Goal: Task Accomplishment & Management: Manage account settings

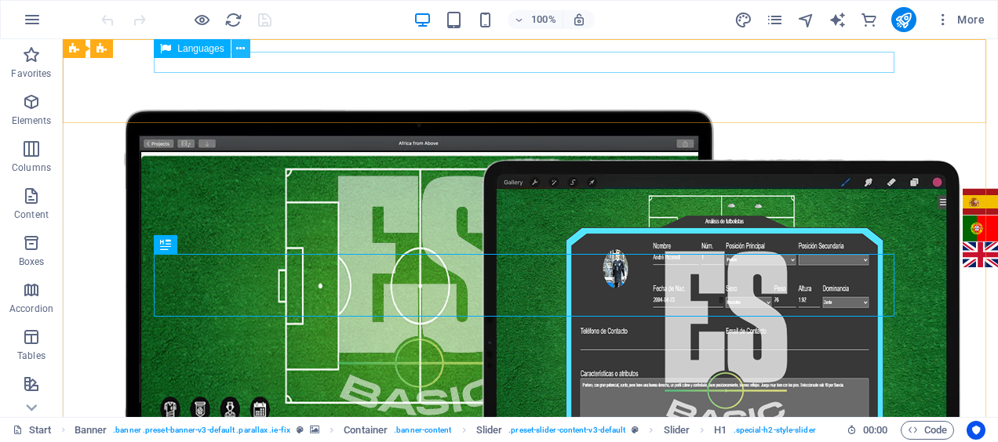
click at [241, 46] on icon at bounding box center [240, 49] width 9 height 16
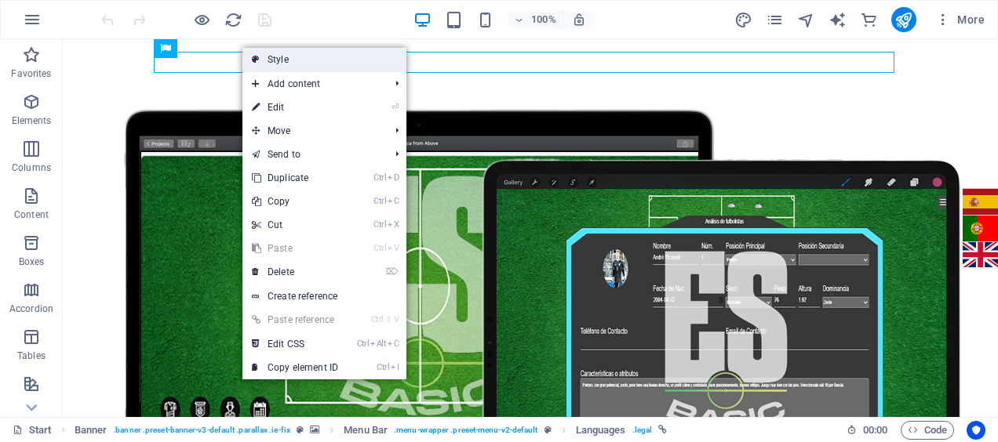
click at [242, 48] on link "Style" at bounding box center [324, 60] width 164 height 24
select select "rem"
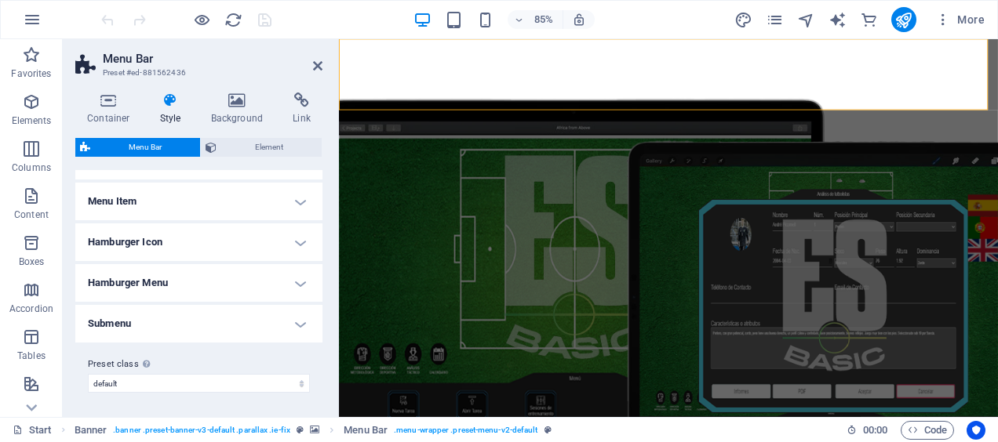
scroll to position [238, 0]
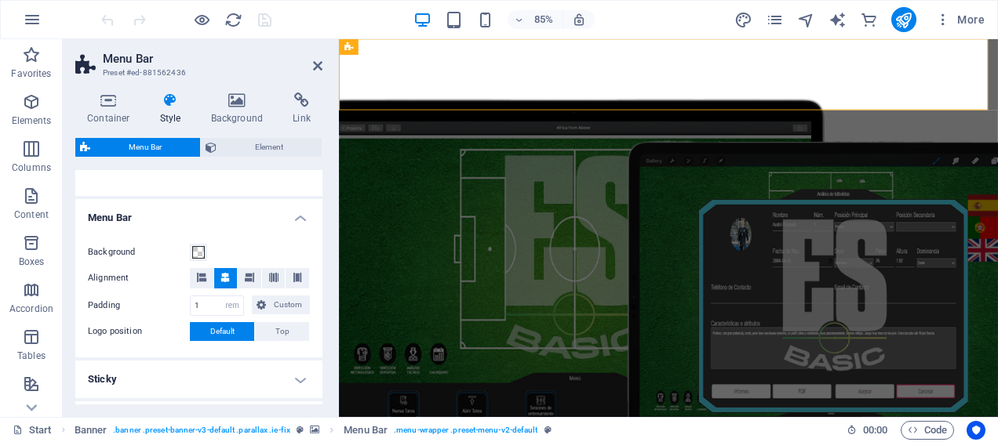
click at [325, 67] on aside "Menu Bar Preset #ed-881562436 Container Style Background Link Size Height Defau…" at bounding box center [201, 228] width 276 height 378
click at [316, 67] on icon at bounding box center [317, 66] width 9 height 13
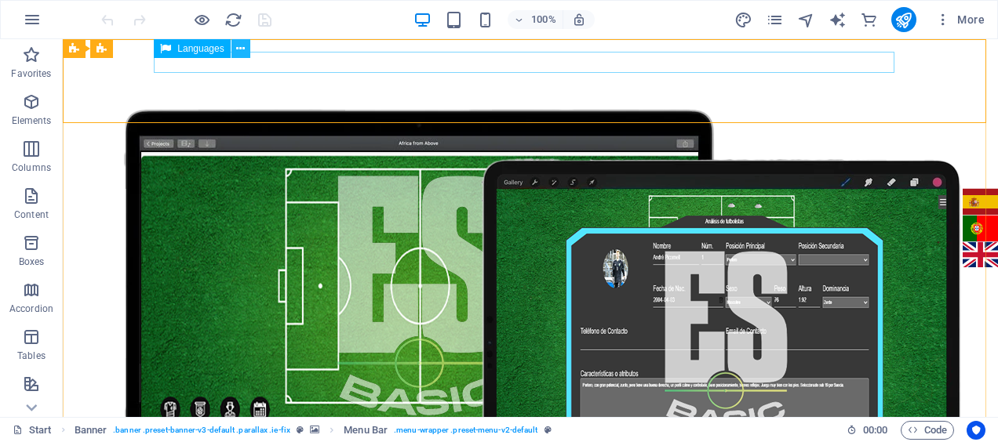
click at [242, 52] on icon at bounding box center [240, 49] width 9 height 16
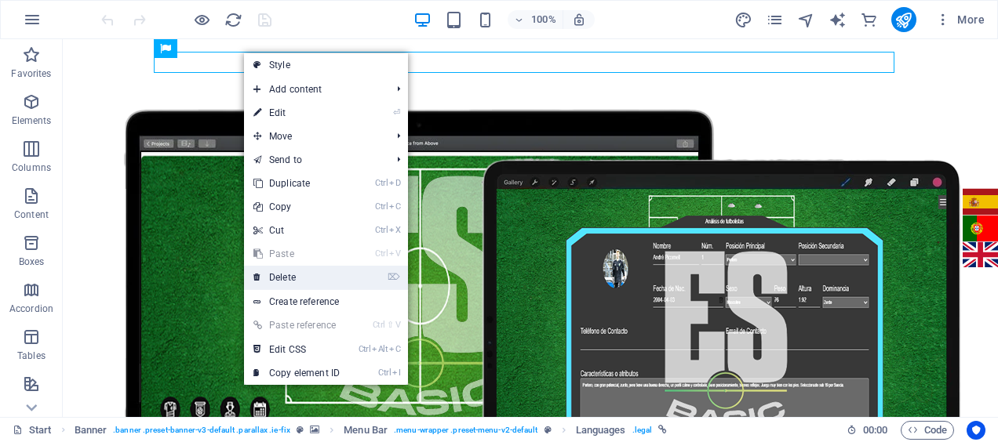
click at [289, 271] on link "⌦ Delete" at bounding box center [296, 278] width 105 height 24
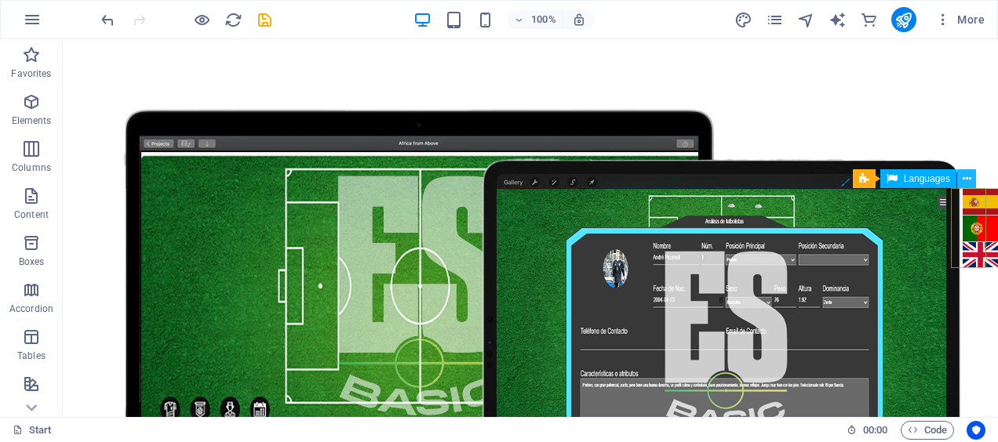
click at [966, 184] on icon at bounding box center [967, 179] width 9 height 16
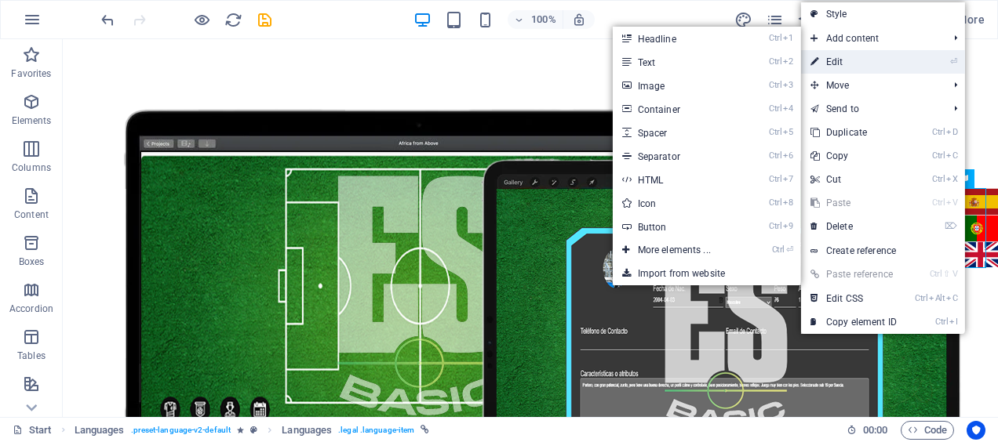
click at [886, 59] on link "⏎ Edit" at bounding box center [853, 62] width 105 height 24
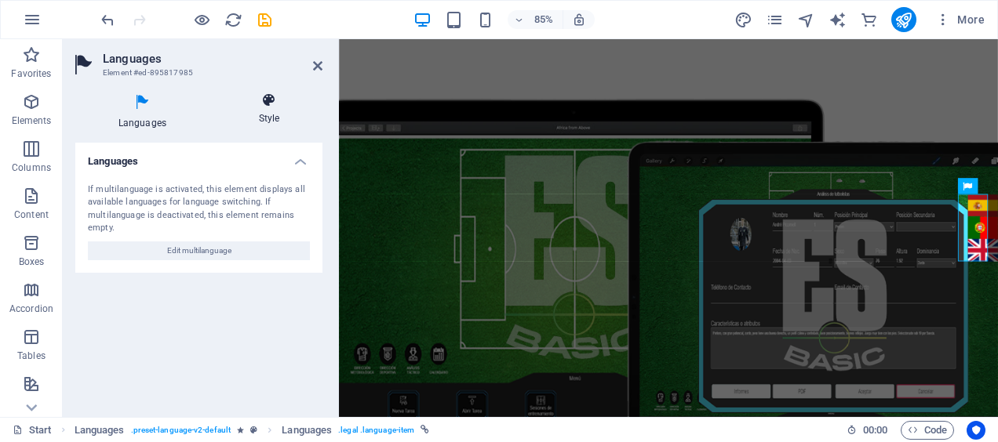
click at [262, 113] on h4 "Style" at bounding box center [269, 109] width 107 height 33
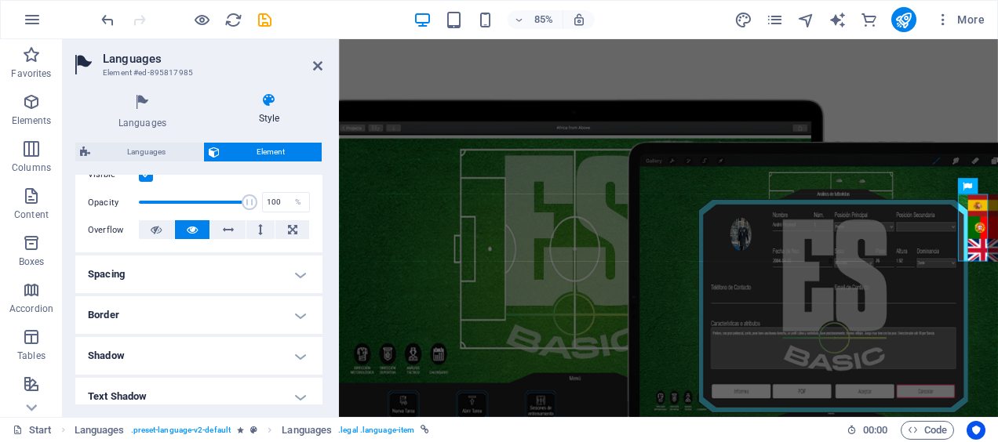
scroll to position [213, 0]
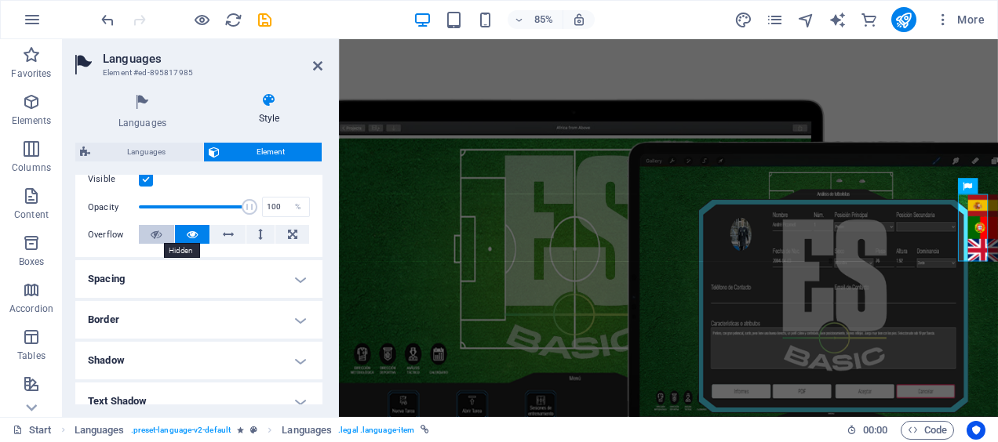
click at [156, 229] on icon at bounding box center [156, 234] width 11 height 19
click at [175, 234] on button at bounding box center [192, 234] width 35 height 19
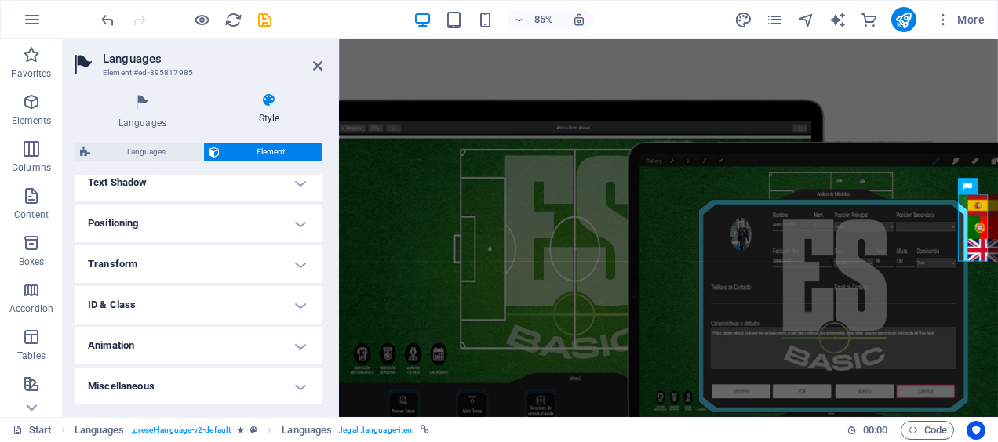
scroll to position [0, 0]
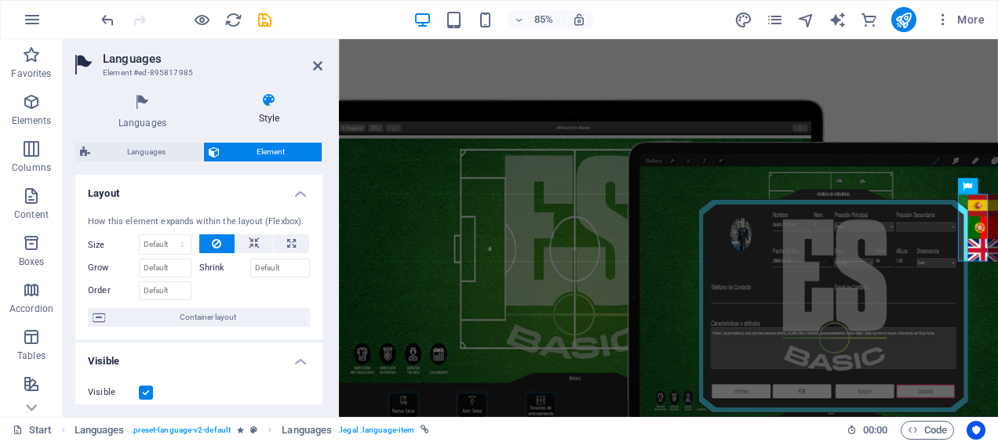
click at [147, 168] on div "Languages Element Layout How this element expands within the layout (Flexbox). …" at bounding box center [198, 274] width 247 height 262
click at [146, 157] on span "Languages" at bounding box center [147, 152] width 104 height 19
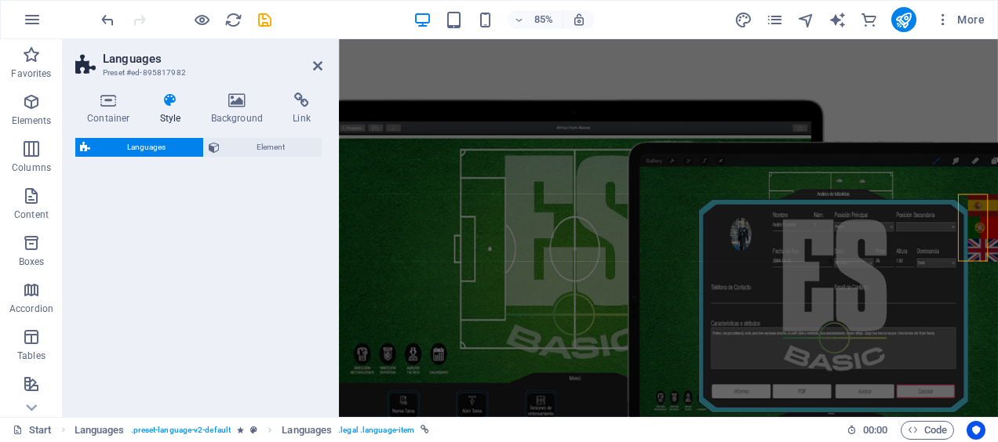
select select "rem"
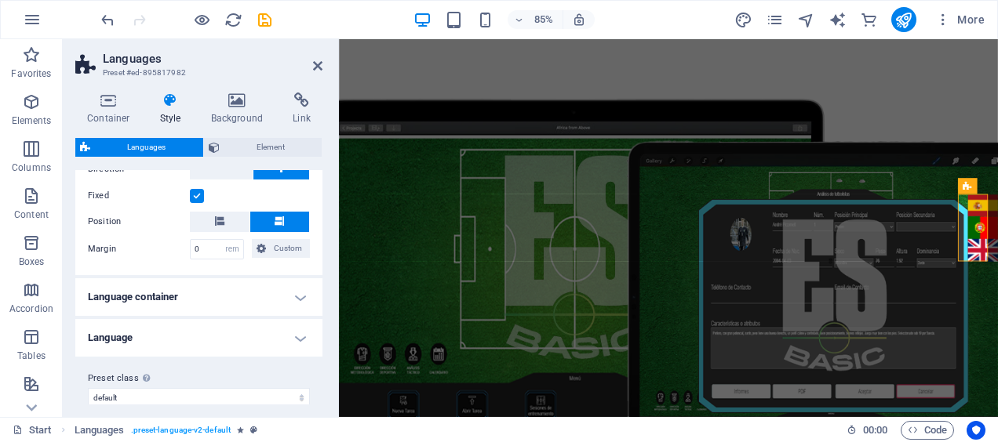
scroll to position [100, 0]
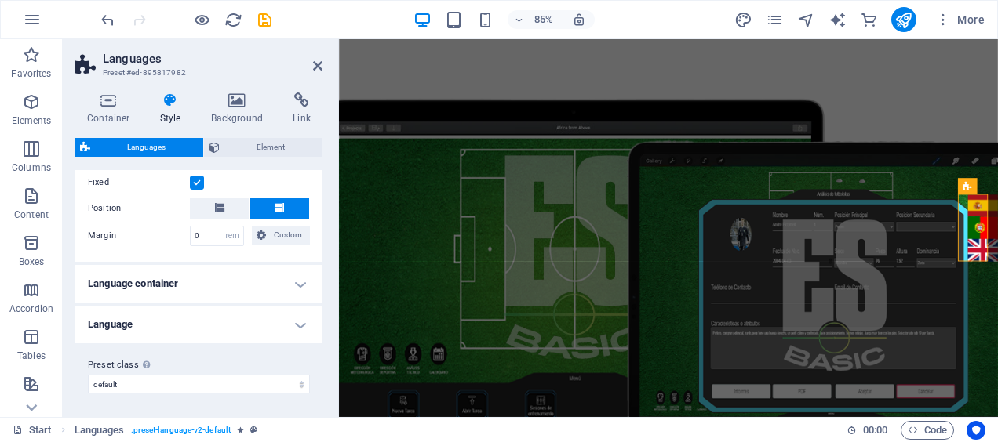
click at [178, 286] on h4 "Language container" at bounding box center [198, 284] width 247 height 38
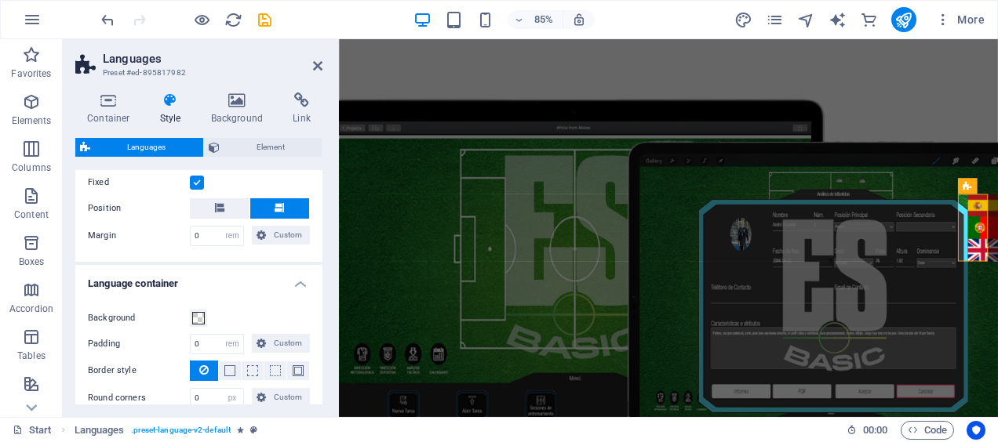
scroll to position [246, 0]
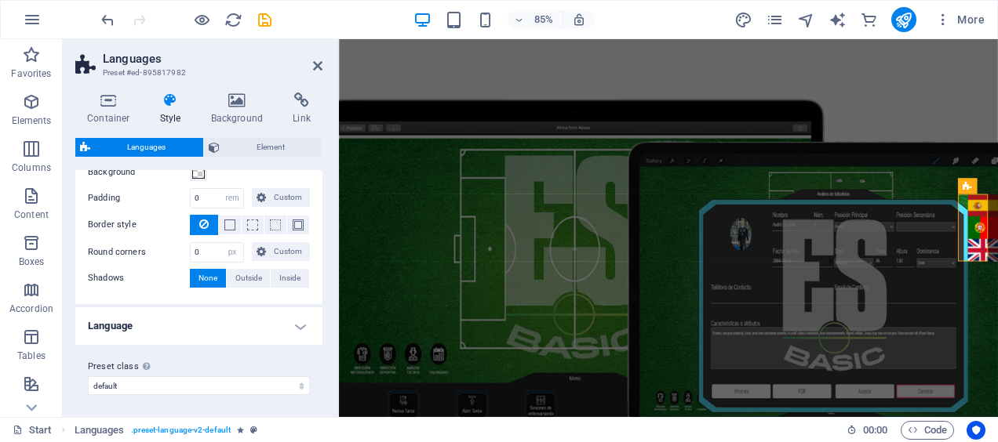
click at [180, 328] on h4 "Language" at bounding box center [198, 327] width 247 height 38
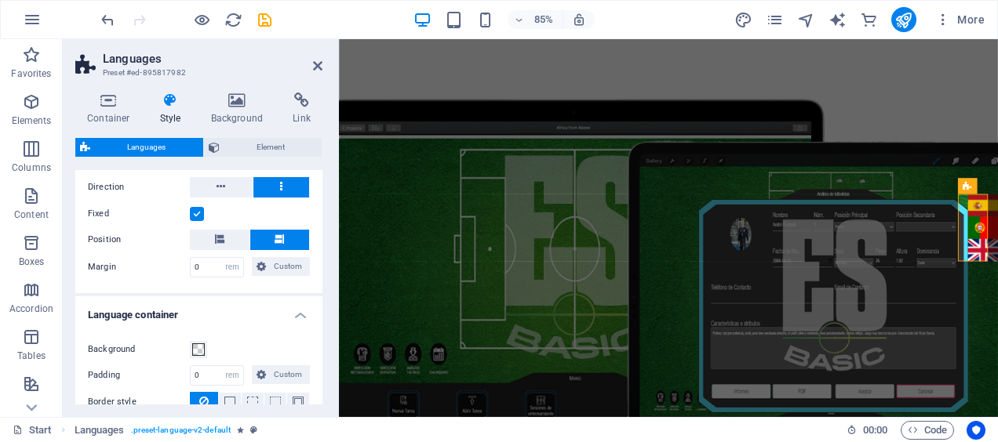
scroll to position [0, 0]
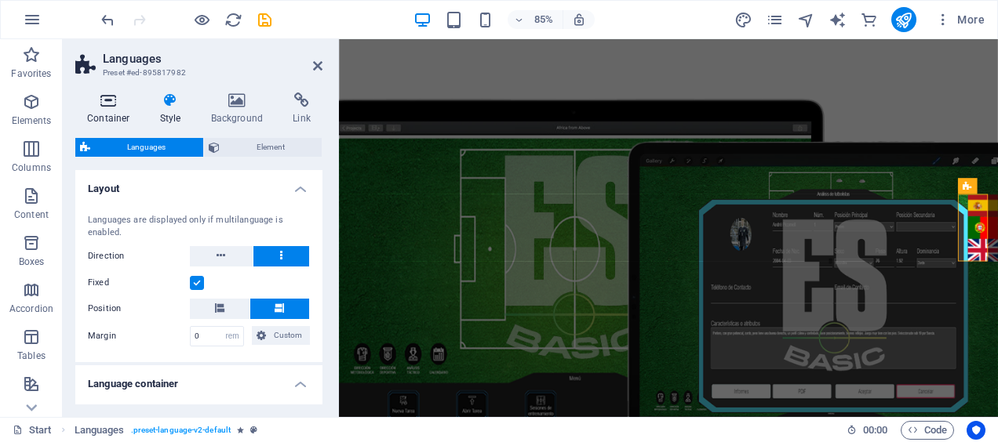
click at [113, 101] on icon at bounding box center [108, 101] width 67 height 16
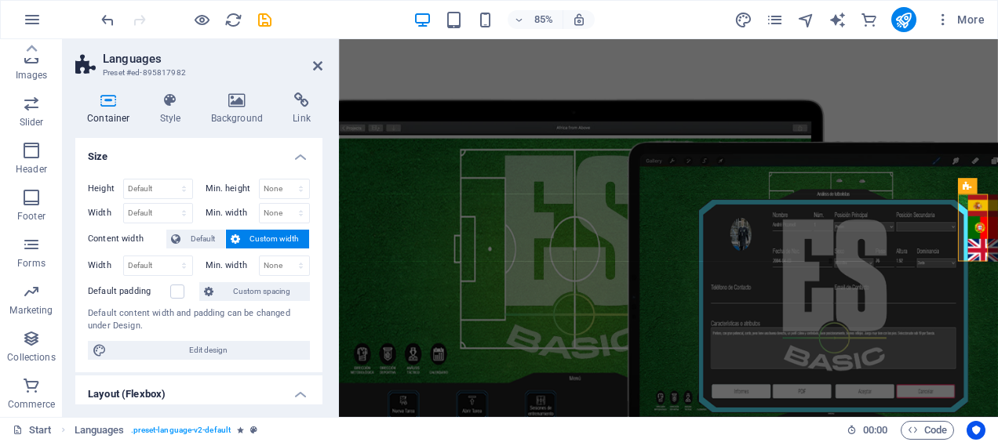
scroll to position [190, 0]
click at [28, 210] on p "Features" at bounding box center [32, 213] width 38 height 13
click at [27, 198] on icon "button" at bounding box center [31, 194] width 19 height 19
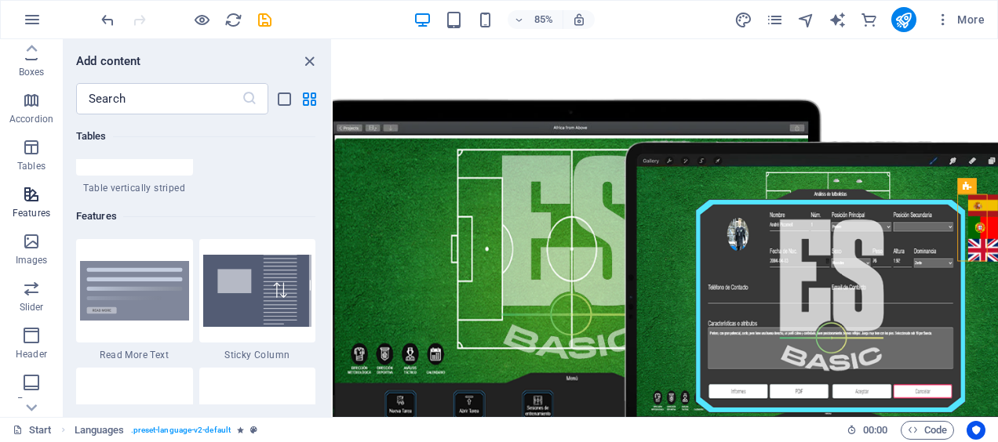
scroll to position [6244, 0]
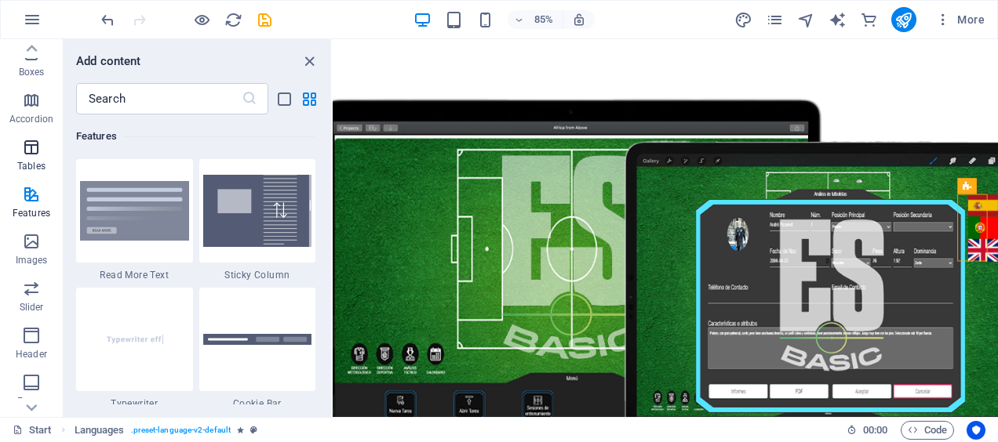
click at [28, 161] on p "Tables" at bounding box center [31, 166] width 28 height 13
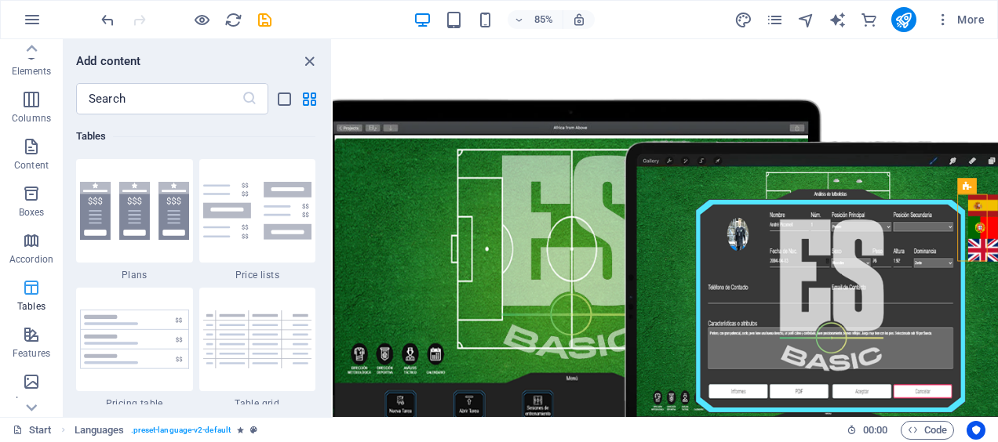
scroll to position [0, 0]
click at [26, 104] on icon "button" at bounding box center [31, 102] width 19 height 19
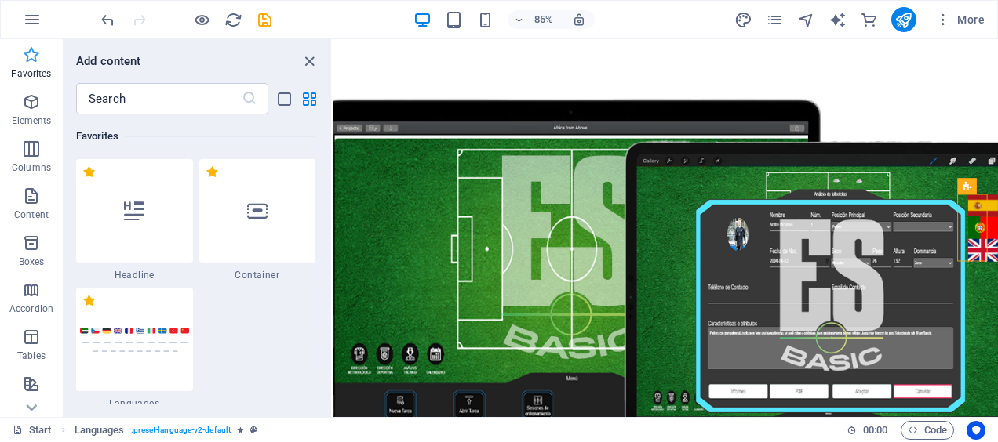
click at [16, 70] on p "Favorites" at bounding box center [31, 73] width 40 height 13
click at [312, 63] on icon "close panel" at bounding box center [309, 62] width 18 height 18
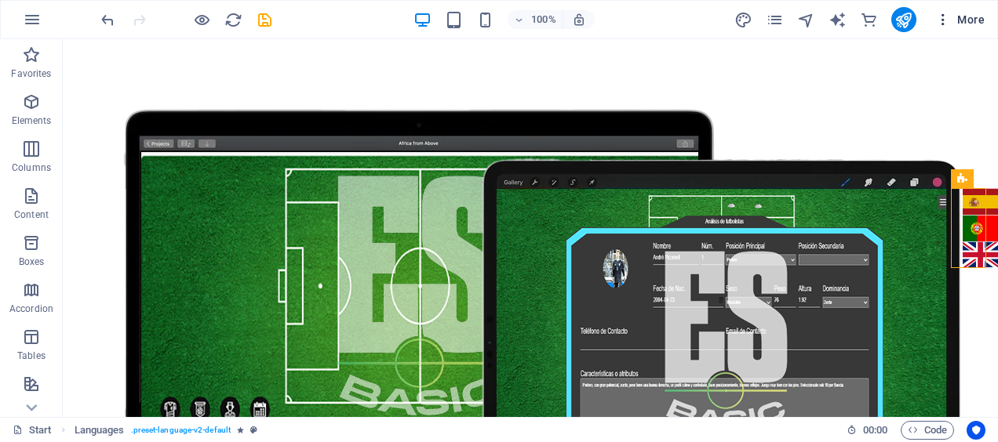
click at [976, 21] on span "More" at bounding box center [959, 20] width 49 height 16
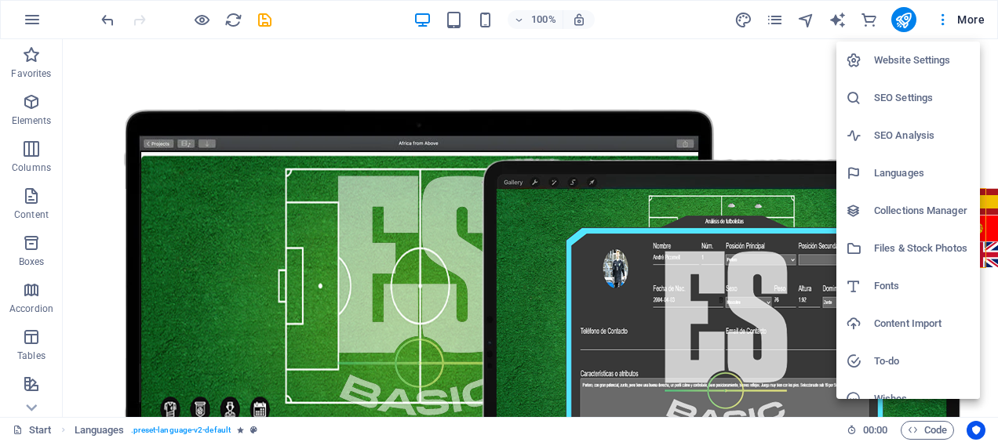
click at [681, 144] on div at bounding box center [499, 221] width 998 height 442
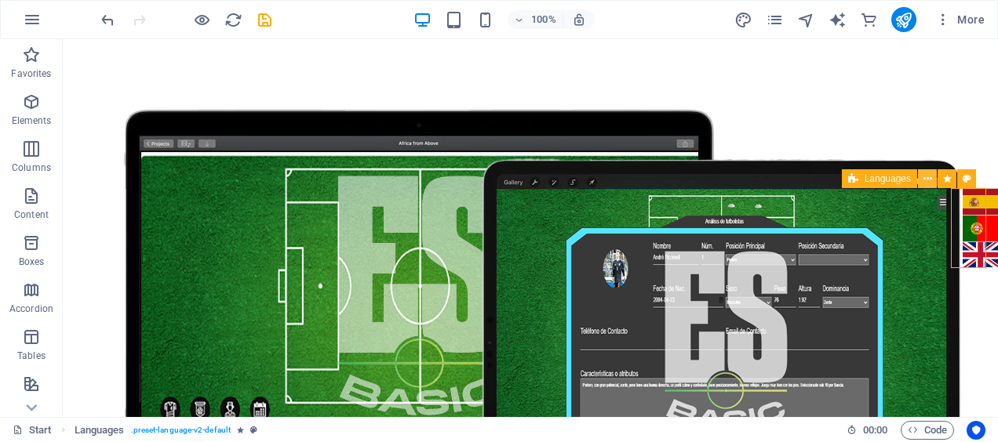
click at [927, 180] on icon at bounding box center [927, 179] width 9 height 16
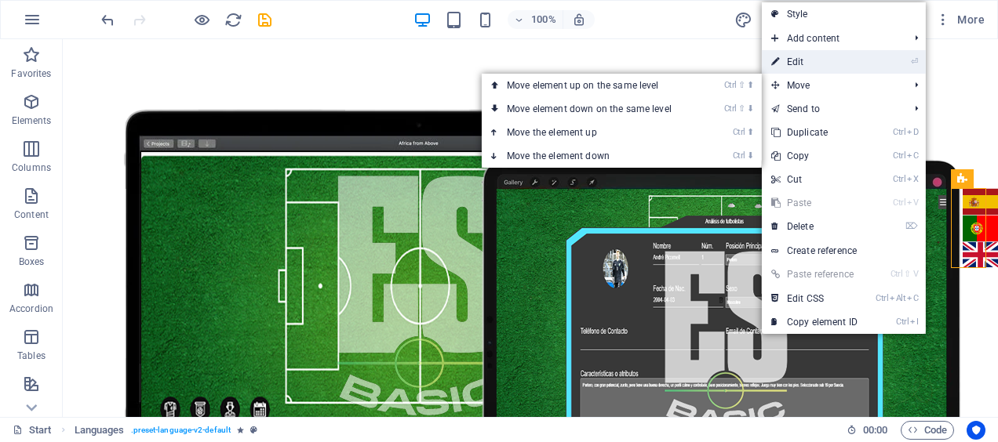
click at [810, 64] on link "⏎ Edit" at bounding box center [814, 62] width 105 height 24
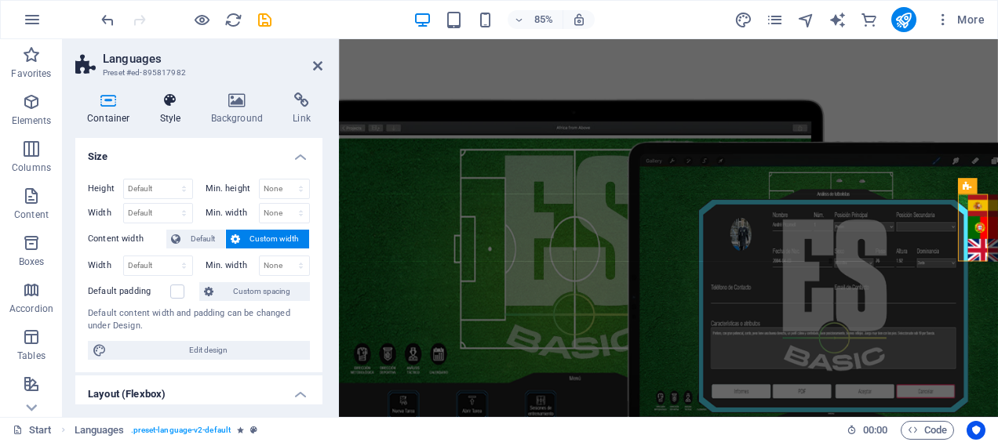
click at [174, 102] on icon at bounding box center [170, 101] width 45 height 16
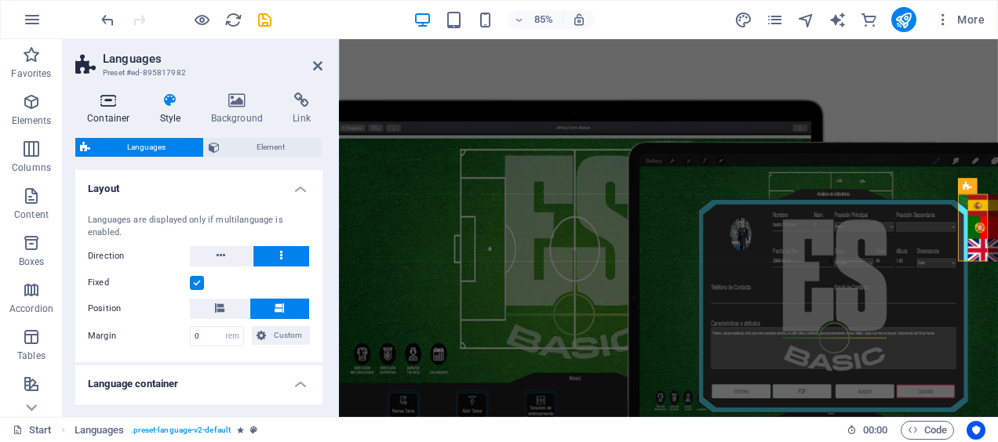
click at [116, 100] on icon at bounding box center [108, 101] width 67 height 16
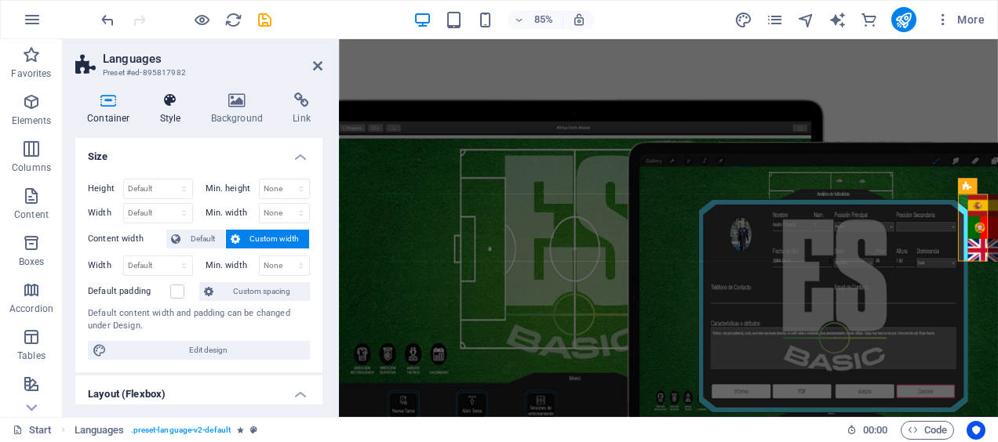
click at [162, 114] on h4 "Style" at bounding box center [173, 109] width 51 height 33
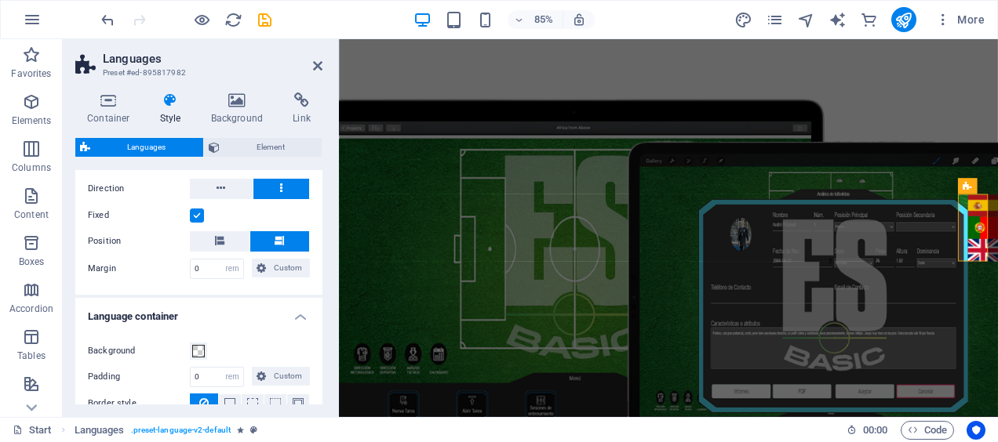
scroll to position [68, 0]
click at [238, 125] on h4 "Background" at bounding box center [240, 109] width 82 height 33
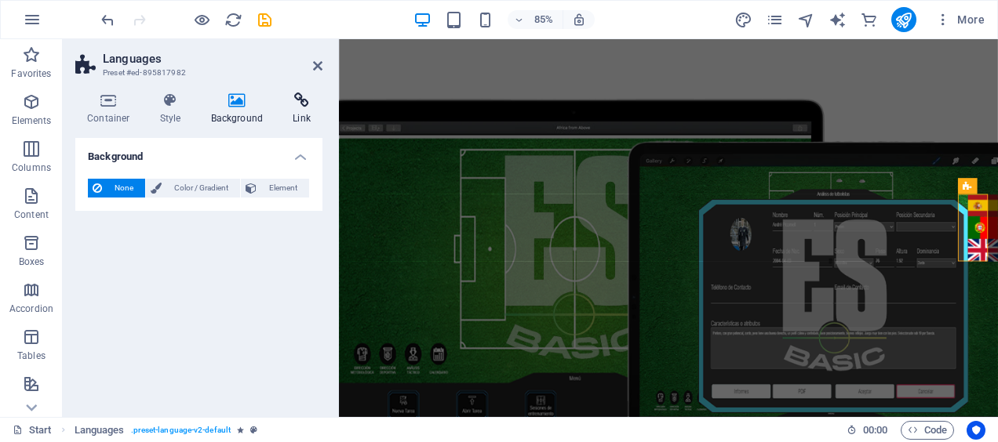
click at [293, 104] on icon at bounding box center [302, 101] width 42 height 16
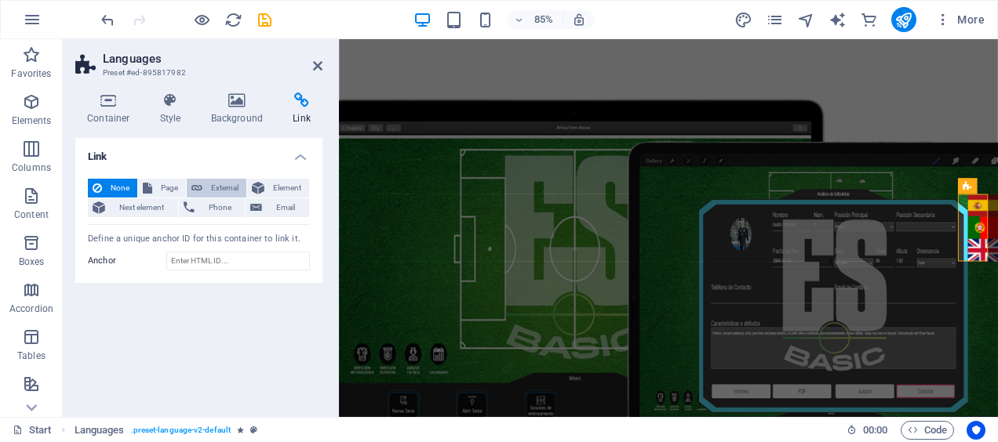
click at [230, 185] on span "External" at bounding box center [224, 188] width 35 height 19
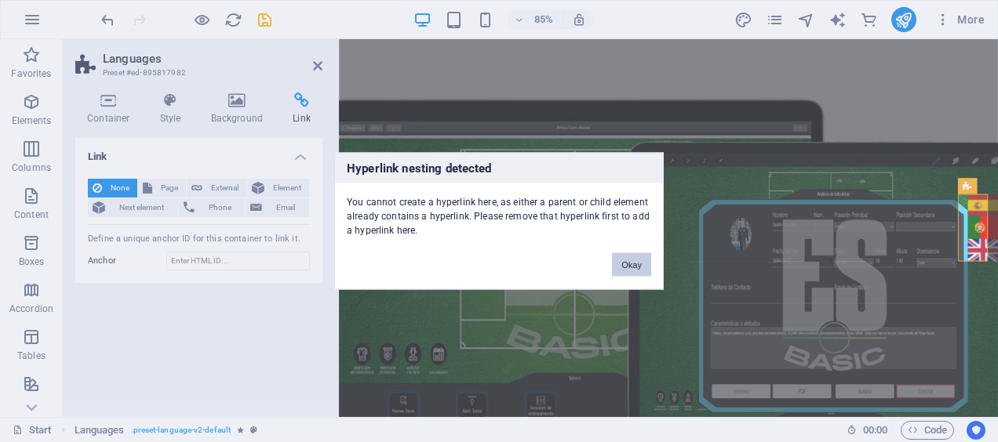
click at [626, 262] on button "Okay" at bounding box center [631, 265] width 39 height 24
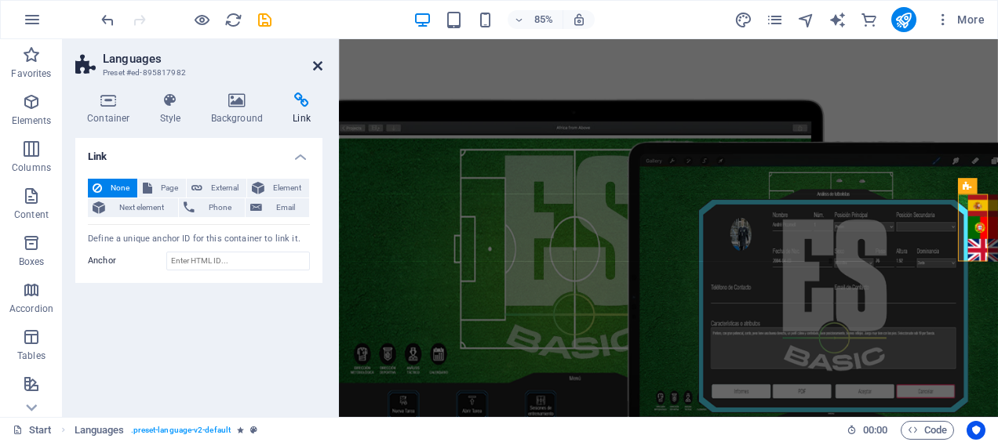
click at [315, 61] on icon at bounding box center [317, 66] width 9 height 13
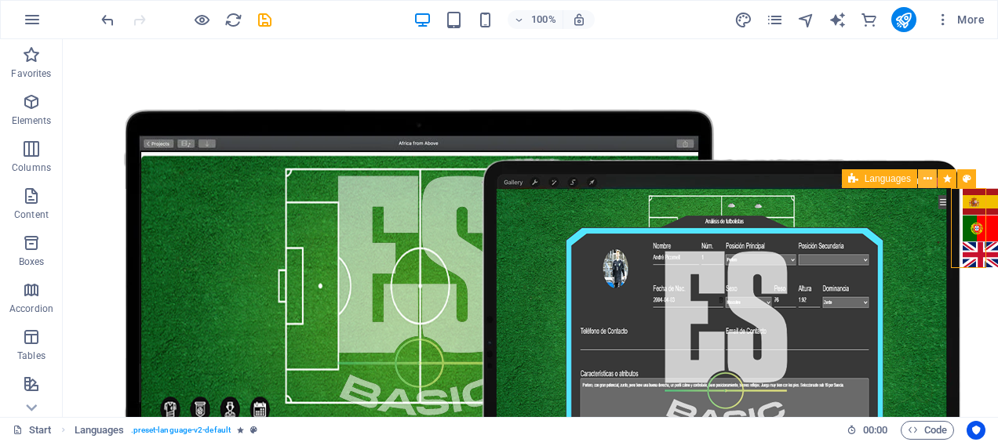
click at [923, 178] on icon at bounding box center [927, 179] width 9 height 16
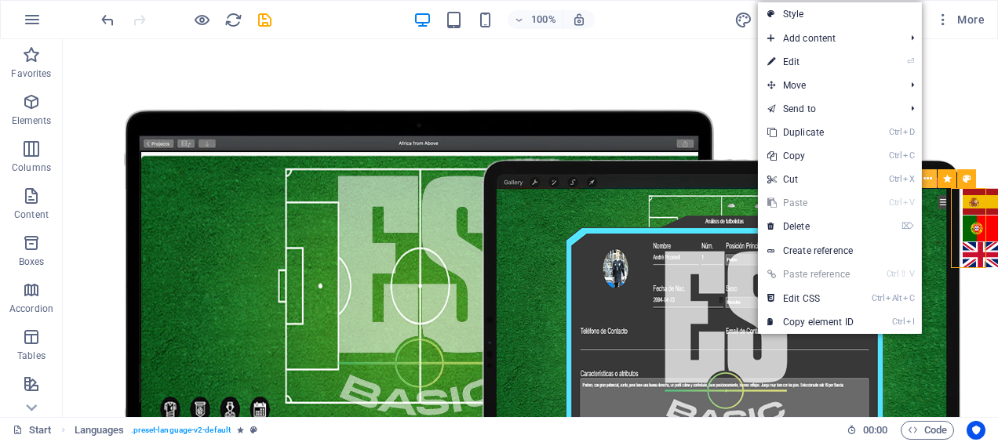
click at [926, 179] on icon at bounding box center [927, 179] width 9 height 16
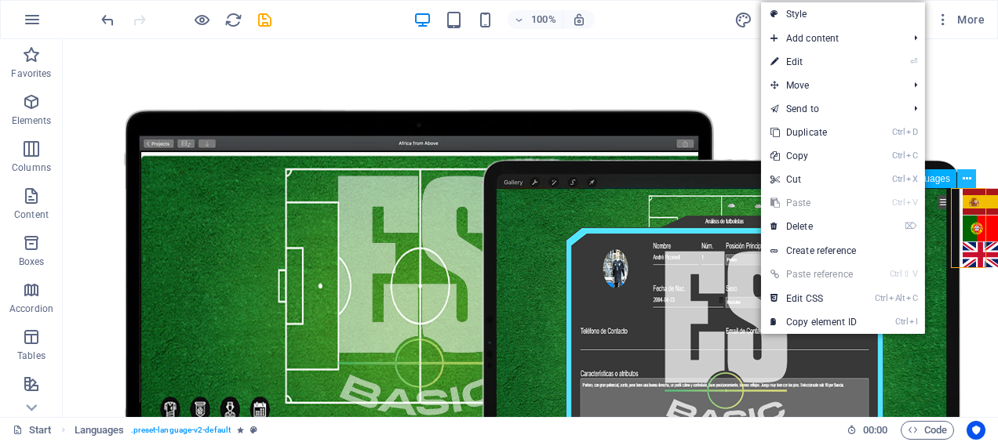
click at [966, 180] on icon at bounding box center [967, 179] width 9 height 16
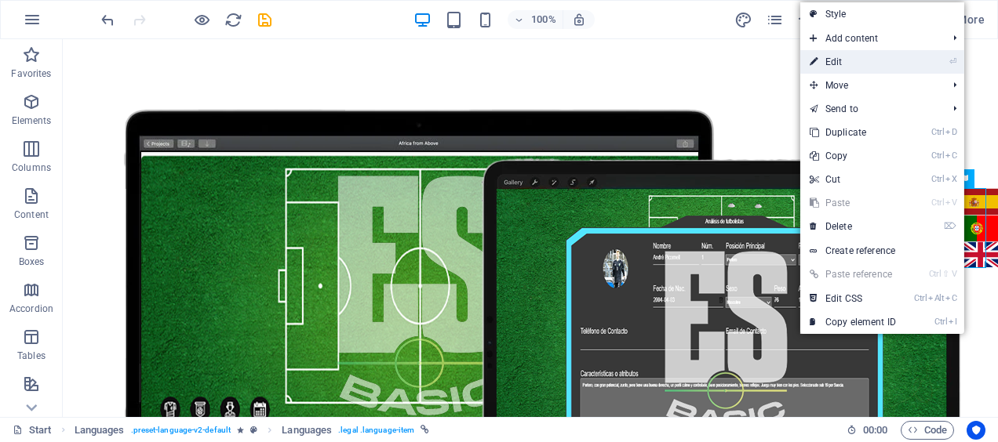
click at [842, 55] on link "⏎ Edit" at bounding box center [852, 62] width 105 height 24
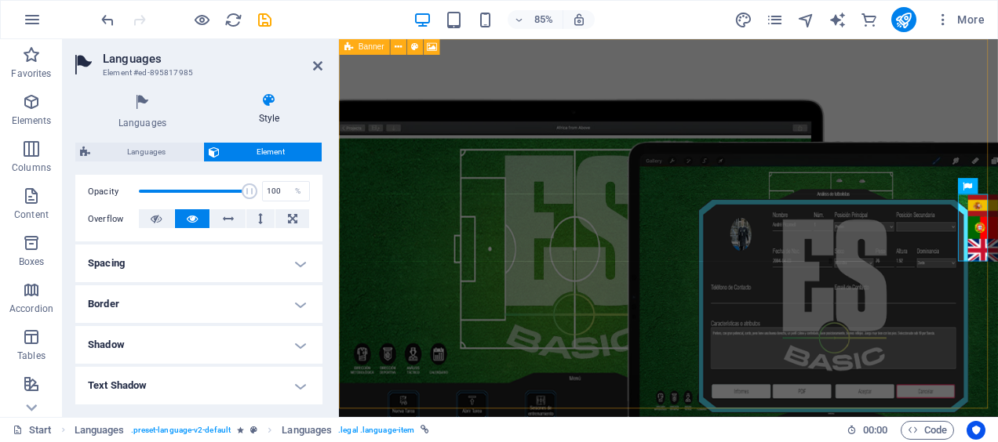
scroll to position [0, 0]
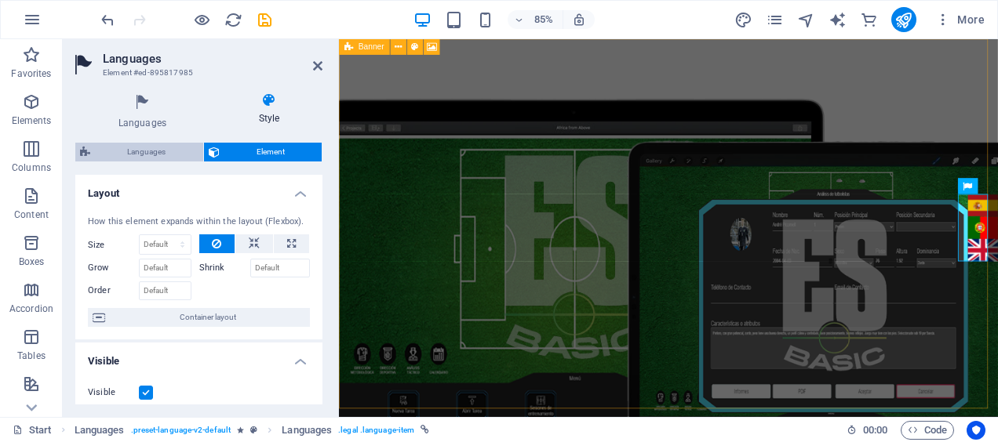
click at [146, 156] on span "Languages" at bounding box center [147, 152] width 104 height 19
select select "rem"
select select "px"
select select "rem"
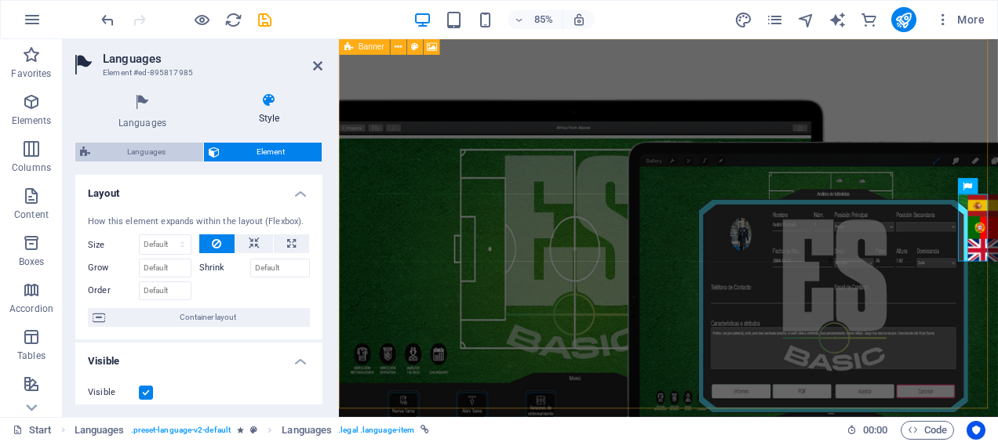
select select "px"
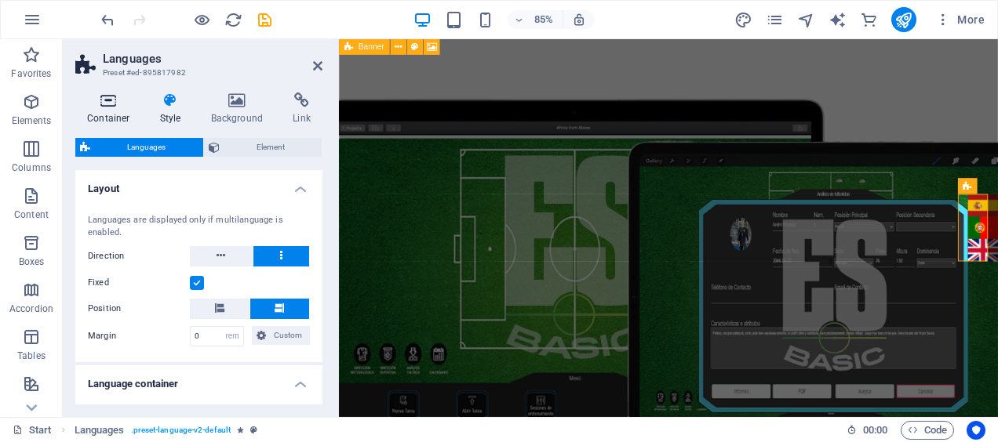
click at [97, 93] on icon at bounding box center [108, 101] width 67 height 16
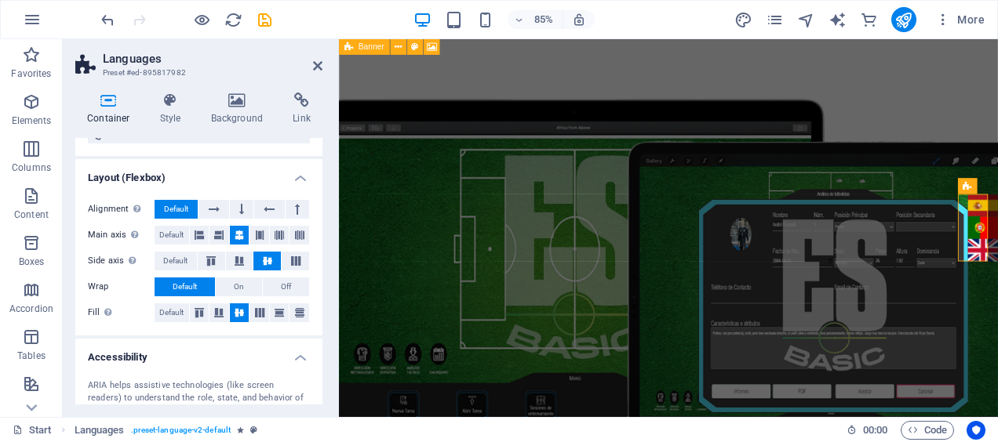
scroll to position [218, 0]
click at [243, 252] on button at bounding box center [239, 259] width 27 height 19
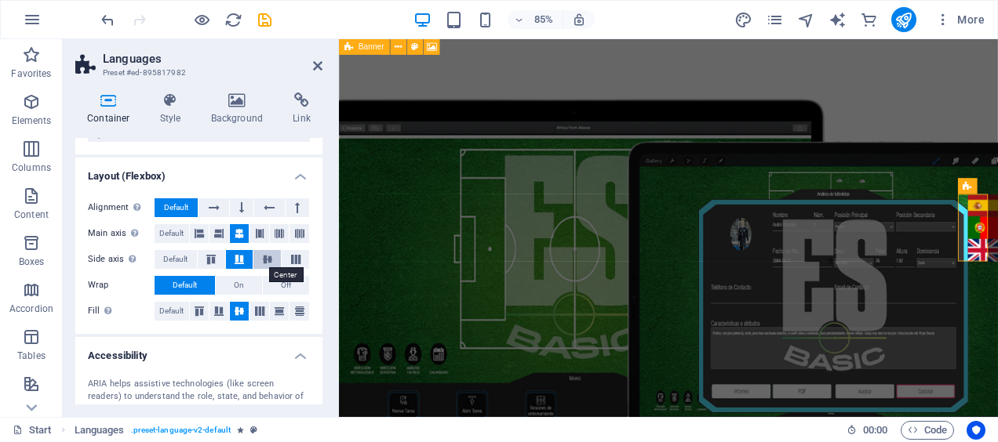
click at [273, 260] on icon at bounding box center [267, 259] width 19 height 9
click at [209, 255] on icon at bounding box center [211, 259] width 19 height 9
click at [276, 257] on button at bounding box center [266, 259] width 27 height 19
click at [317, 67] on icon at bounding box center [317, 66] width 9 height 13
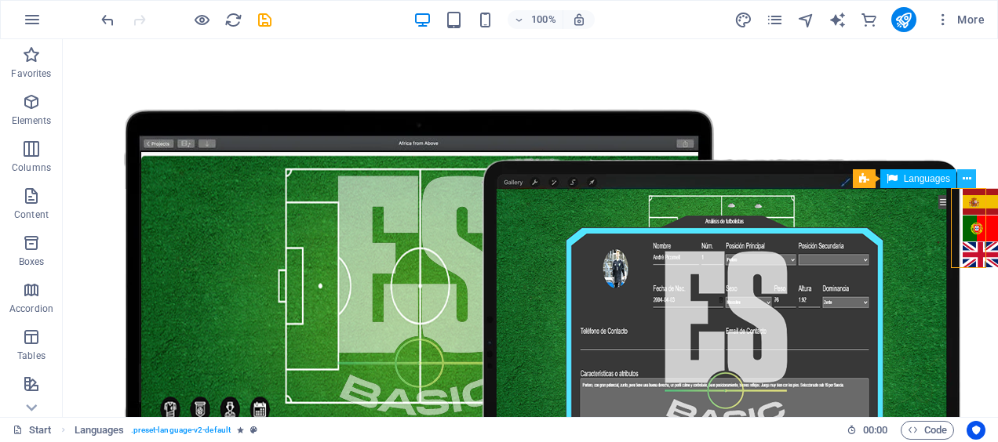
click at [966, 177] on icon at bounding box center [967, 179] width 9 height 16
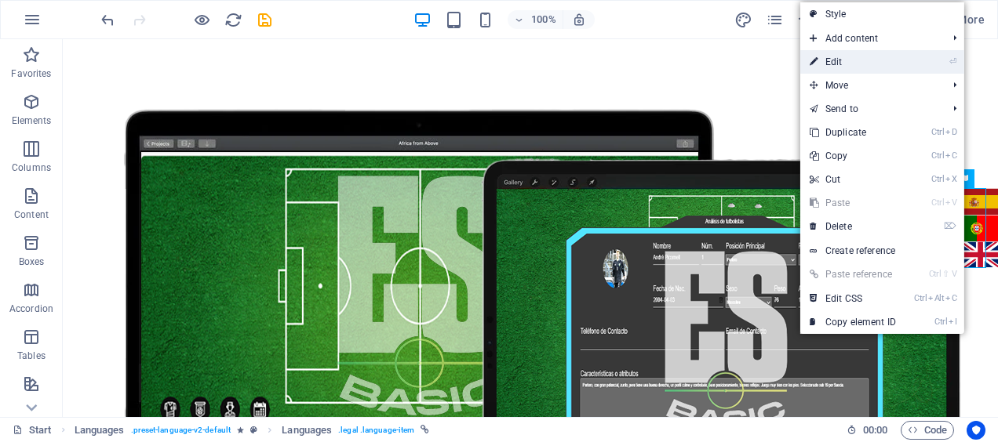
click at [853, 56] on link "⏎ Edit" at bounding box center [852, 62] width 105 height 24
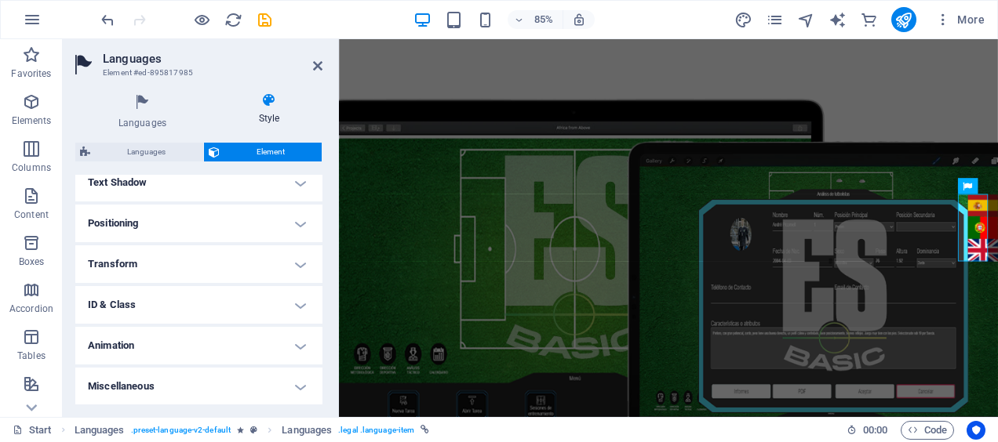
scroll to position [0, 0]
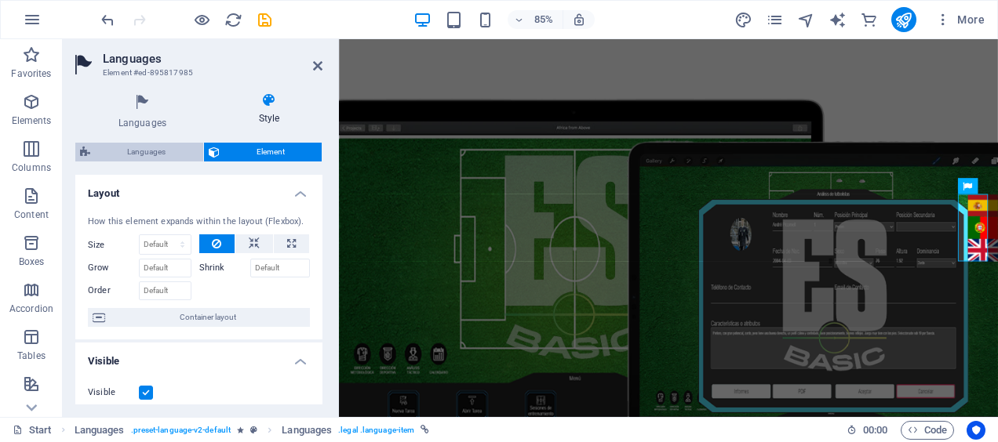
click at [121, 147] on span "Languages" at bounding box center [147, 152] width 104 height 19
select select "rem"
select select "px"
select select "rem"
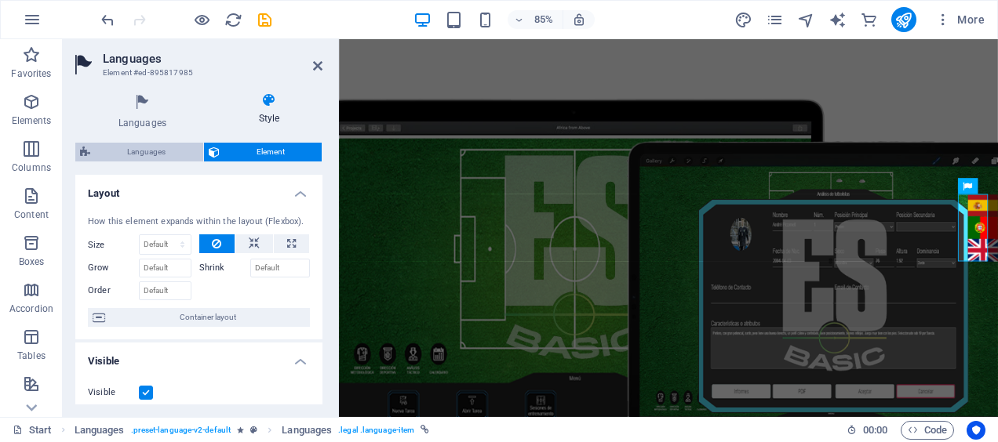
select select "px"
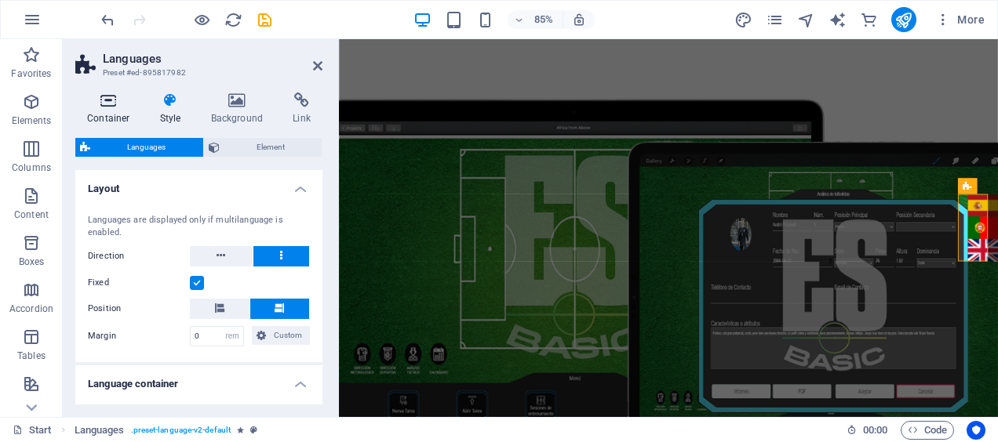
click at [115, 116] on h4 "Container" at bounding box center [111, 109] width 73 height 33
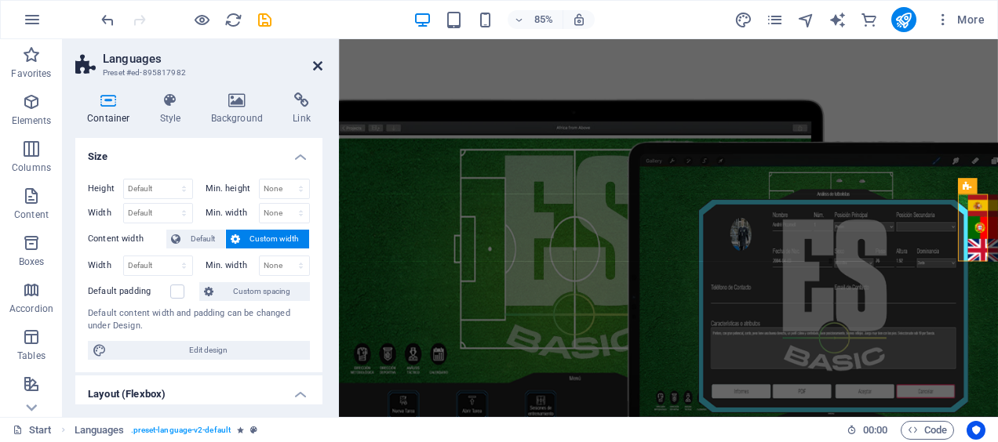
click at [315, 66] on icon at bounding box center [317, 66] width 9 height 13
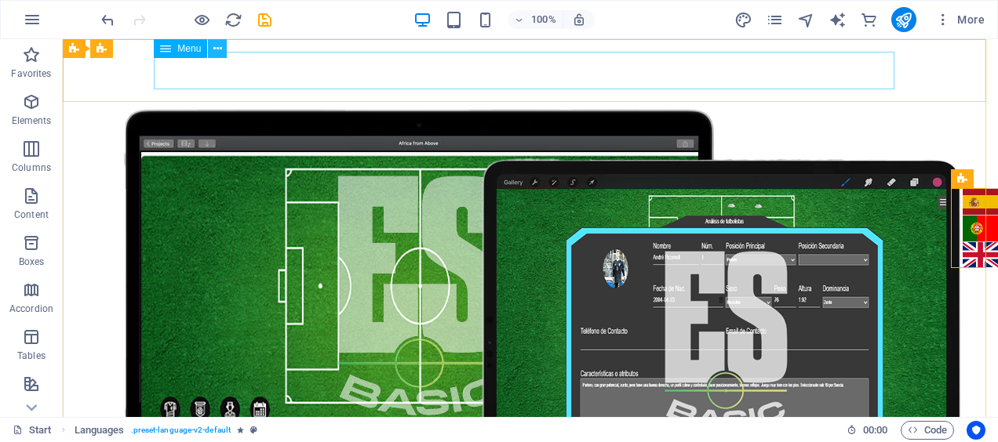
click at [219, 53] on icon at bounding box center [217, 49] width 9 height 16
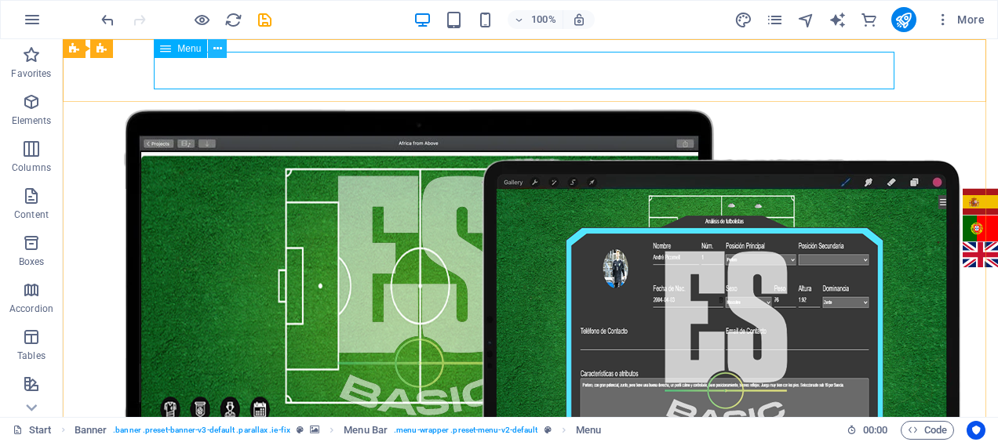
click at [215, 53] on icon at bounding box center [217, 49] width 9 height 16
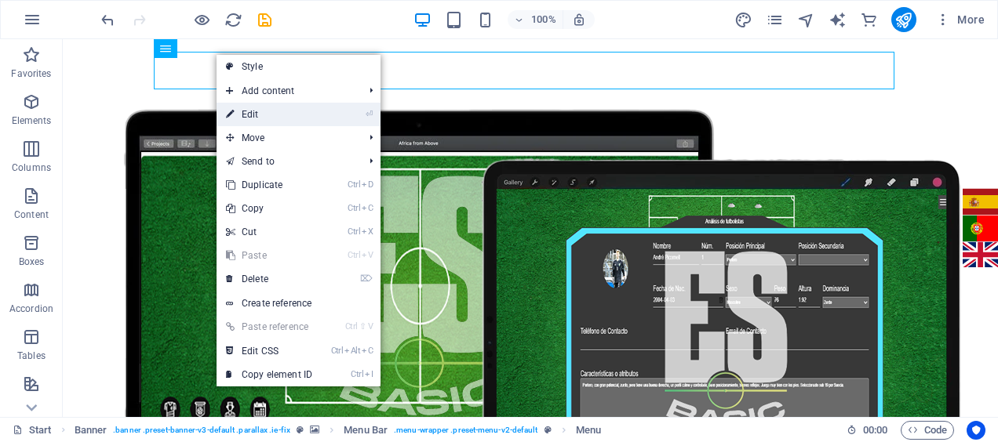
click at [246, 110] on link "⏎ Edit" at bounding box center [269, 115] width 105 height 24
select select
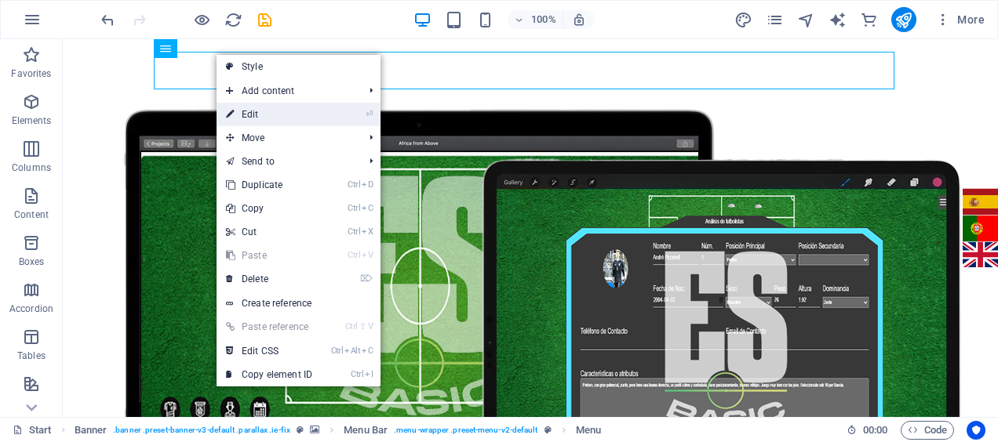
select select
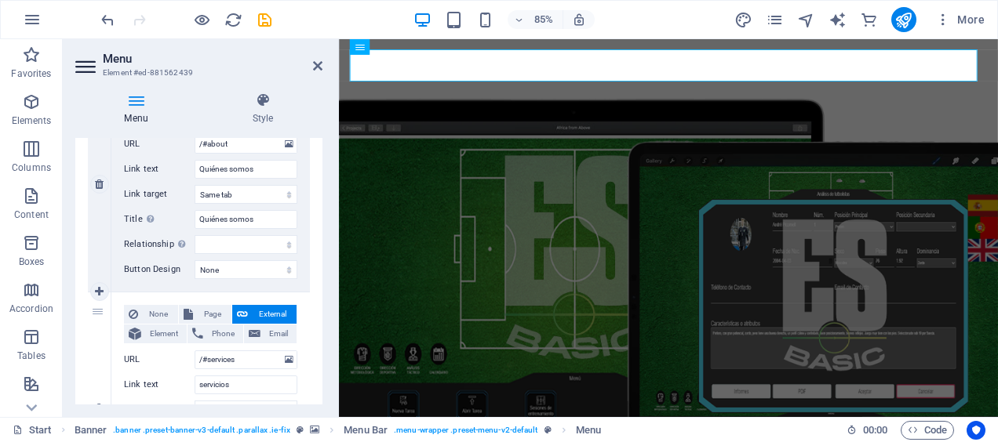
scroll to position [428, 0]
click at [147, 303] on span "None" at bounding box center [158, 312] width 31 height 19
select select
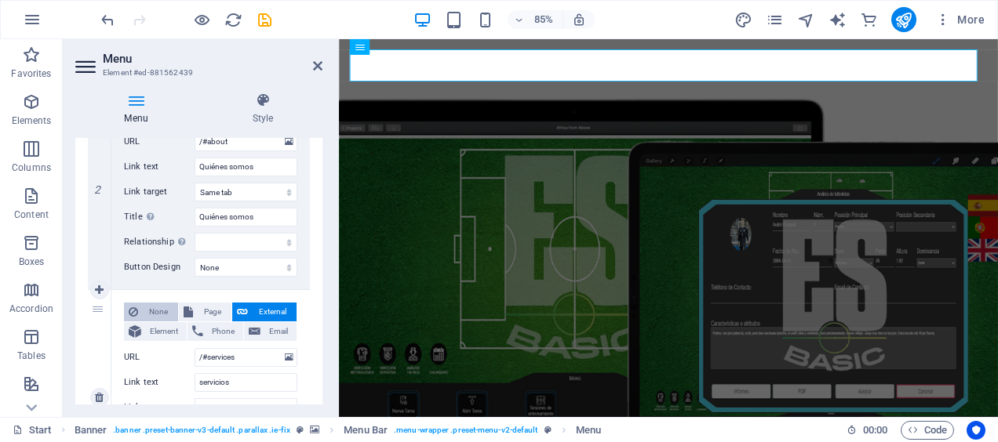
select select
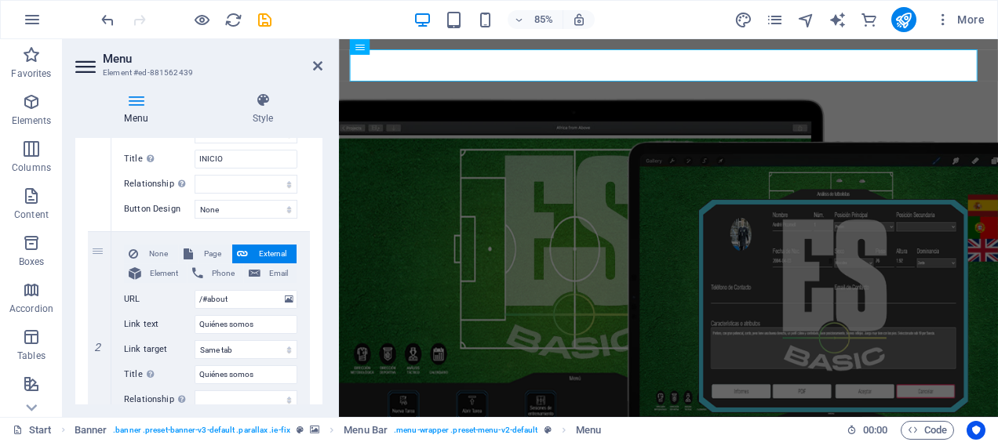
scroll to position [268, 0]
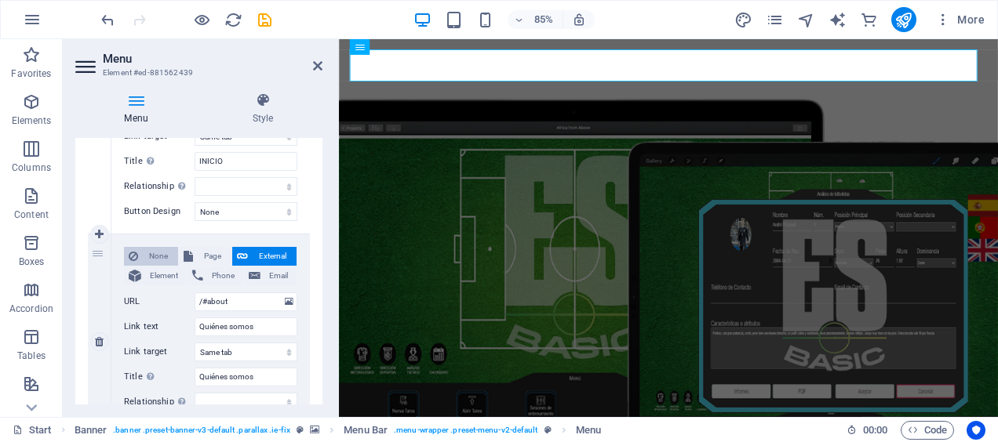
click at [149, 256] on span "None" at bounding box center [158, 256] width 31 height 19
select select
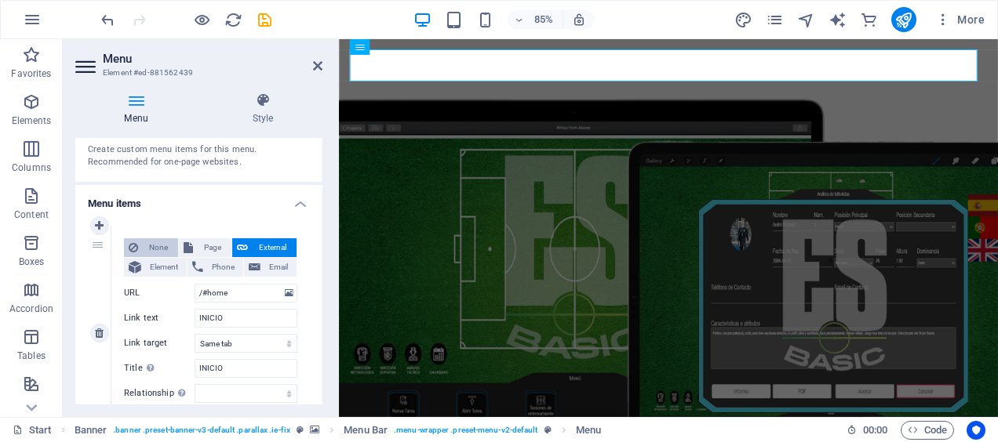
click at [149, 251] on span "None" at bounding box center [158, 247] width 31 height 19
select select
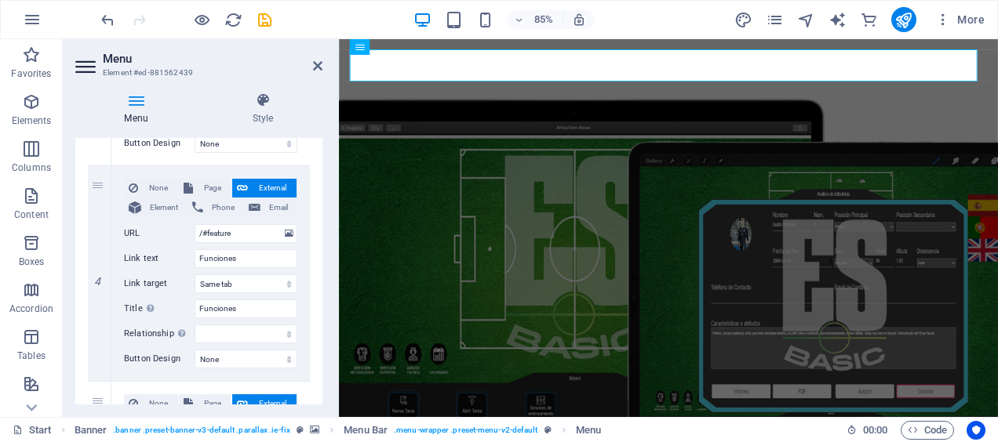
scroll to position [468, 0]
click at [151, 180] on span "None" at bounding box center [158, 187] width 31 height 19
select select
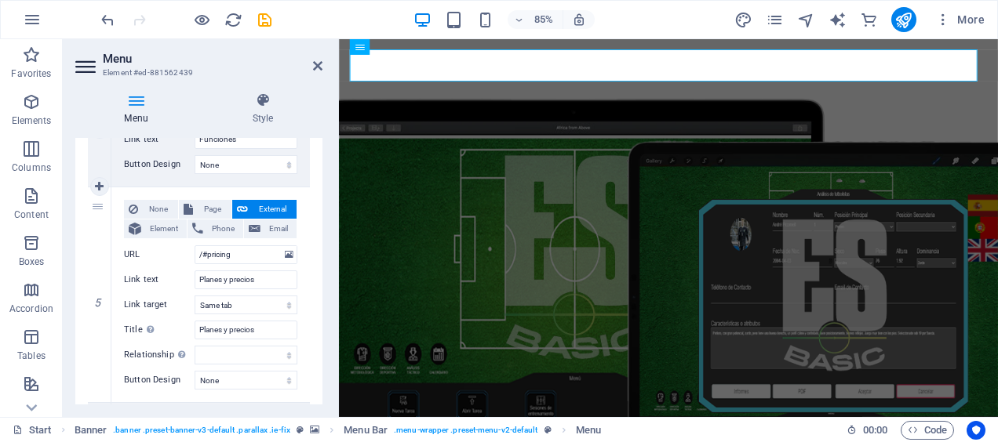
scroll to position [563, 0]
click at [151, 200] on span "None" at bounding box center [158, 207] width 31 height 19
select select
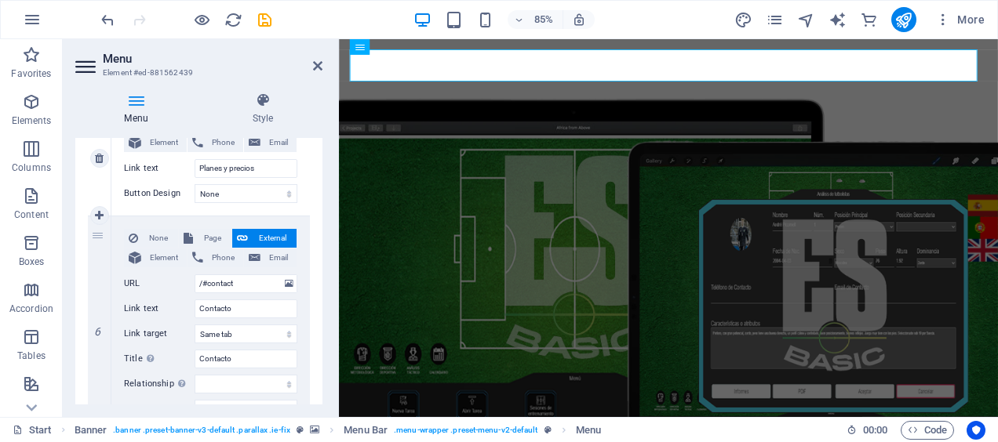
scroll to position [649, 0]
click at [151, 232] on span "None" at bounding box center [158, 237] width 31 height 19
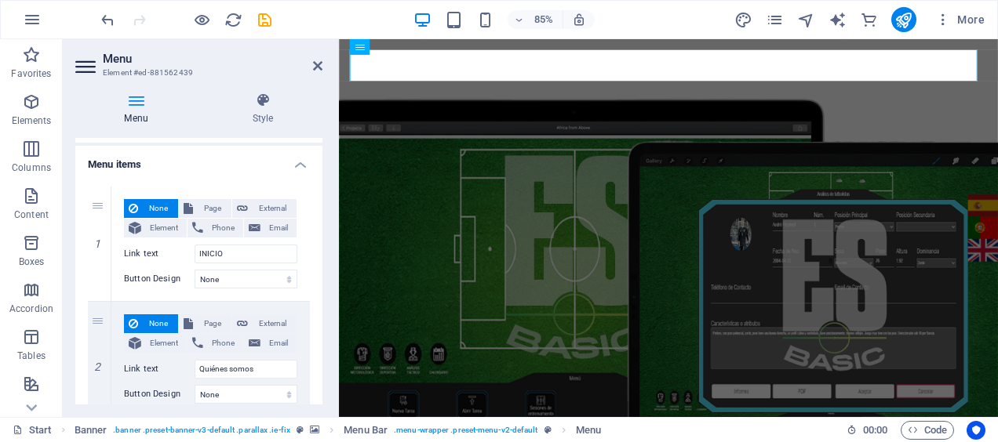
scroll to position [0, 0]
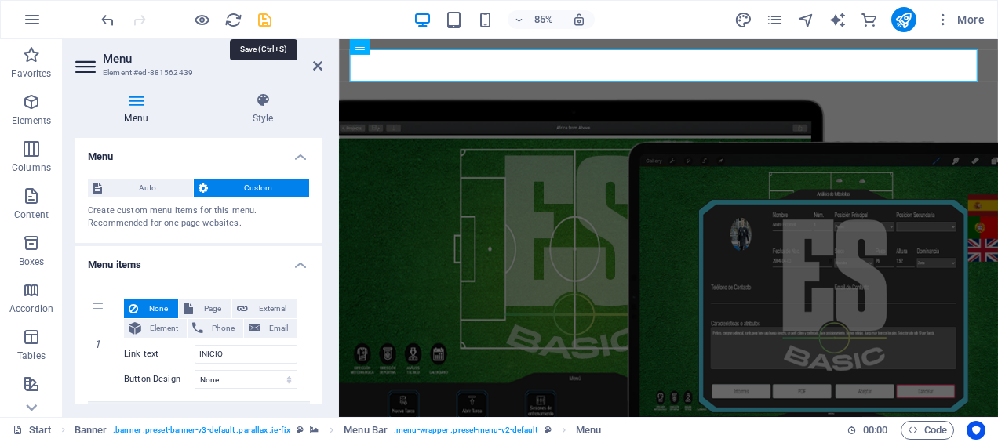
click at [259, 18] on icon "save" at bounding box center [265, 20] width 18 height 18
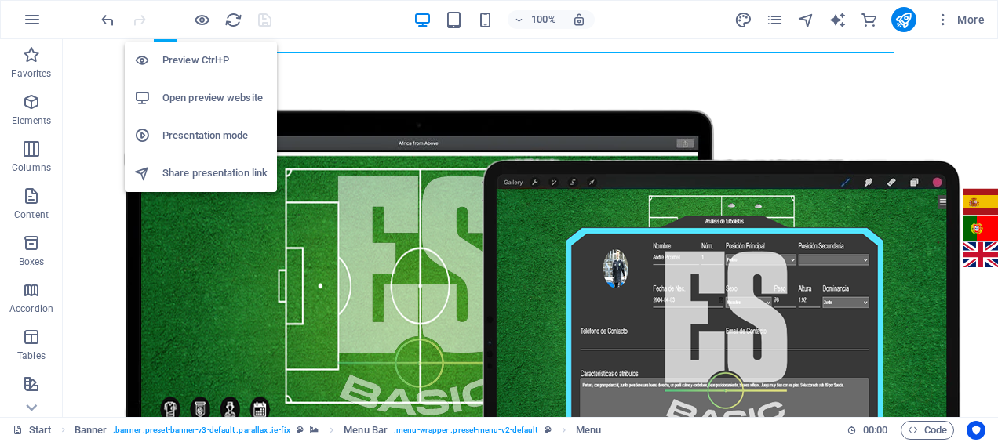
click at [198, 95] on h6 "Open preview website" at bounding box center [214, 98] width 105 height 19
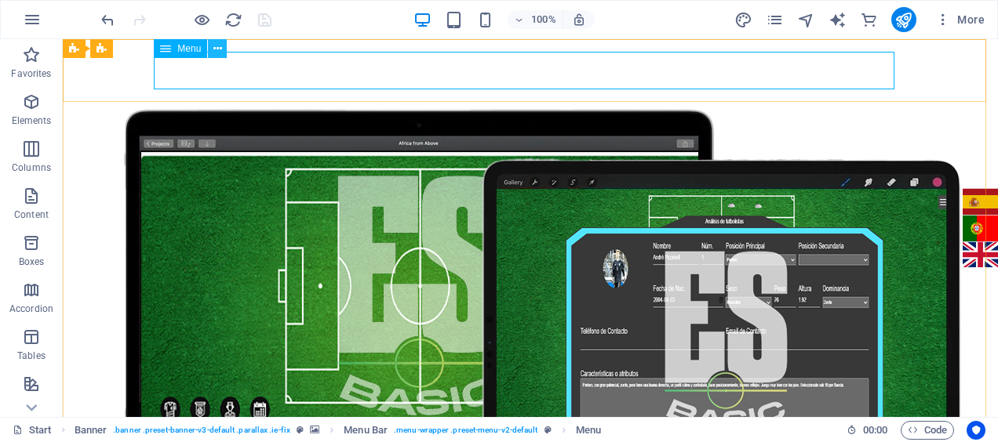
click at [222, 50] on button at bounding box center [217, 48] width 19 height 19
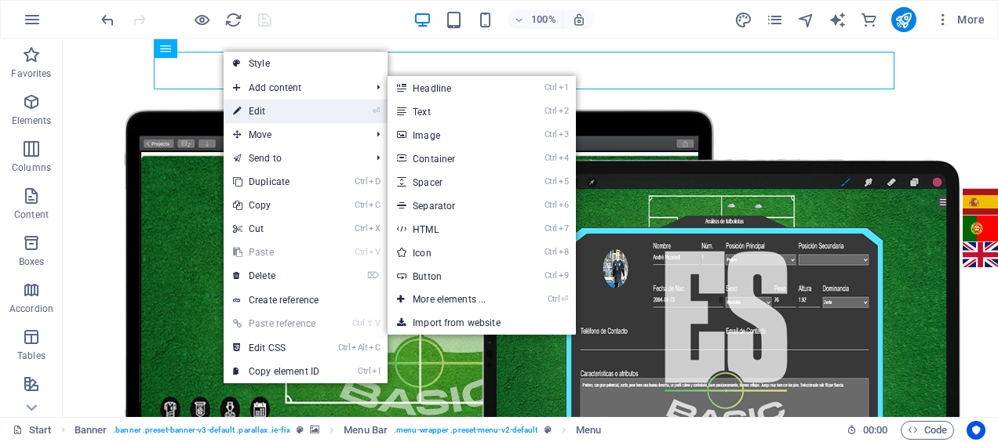
click at [257, 105] on link "⏎ Edit" at bounding box center [276, 112] width 105 height 24
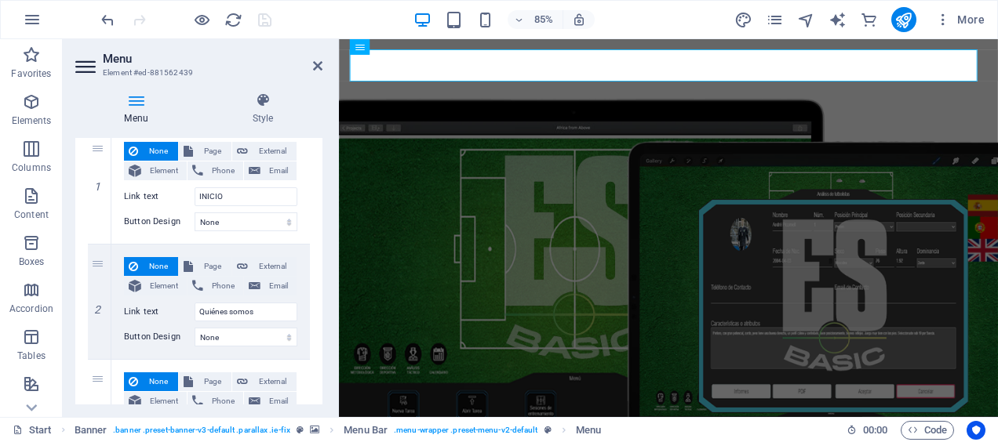
scroll to position [106, 0]
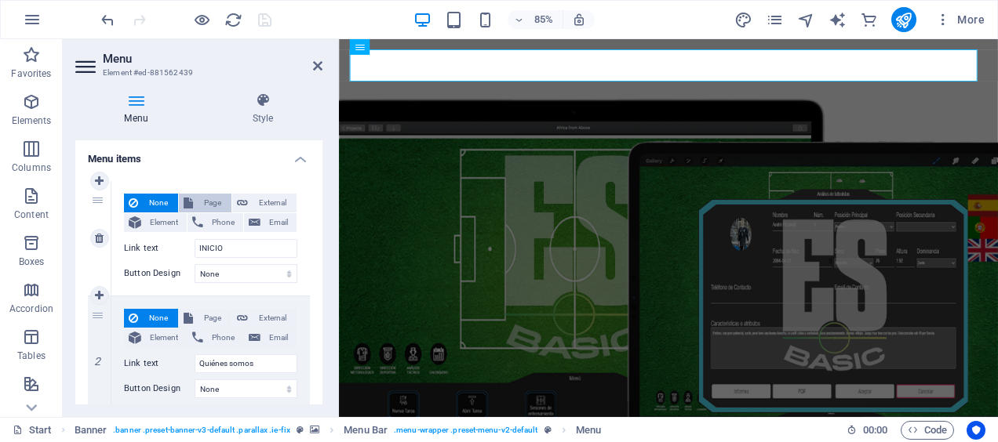
click at [202, 196] on span "Page" at bounding box center [212, 203] width 29 height 19
select select
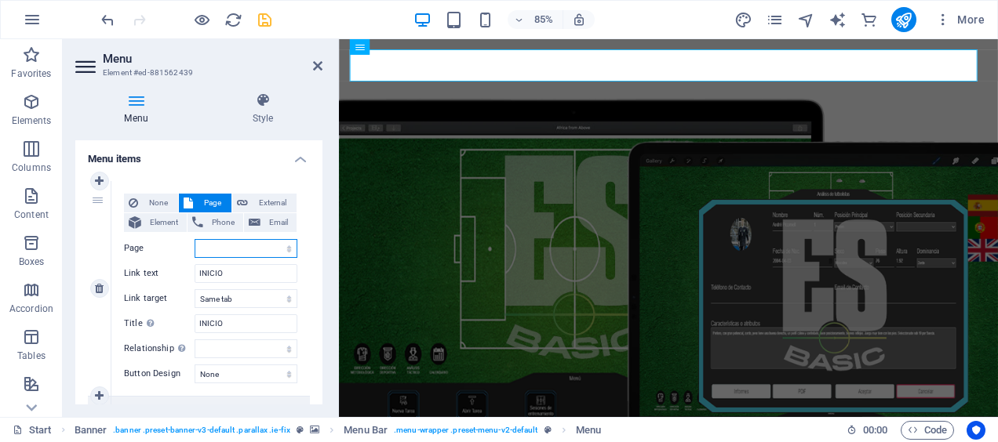
click at [286, 246] on select "Start Legal Notice Privacy Start Subpage Legal Notice Privacy Start Subpage Leg…" at bounding box center [246, 248] width 103 height 19
click at [157, 217] on span "Element" at bounding box center [164, 222] width 36 height 19
select select
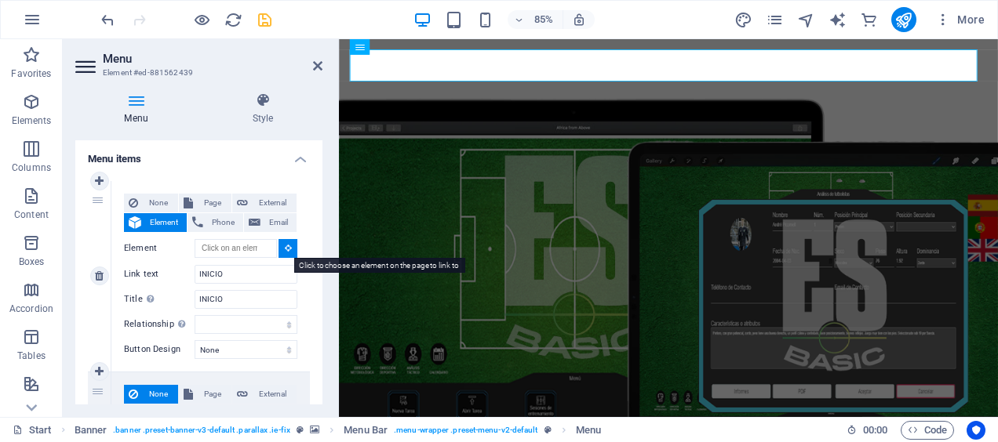
click at [280, 246] on button at bounding box center [287, 248] width 19 height 19
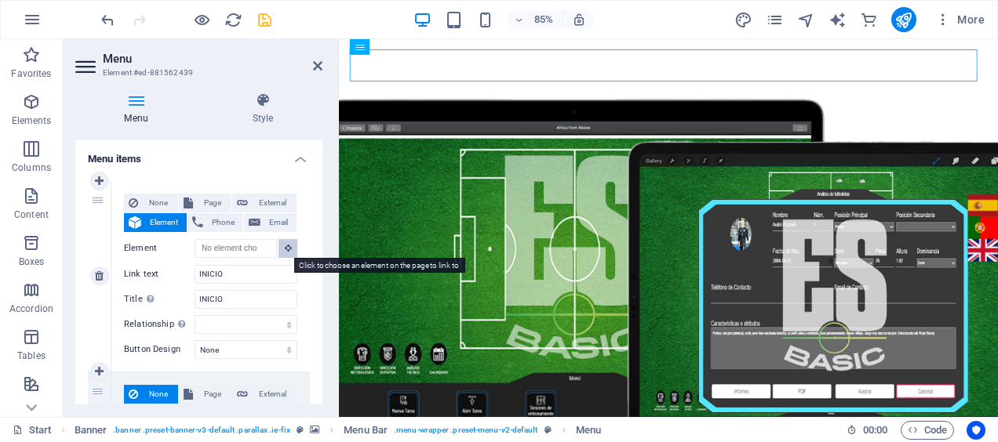
click at [280, 246] on button at bounding box center [287, 248] width 19 height 19
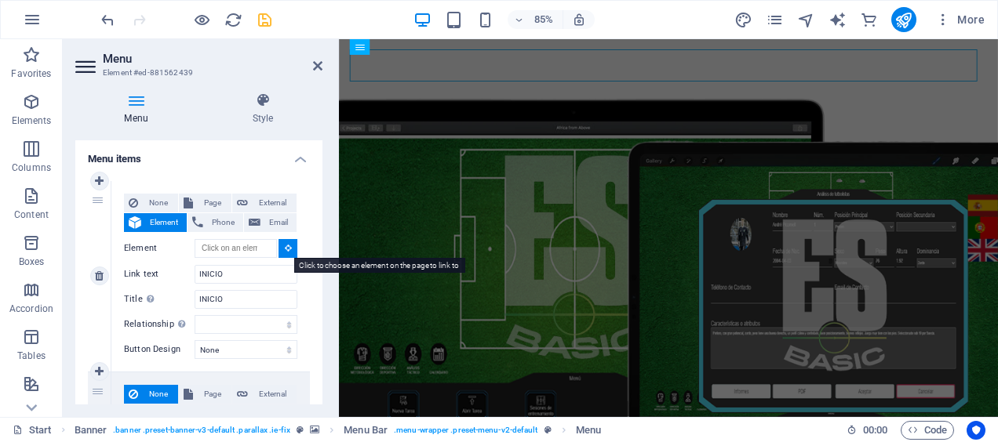
click at [280, 246] on button at bounding box center [287, 248] width 19 height 19
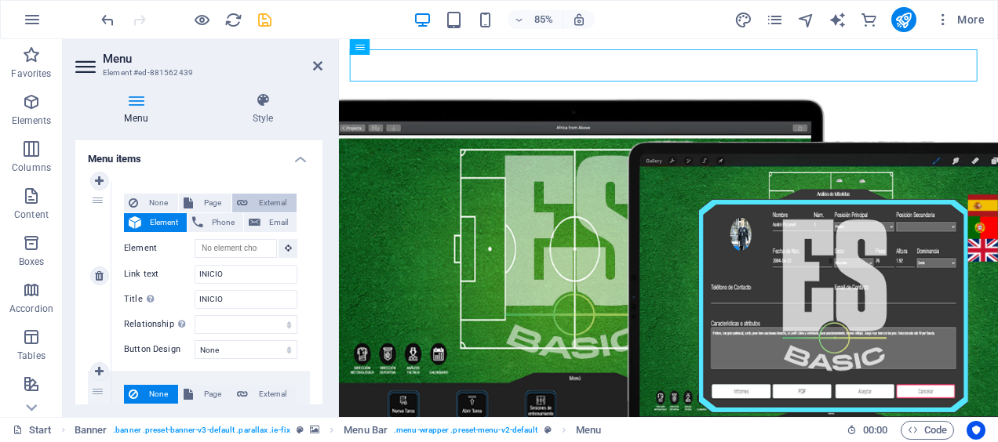
click at [241, 198] on icon at bounding box center [242, 203] width 11 height 19
select select "blank"
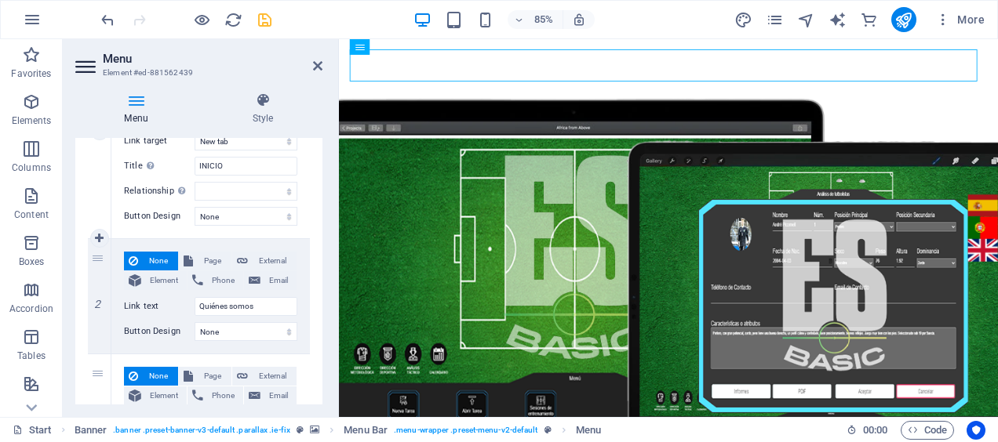
scroll to position [271, 0]
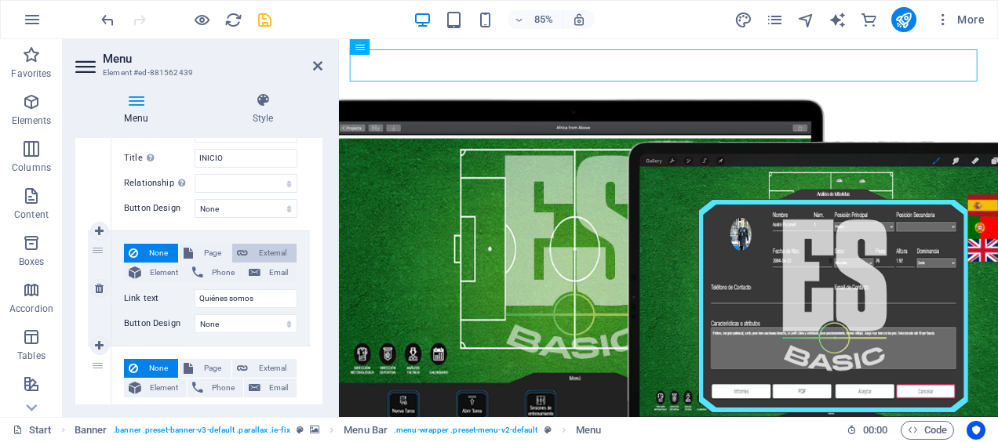
click at [281, 257] on span "External" at bounding box center [272, 253] width 39 height 19
select select
select select "blank"
select select
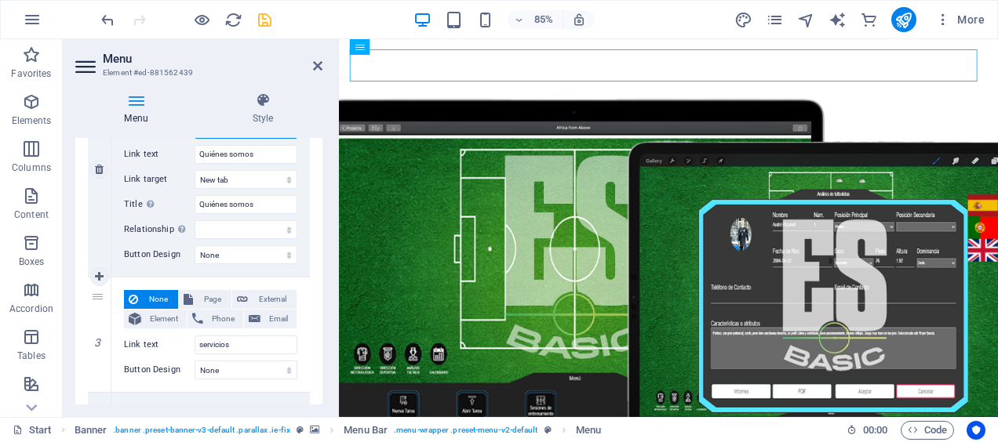
scroll to position [446, 0]
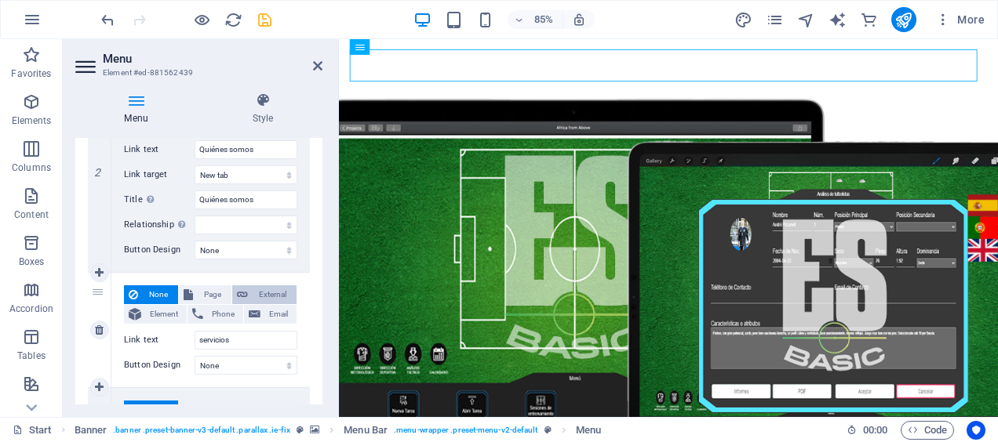
click at [256, 292] on span "External" at bounding box center [272, 295] width 39 height 19
select select
select select "blank"
select select
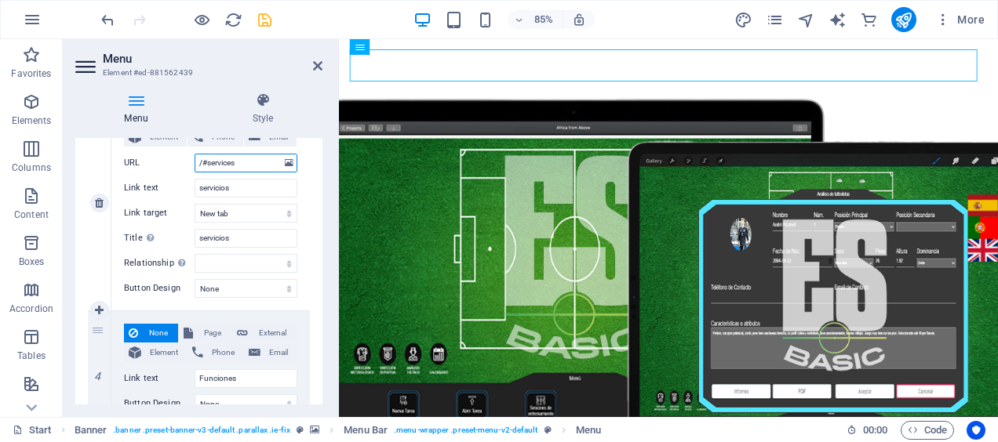
scroll to position [630, 0]
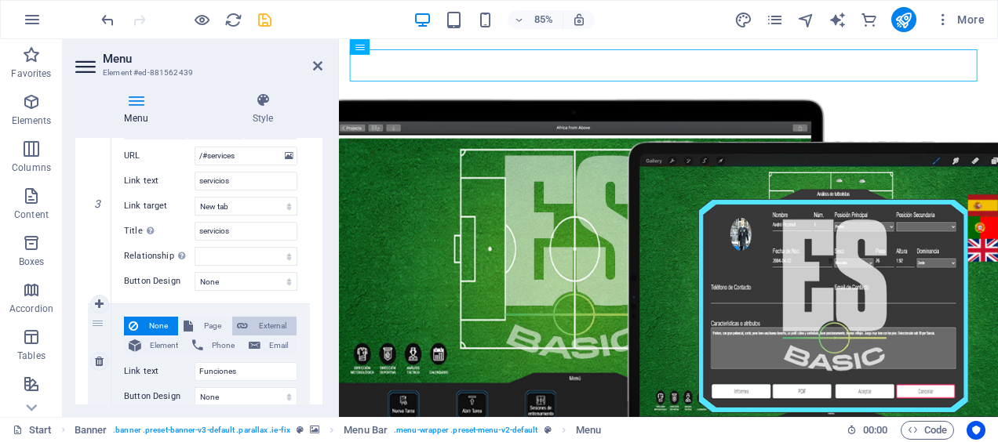
click at [257, 323] on span "External" at bounding box center [272, 326] width 39 height 19
select select
select select "blank"
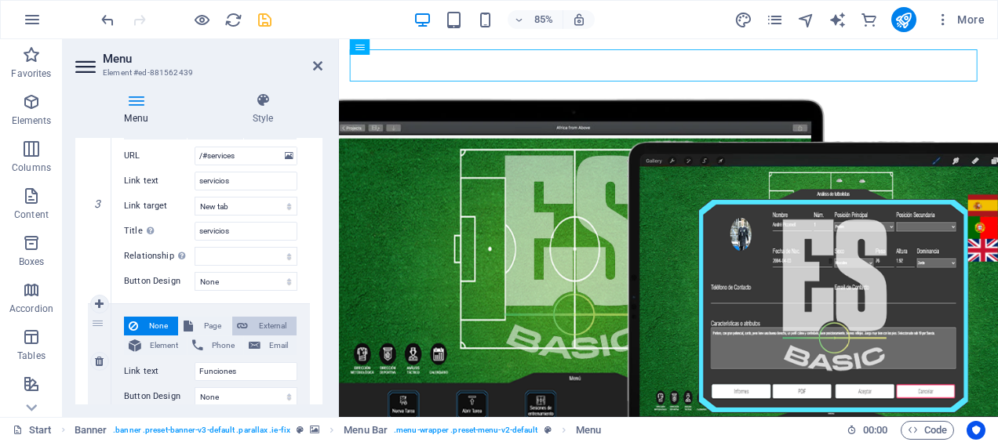
select select
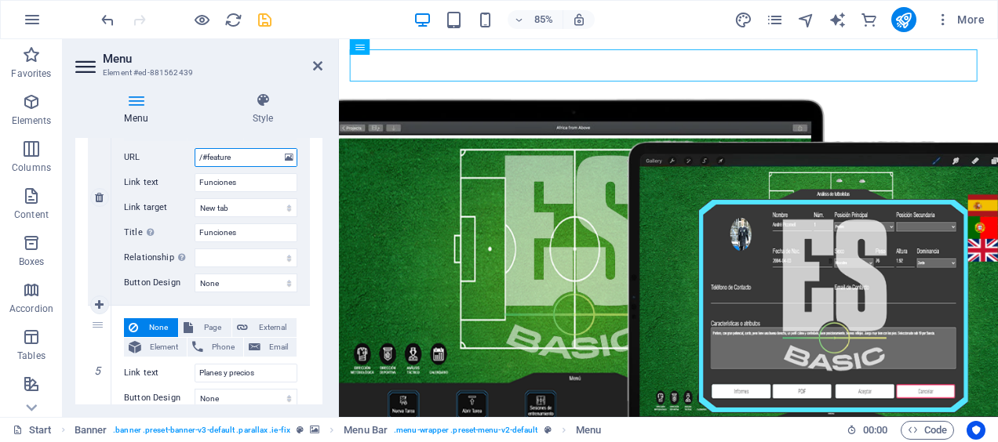
scroll to position [865, 0]
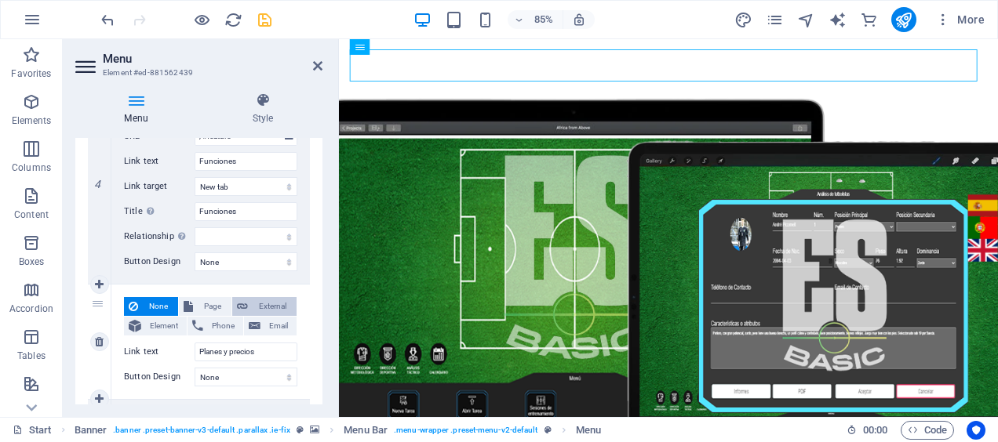
click at [260, 308] on span "External" at bounding box center [272, 306] width 39 height 19
select select
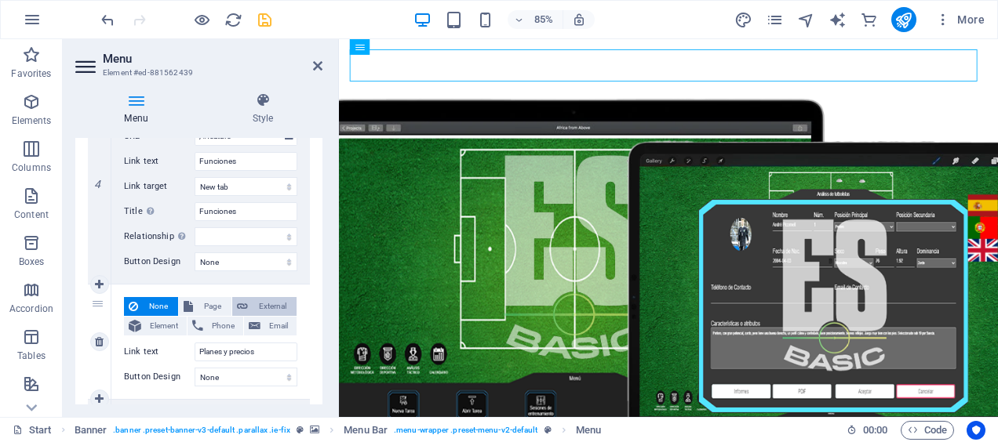
select select "blank"
select select
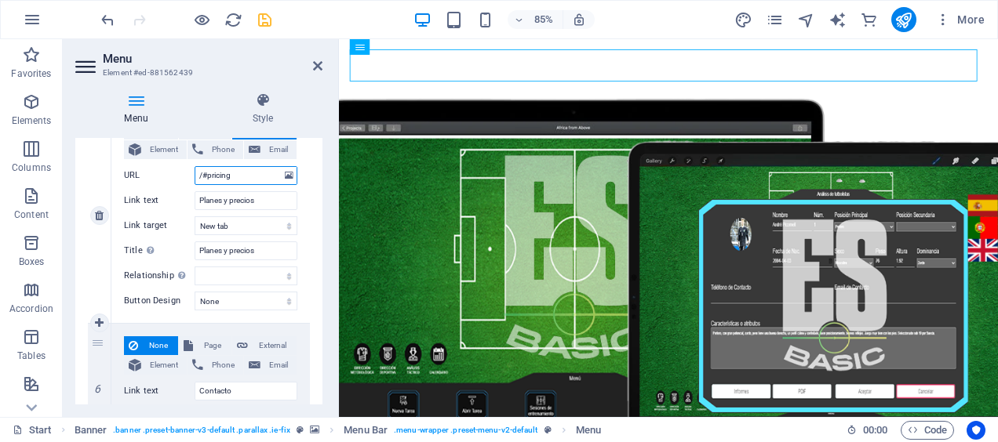
scroll to position [1086, 0]
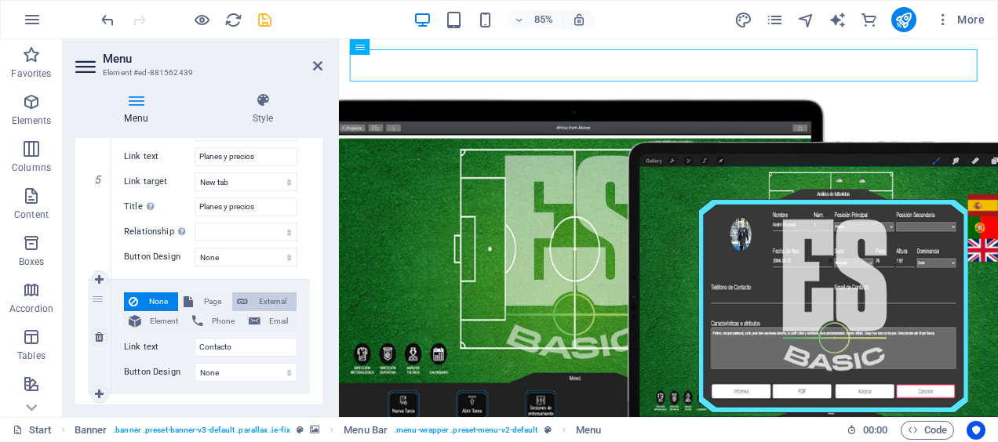
click at [268, 296] on span "External" at bounding box center [272, 302] width 39 height 19
select select
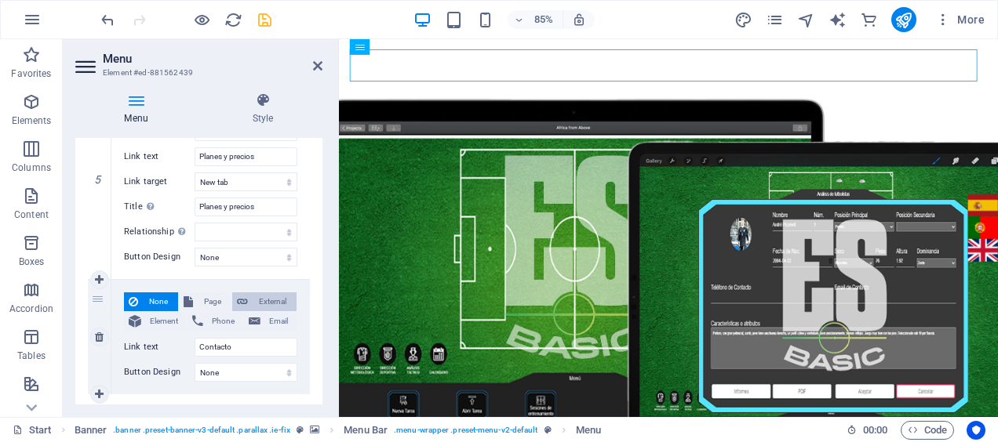
select select
select select "blank"
select select
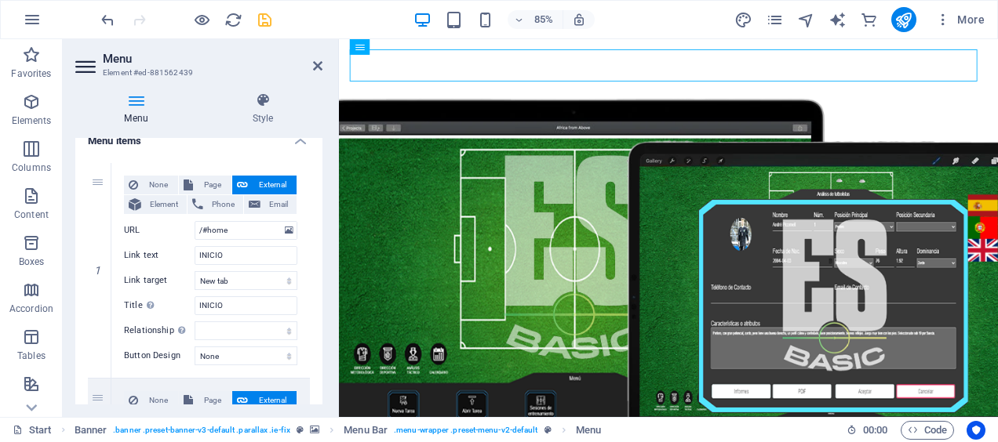
scroll to position [0, 0]
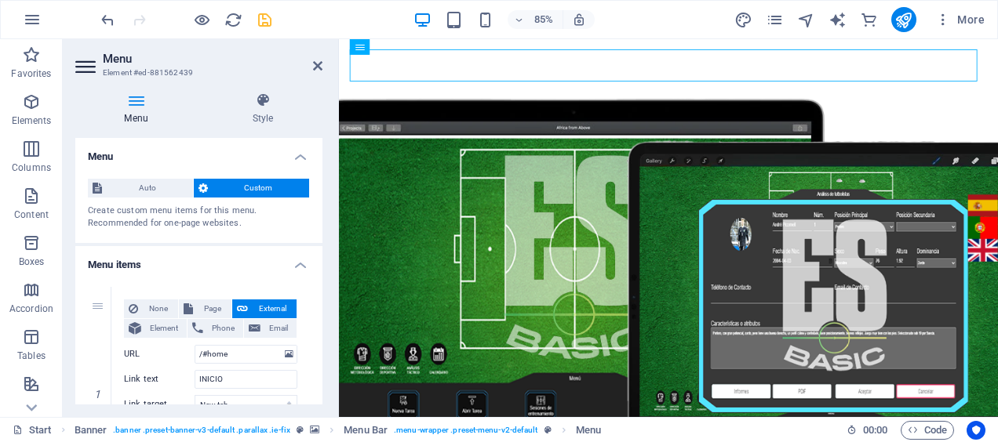
click at [269, 20] on icon "save" at bounding box center [265, 20] width 18 height 18
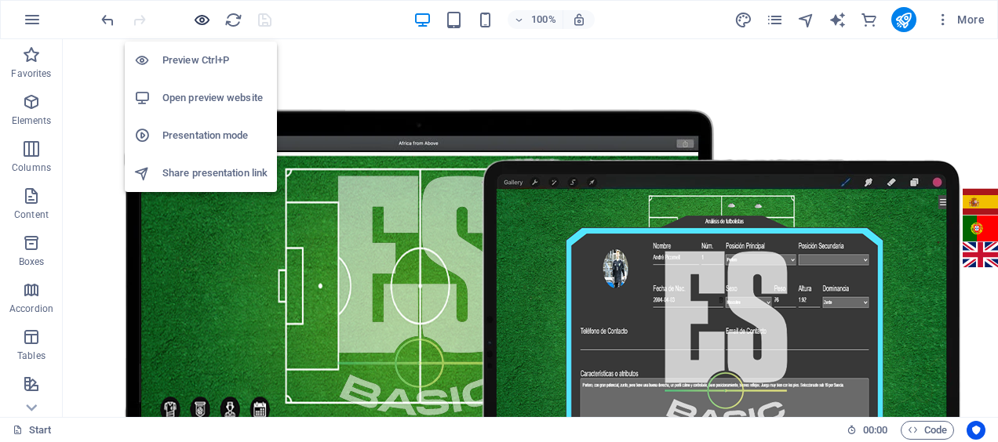
click at [201, 25] on icon "button" at bounding box center [202, 20] width 18 height 18
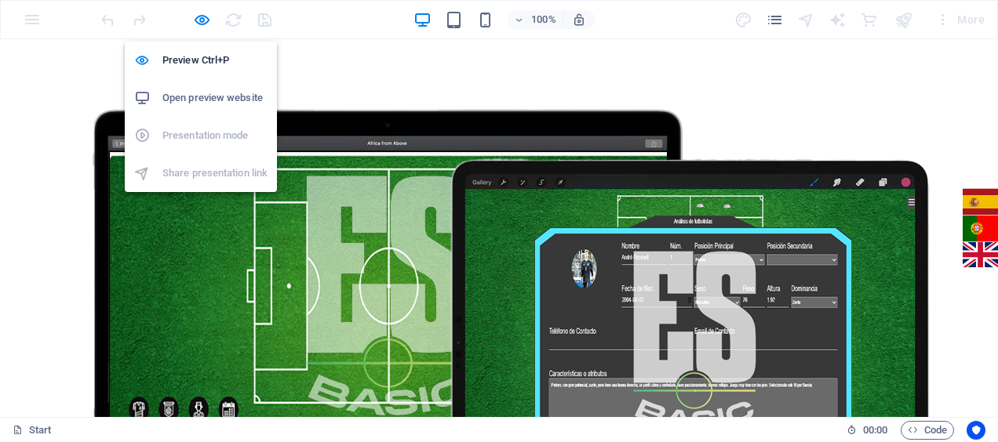
click at [204, 95] on h6 "Open preview website" at bounding box center [214, 98] width 105 height 19
click at [198, 19] on icon "button" at bounding box center [202, 20] width 18 height 18
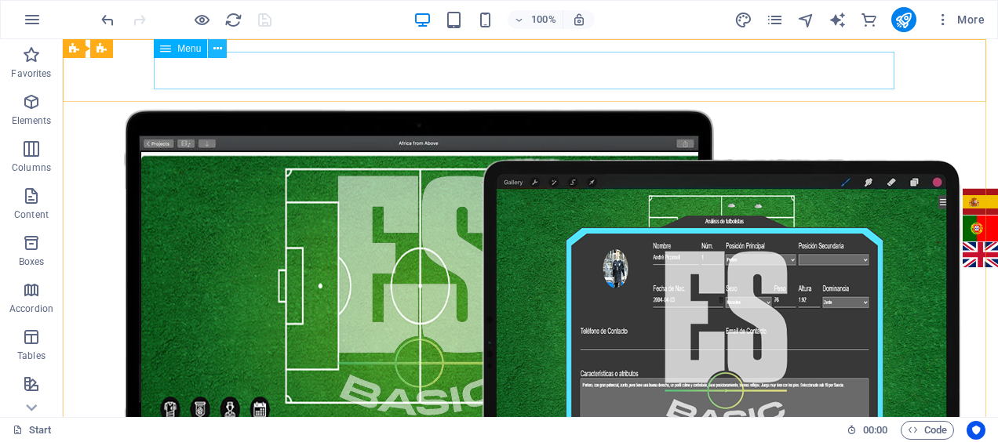
click at [217, 52] on icon at bounding box center [217, 49] width 9 height 16
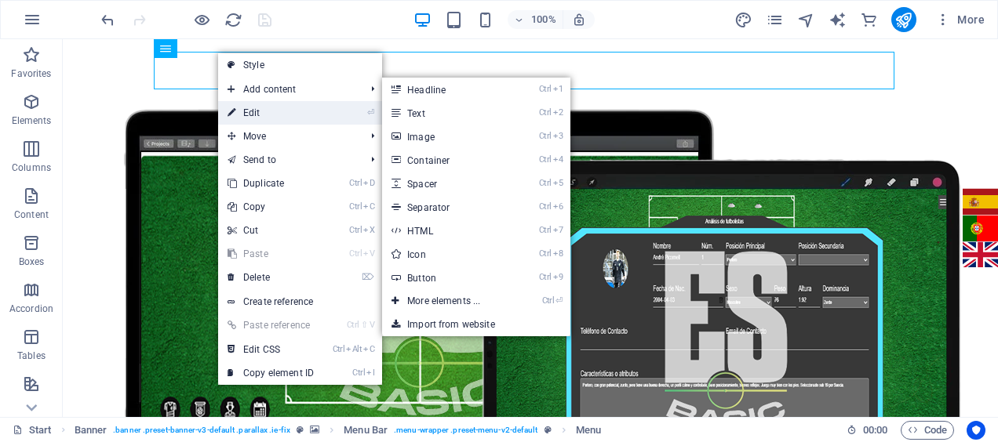
click at [249, 108] on link "⏎ Edit" at bounding box center [270, 113] width 105 height 24
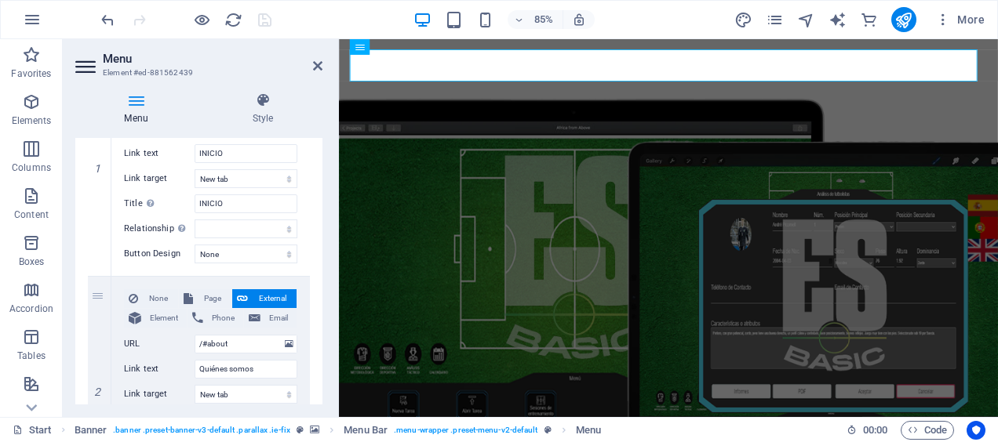
scroll to position [231, 0]
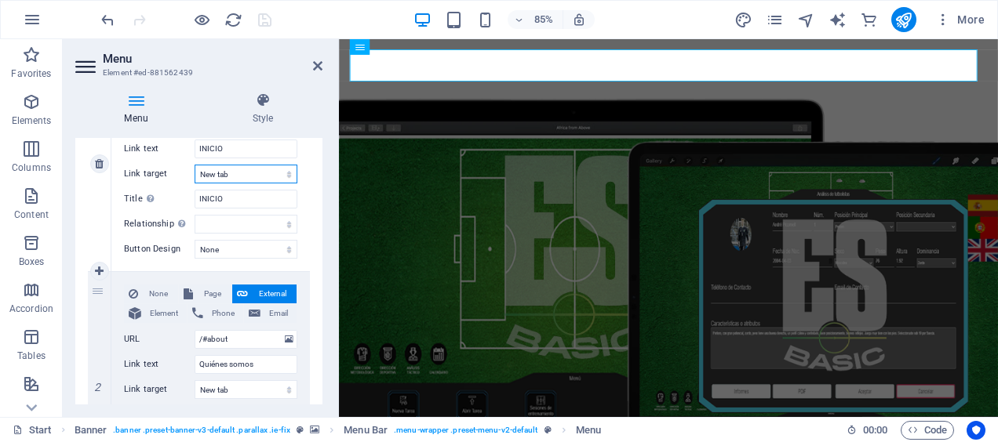
click at [285, 173] on select "New tab Same tab Overlay" at bounding box center [246, 174] width 103 height 19
select select
click at [195, 165] on select "New tab Same tab Overlay" at bounding box center [246, 174] width 103 height 19
select select
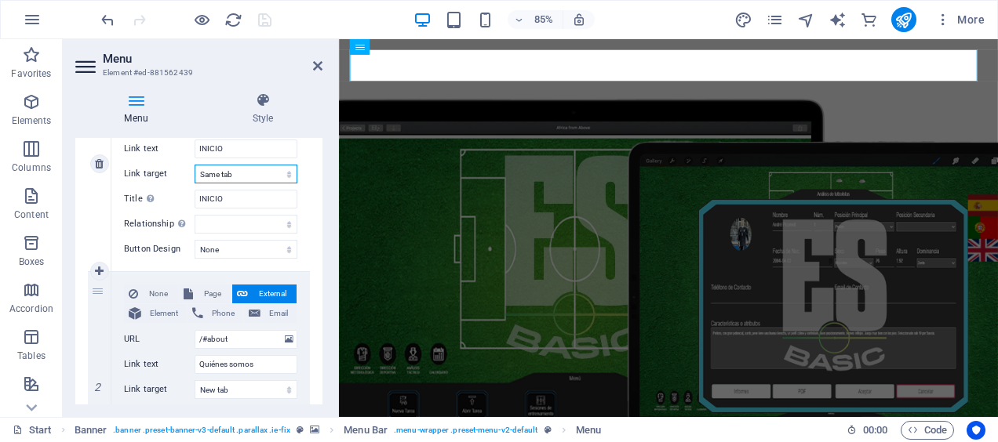
select select
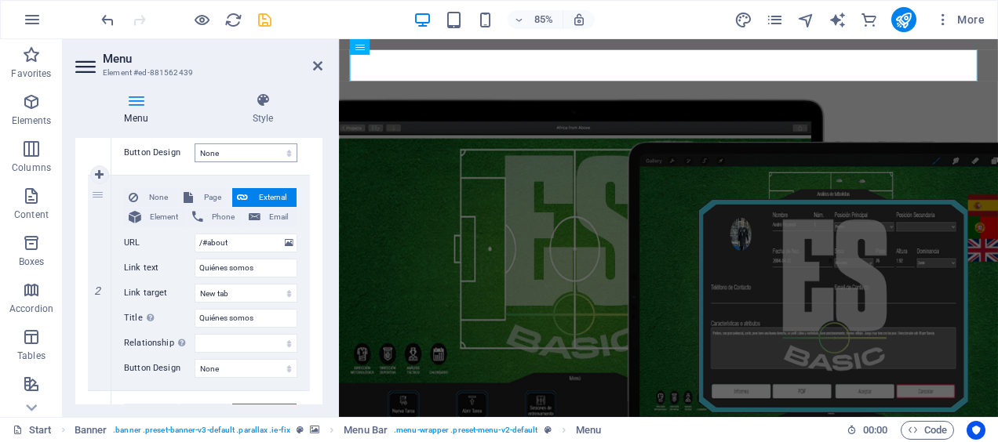
scroll to position [347, 0]
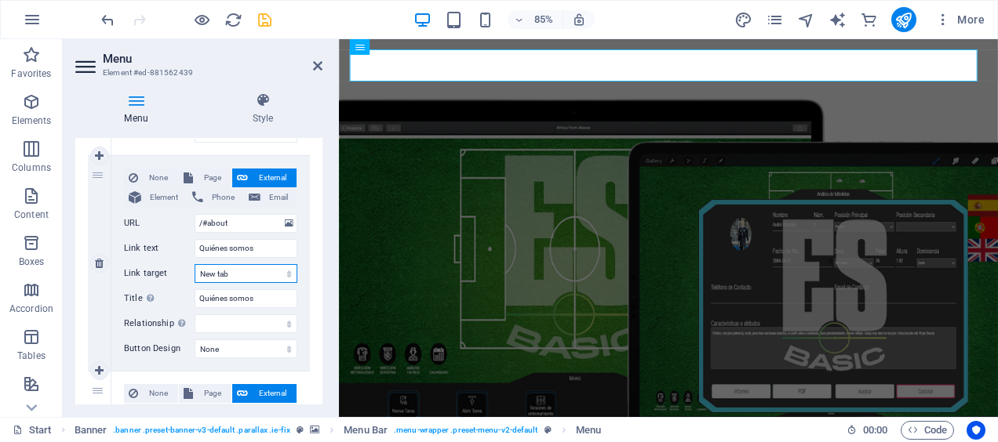
click at [287, 273] on select "New tab Same tab Overlay" at bounding box center [246, 273] width 103 height 19
select select
click at [195, 264] on select "New tab Same tab Overlay" at bounding box center [246, 273] width 103 height 19
select select
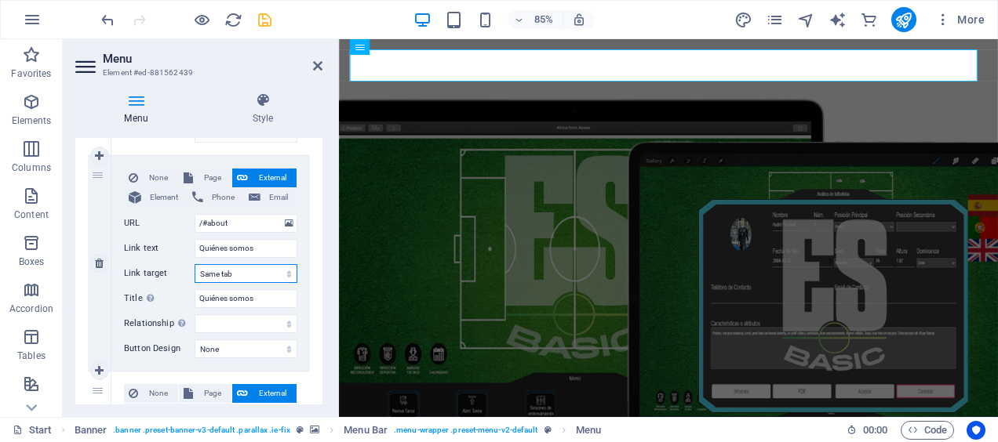
select select
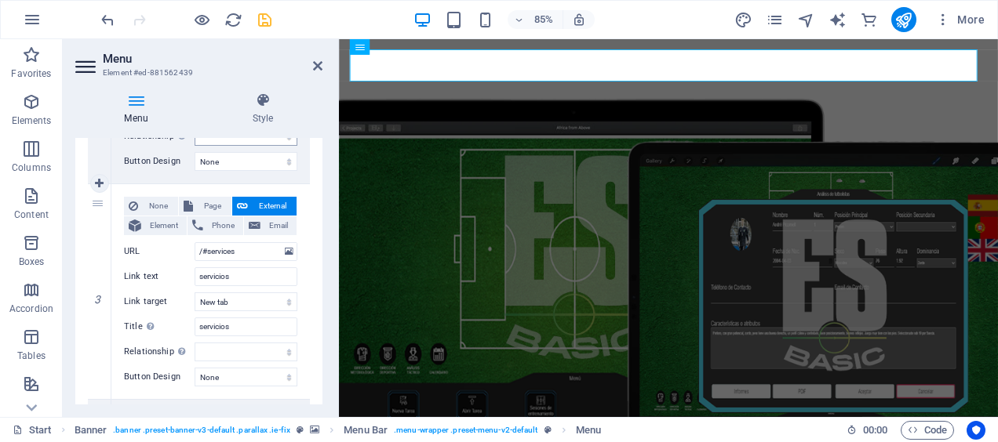
scroll to position [547, 0]
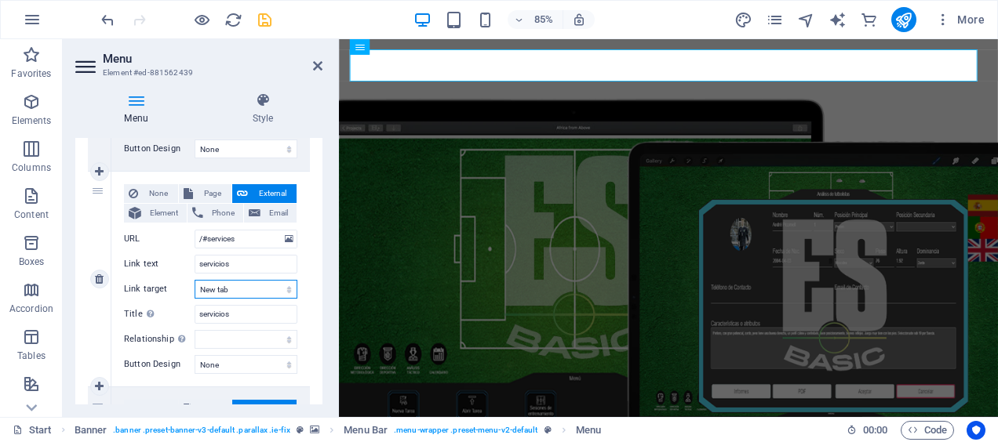
click at [289, 290] on select "New tab Same tab Overlay" at bounding box center [246, 289] width 103 height 19
select select
click at [195, 280] on select "New tab Same tab Overlay" at bounding box center [246, 289] width 103 height 19
select select
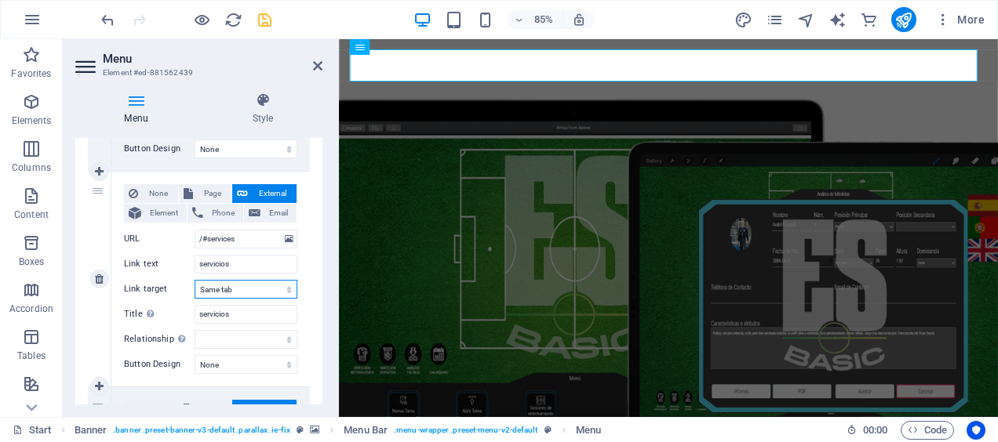
select select
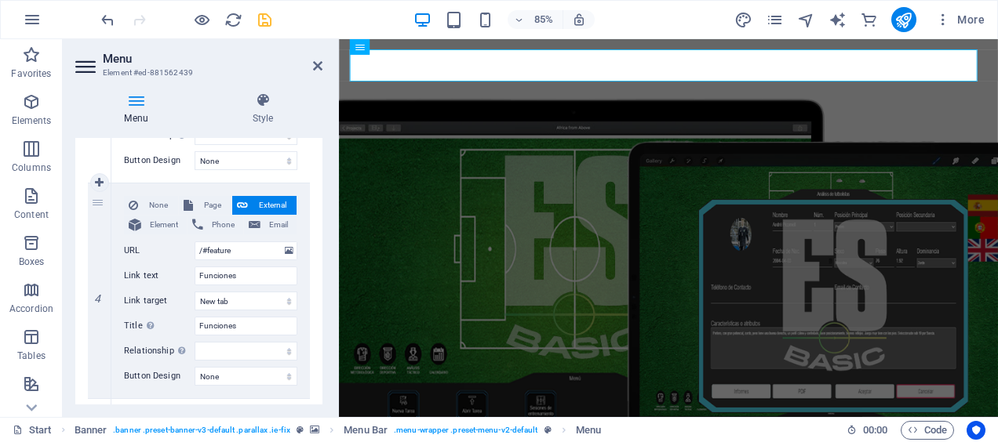
scroll to position [752, 0]
click at [289, 301] on select "New tab Same tab Overlay" at bounding box center [246, 300] width 103 height 19
select select
click at [195, 291] on select "New tab Same tab Overlay" at bounding box center [246, 300] width 103 height 19
select select
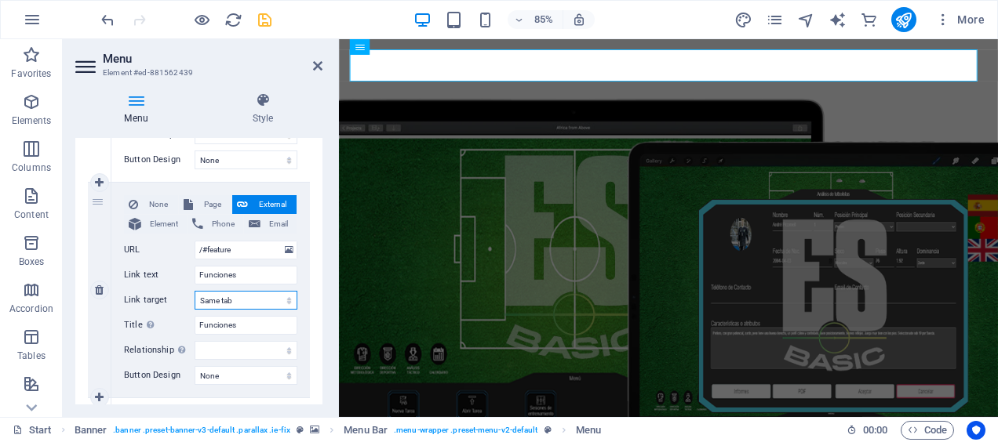
select select
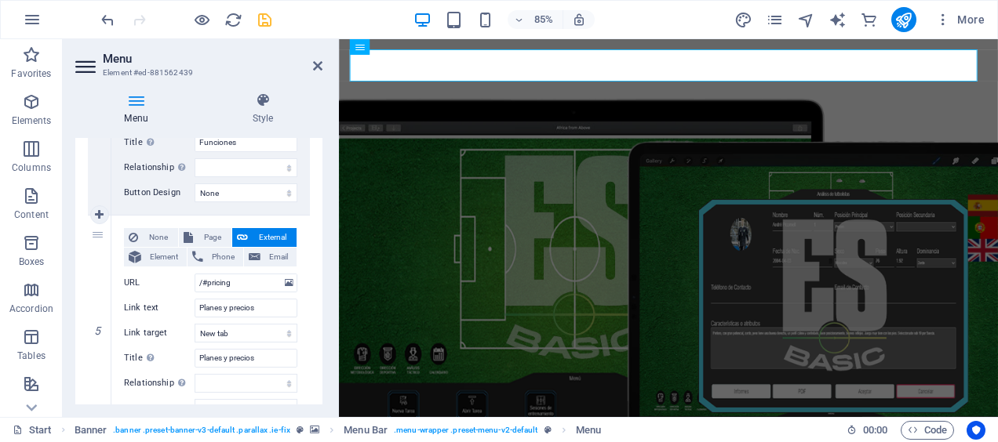
scroll to position [935, 0]
click at [292, 333] on select "New tab Same tab Overlay" at bounding box center [246, 332] width 103 height 19
select select
click at [195, 323] on select "New tab Same tab Overlay" at bounding box center [246, 332] width 103 height 19
select select
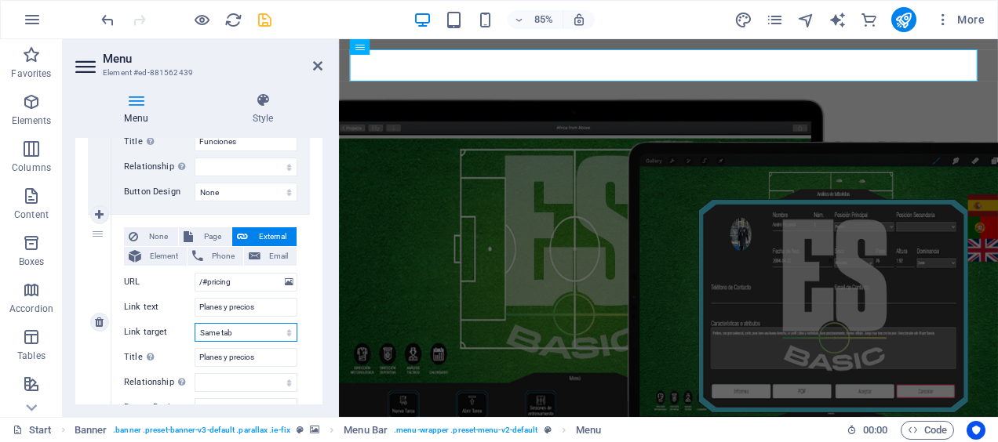
select select
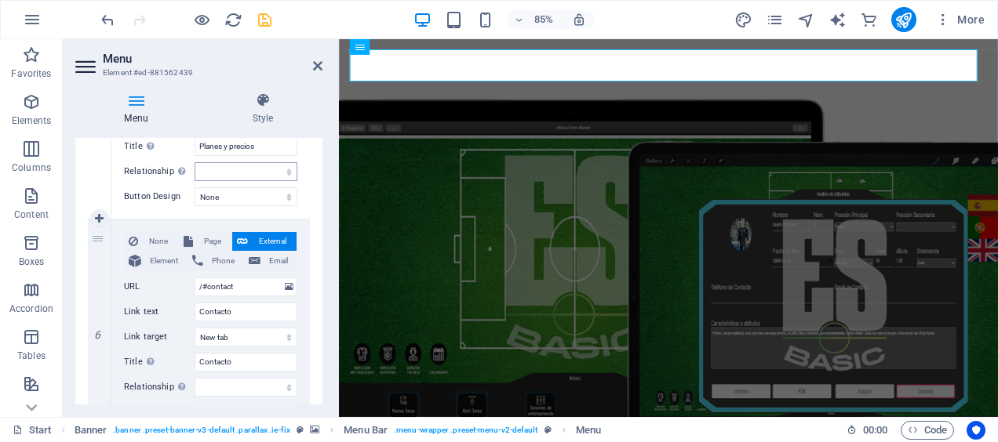
scroll to position [1147, 0]
click at [285, 333] on select "New tab Same tab Overlay" at bounding box center [246, 336] width 103 height 19
select select
click at [195, 327] on select "New tab Same tab Overlay" at bounding box center [246, 336] width 103 height 19
select select
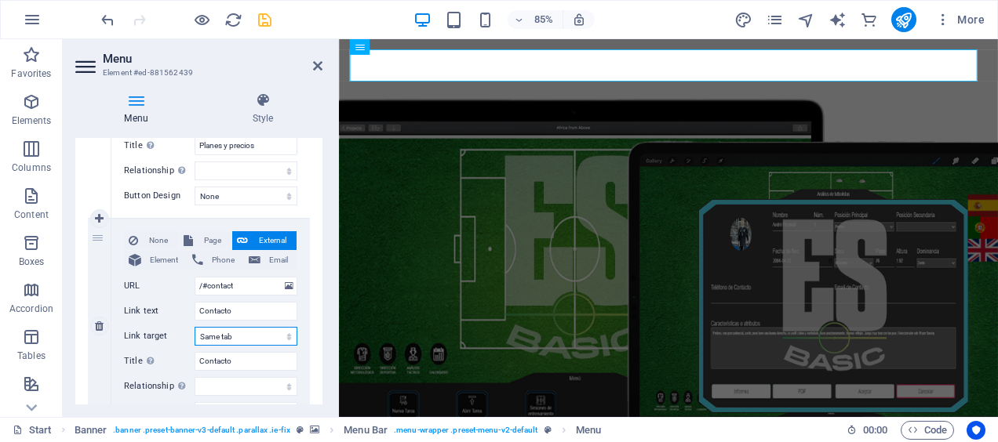
select select
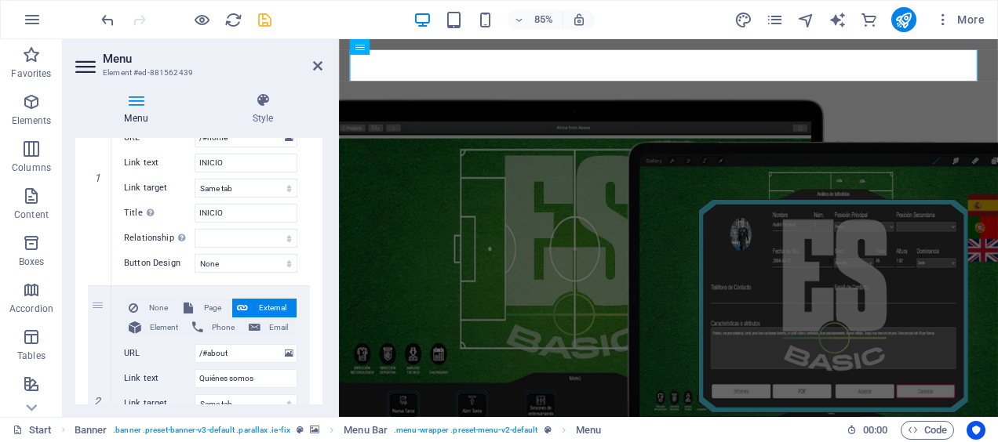
scroll to position [0, 0]
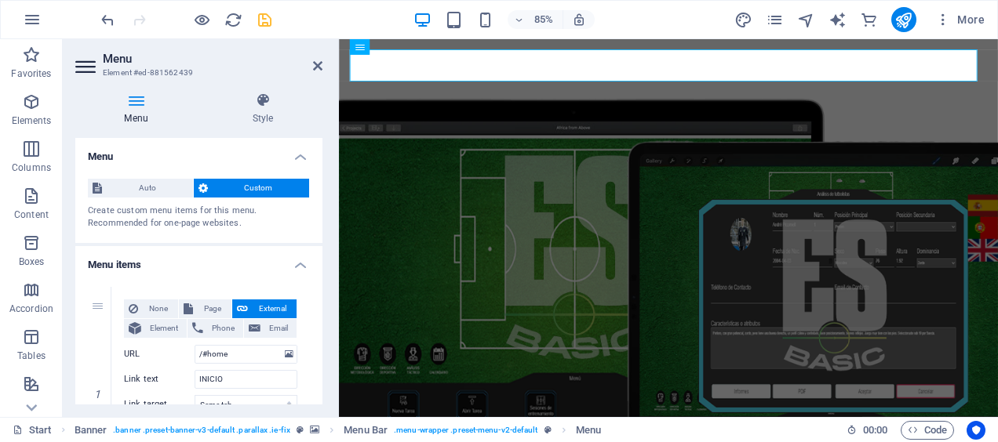
click at [264, 21] on icon "save" at bounding box center [265, 20] width 18 height 18
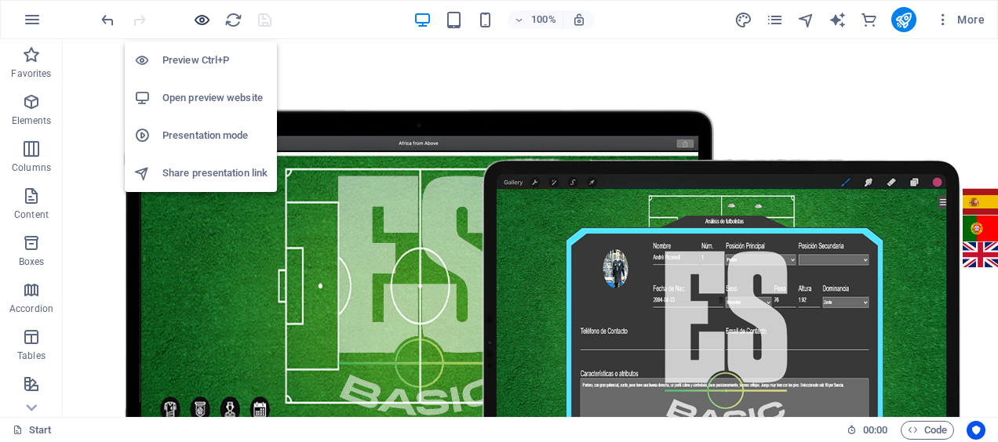
click at [200, 18] on icon "button" at bounding box center [202, 20] width 18 height 18
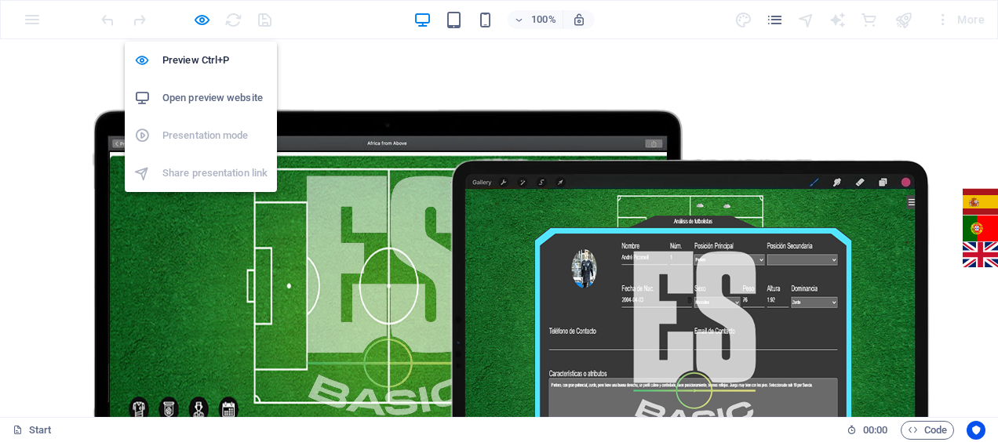
click at [195, 88] on li "Open preview website" at bounding box center [201, 98] width 152 height 38
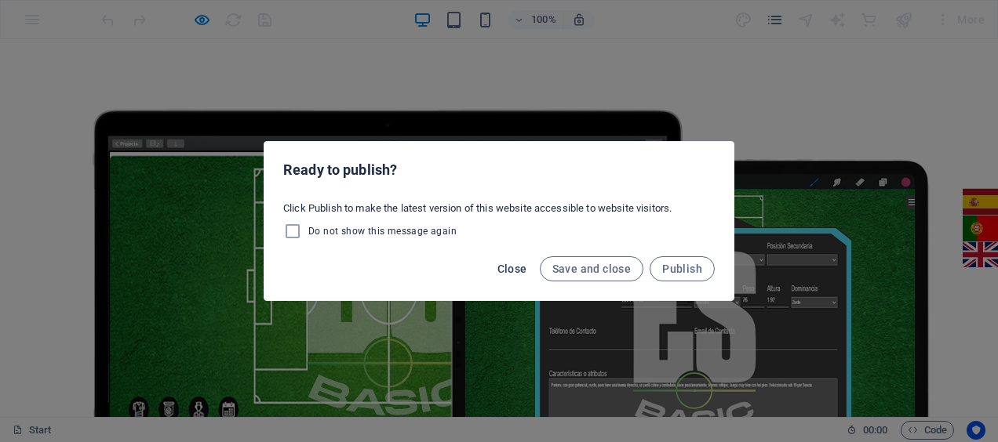
click at [507, 263] on span "Close" at bounding box center [512, 269] width 30 height 13
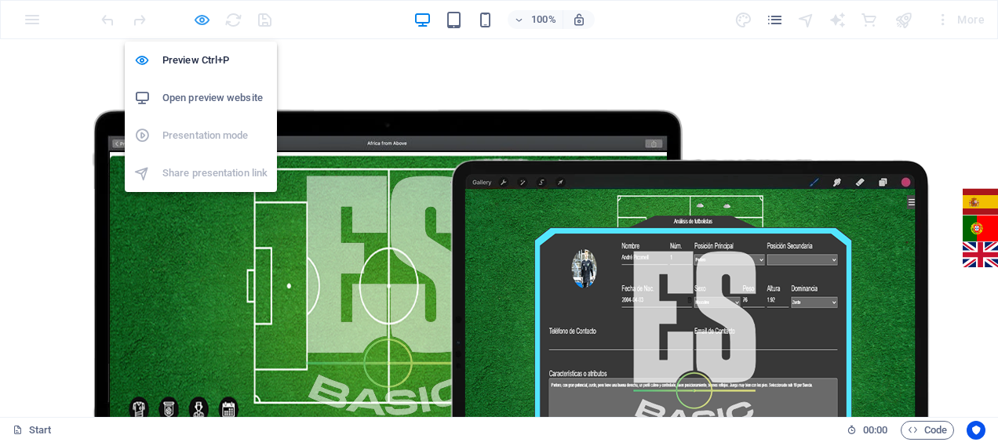
click at [201, 17] on icon "button" at bounding box center [202, 20] width 18 height 18
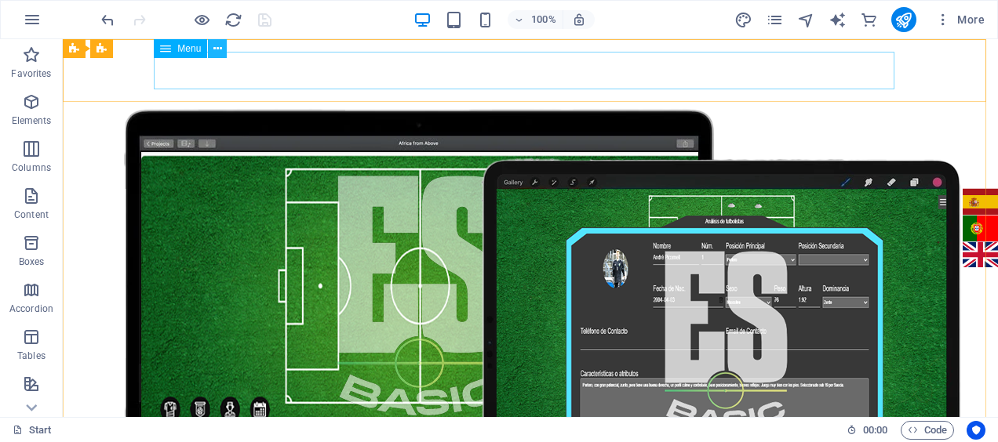
click at [215, 49] on icon at bounding box center [217, 49] width 9 height 16
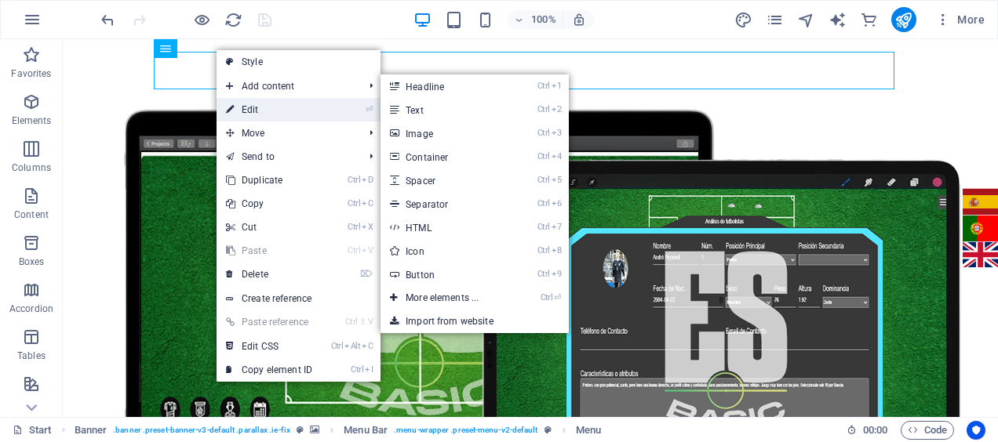
click at [293, 104] on link "⏎ Edit" at bounding box center [269, 110] width 105 height 24
select select
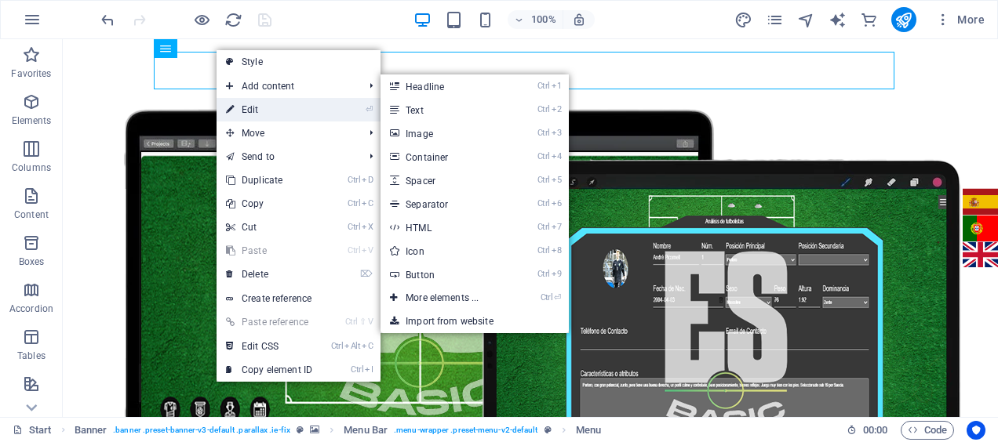
select select
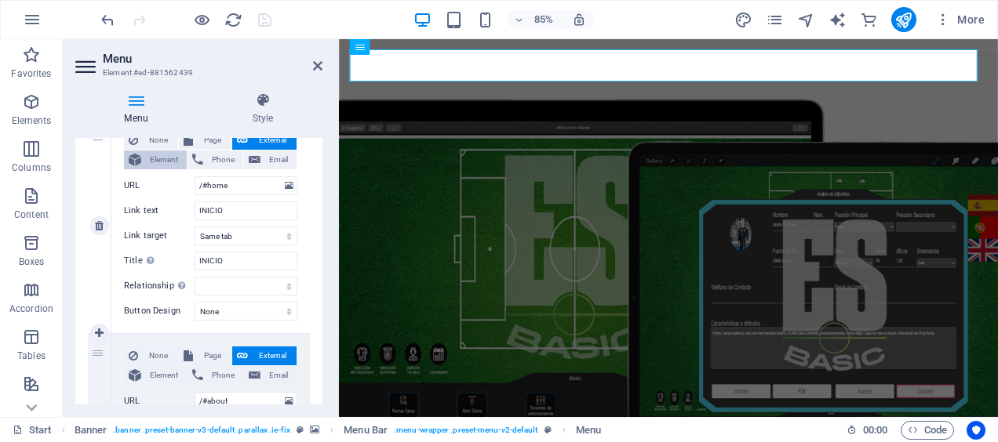
scroll to position [172, 0]
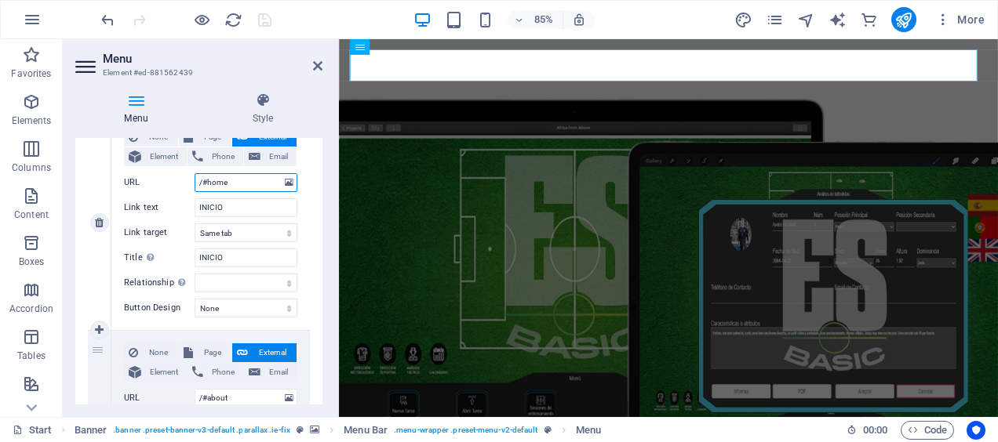
click at [195, 182] on input "/#home" at bounding box center [246, 182] width 103 height 19
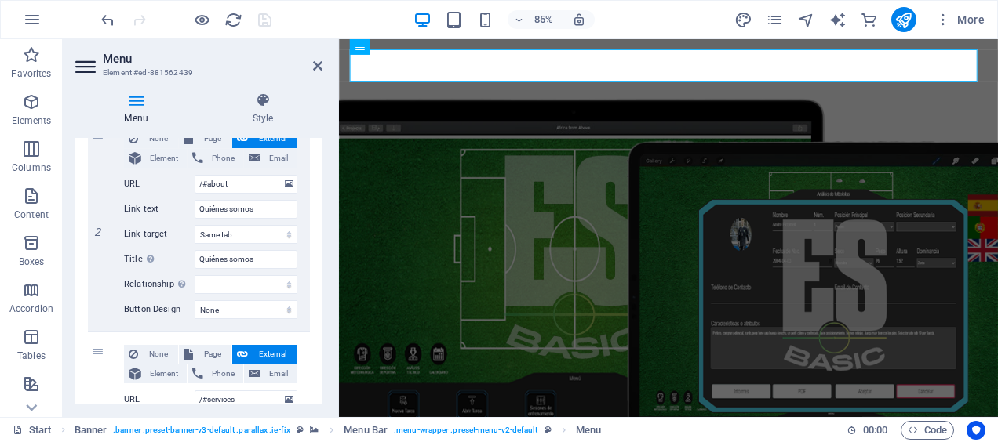
scroll to position [379, 0]
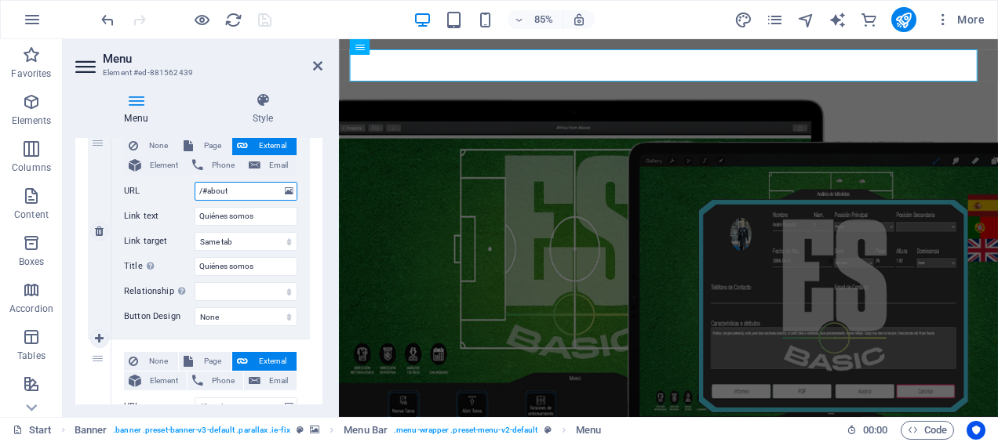
click at [198, 190] on input "/#about" at bounding box center [246, 191] width 103 height 19
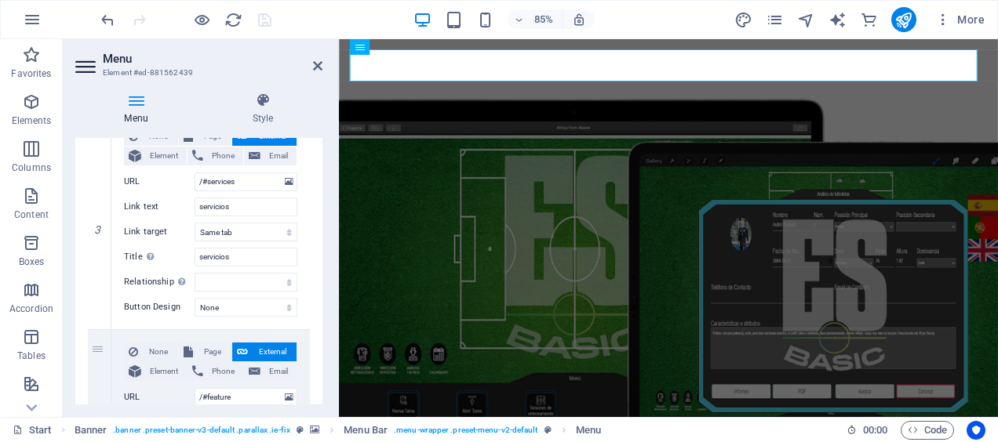
scroll to position [606, 0]
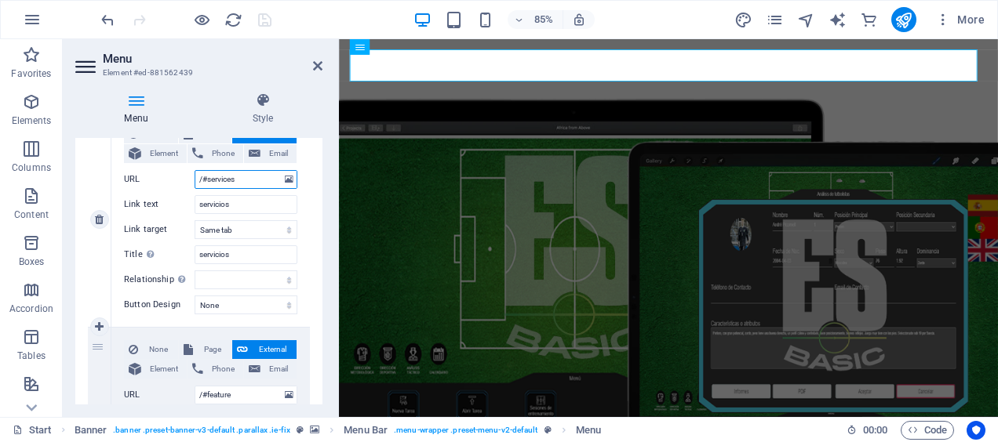
click at [196, 181] on input "/#services" at bounding box center [246, 179] width 103 height 19
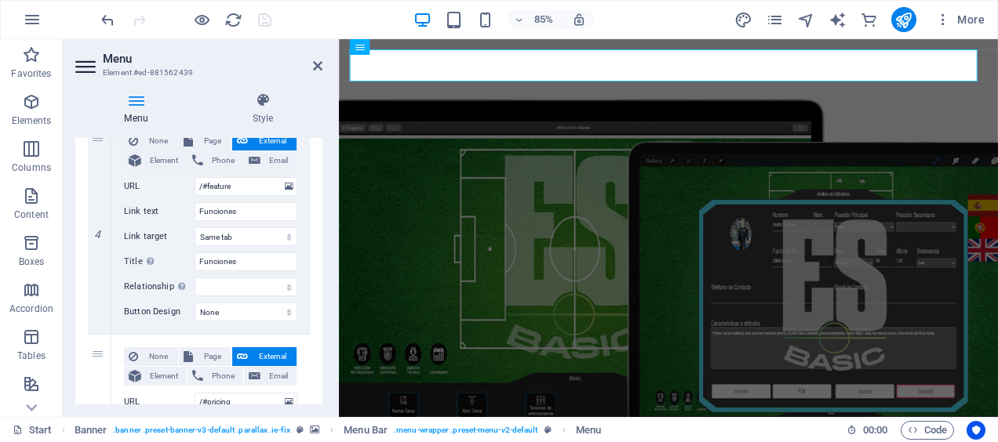
scroll to position [816, 0]
click at [198, 185] on input "/#feature" at bounding box center [246, 186] width 103 height 19
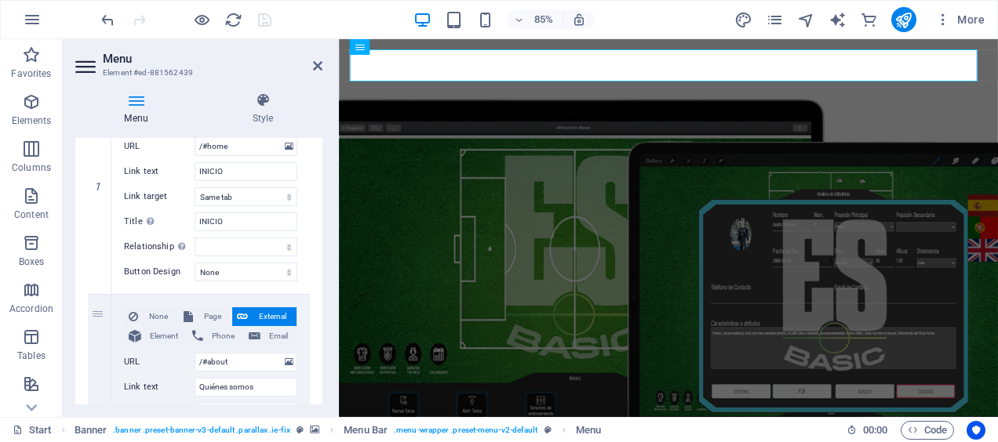
scroll to position [0, 0]
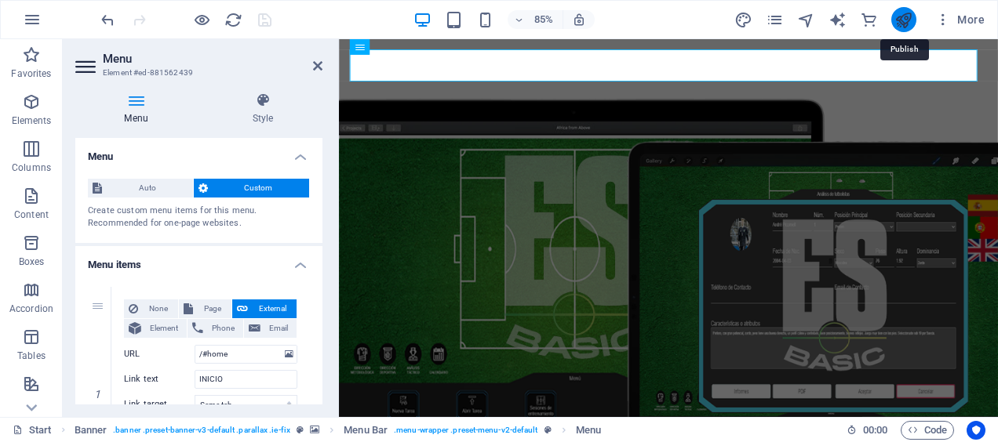
click at [897, 22] on icon "publish" at bounding box center [903, 20] width 18 height 18
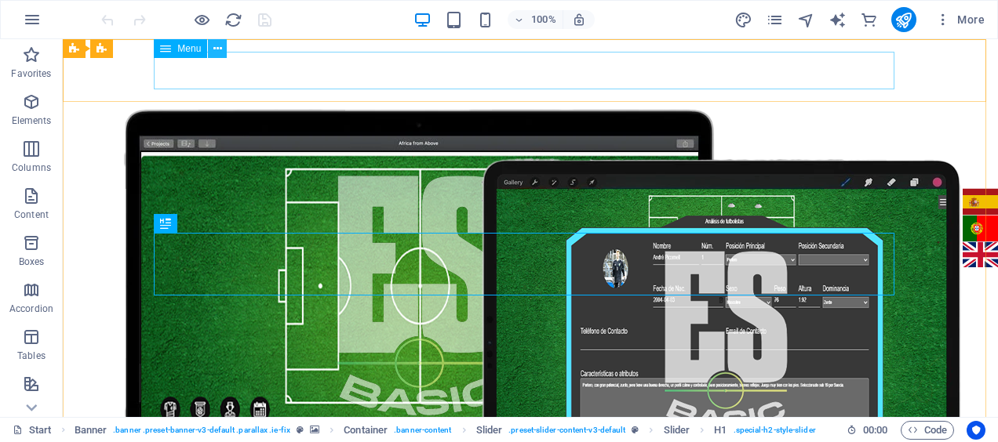
click at [217, 52] on icon at bounding box center [217, 49] width 9 height 16
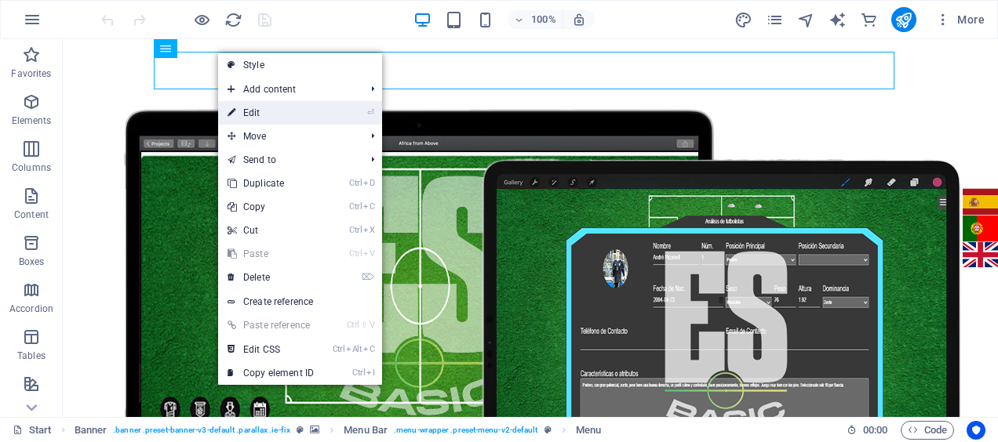
click at [254, 107] on link "⏎ Edit" at bounding box center [270, 113] width 105 height 24
select select
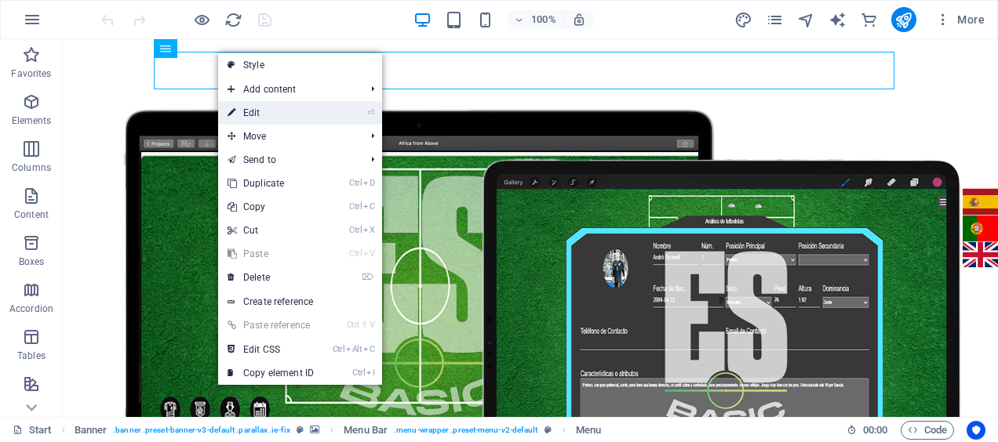
select select
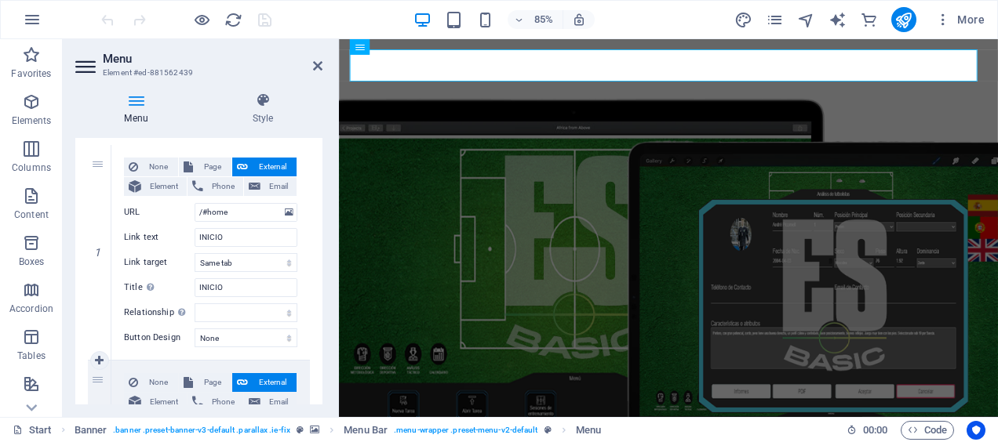
scroll to position [141, 0]
drag, startPoint x: 196, startPoint y: 235, endPoint x: 229, endPoint y: 235, distance: 32.9
click at [229, 235] on input "INICIO" at bounding box center [246, 238] width 103 height 19
drag, startPoint x: 228, startPoint y: 209, endPoint x: 206, endPoint y: 213, distance: 23.0
click at [206, 213] on input "/#home" at bounding box center [246, 213] width 103 height 19
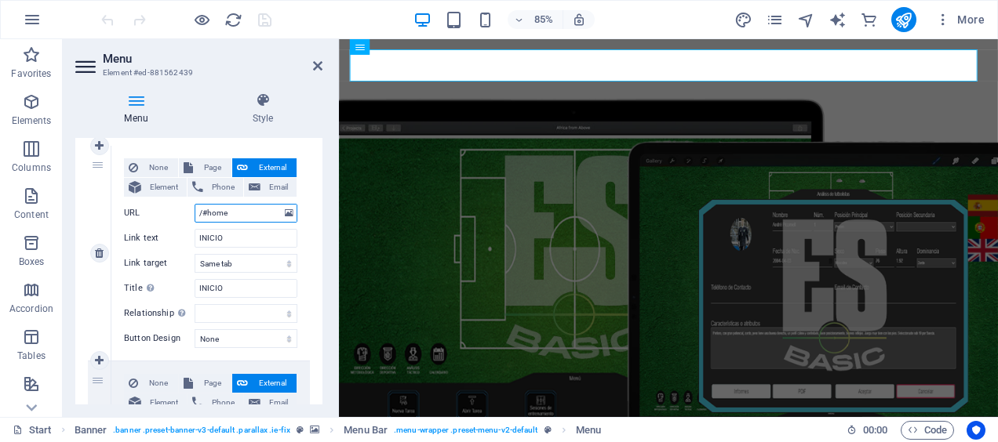
paste input "INICIO"
type input "/#INICIO"
select select
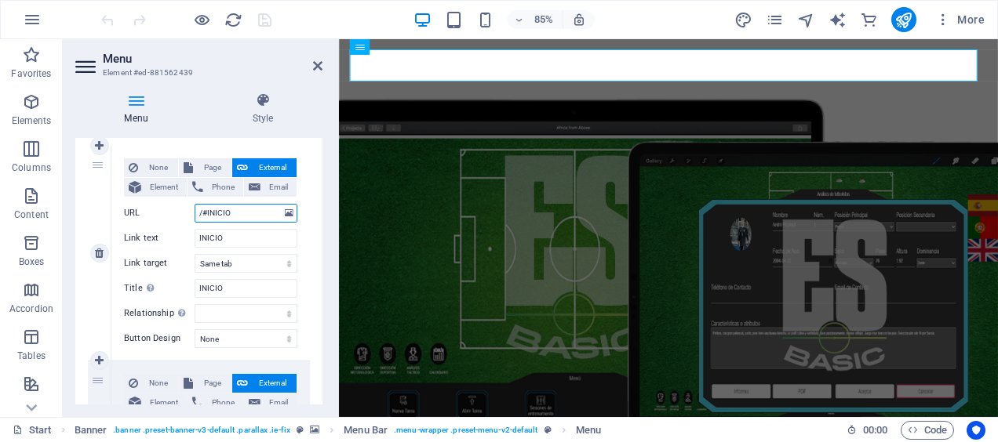
select select
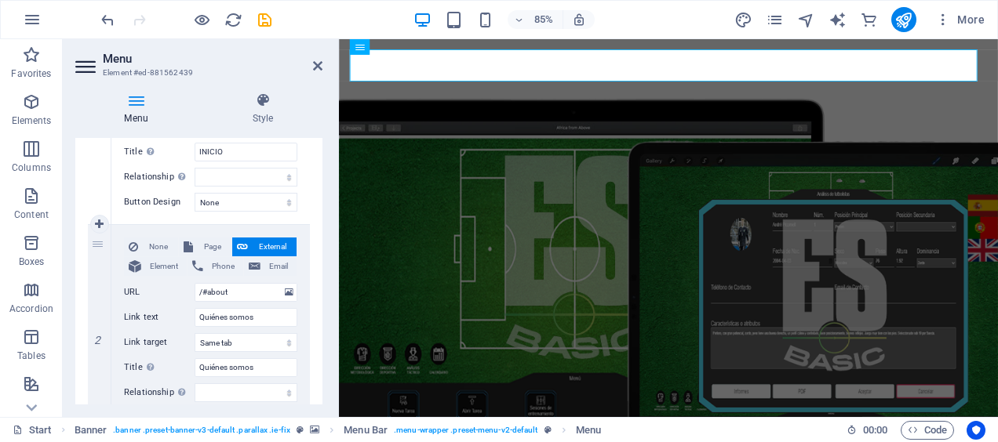
scroll to position [317, 0]
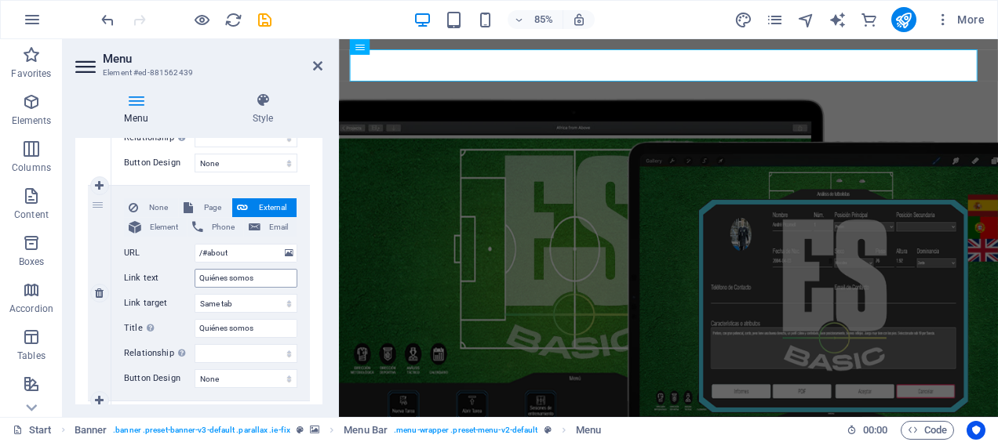
type input "/#INICIO"
drag, startPoint x: 197, startPoint y: 278, endPoint x: 268, endPoint y: 271, distance: 70.9
click at [268, 271] on input "Quiénes somos" at bounding box center [246, 278] width 103 height 19
click at [242, 250] on input "/#about" at bounding box center [246, 253] width 103 height 19
type input "/#"
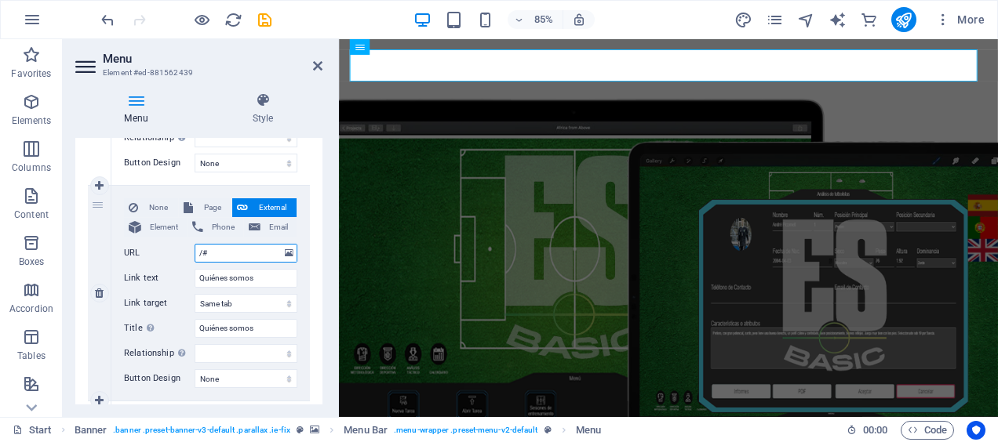
select select
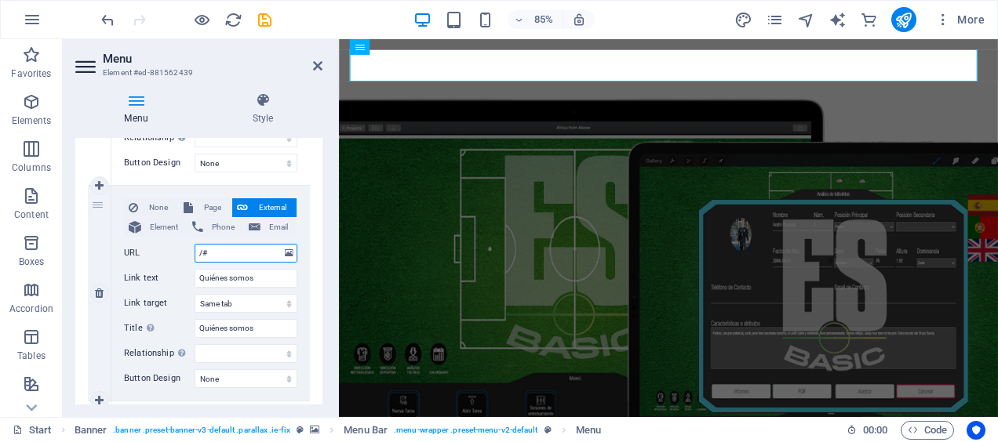
select select
paste input "Quiénes somos"
type input "/#Quiénes somos"
select select
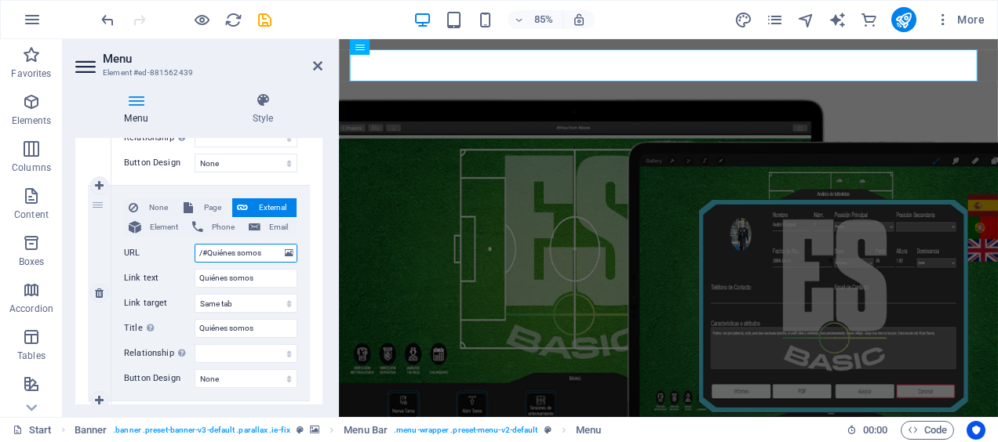
select select
click at [235, 254] on input "/#Quiénes somos" at bounding box center [246, 253] width 103 height 19
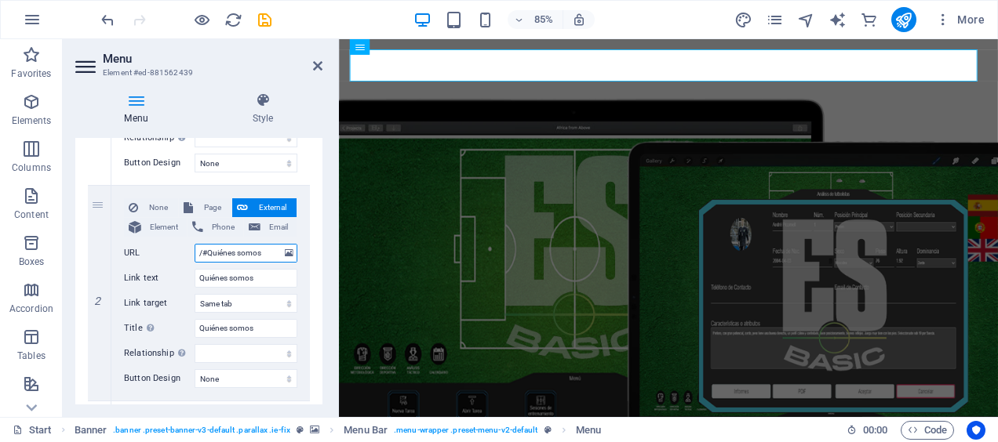
type input "/#Quiénessomos"
select select
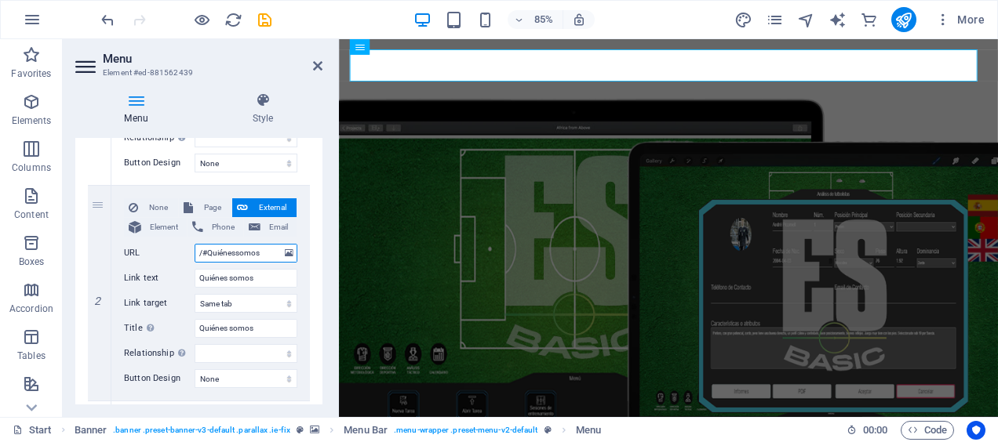
select select
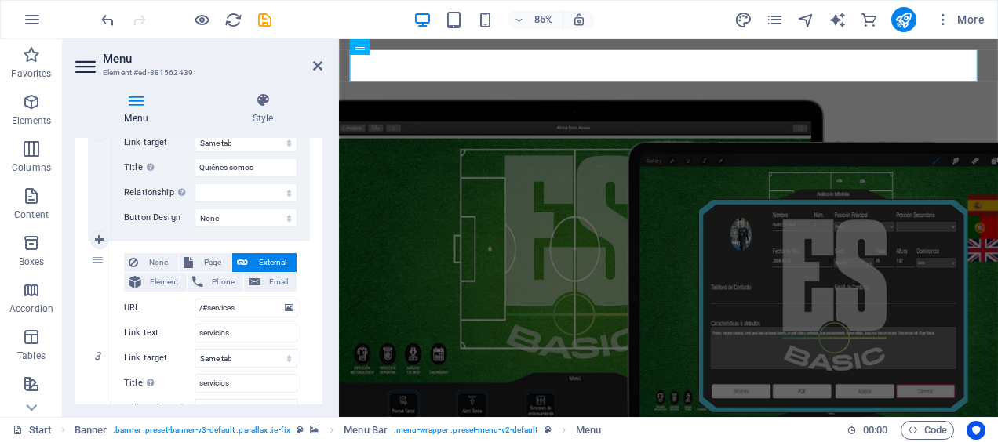
scroll to position [526, 0]
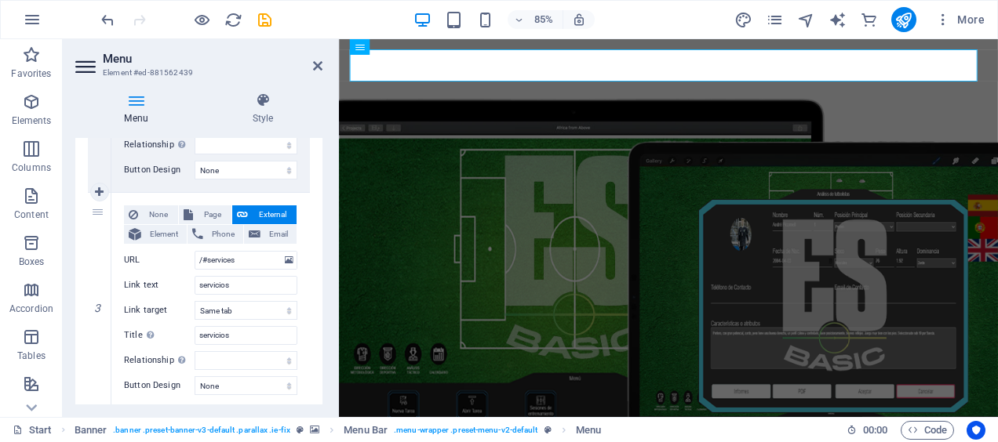
type input "/#Quiénessomos"
drag, startPoint x: 198, startPoint y: 282, endPoint x: 253, endPoint y: 287, distance: 55.2
click at [253, 287] on input "servicios" at bounding box center [246, 285] width 103 height 19
drag, startPoint x: 207, startPoint y: 260, endPoint x: 242, endPoint y: 258, distance: 34.6
click at [242, 258] on input "/#services" at bounding box center [246, 260] width 103 height 19
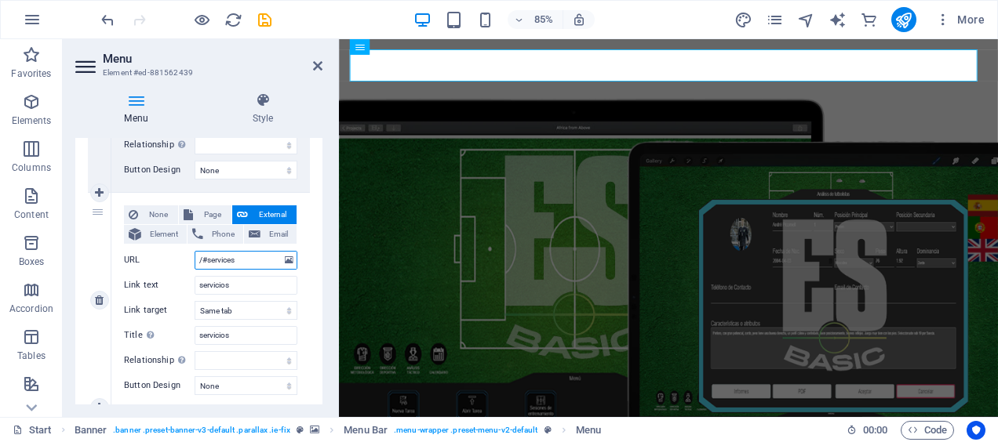
paste input "io"
type input "/#servicios"
select select
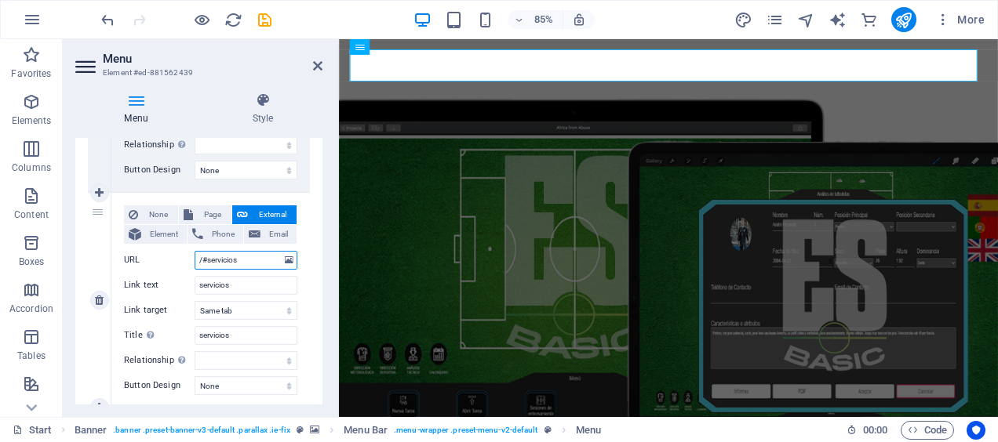
select select
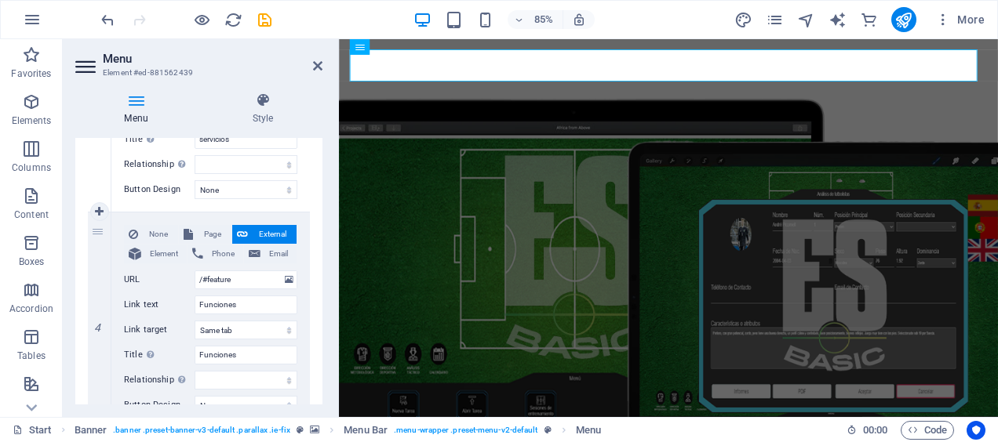
scroll to position [724, 0]
type input "/#servicios"
drag, startPoint x: 198, startPoint y: 303, endPoint x: 242, endPoint y: 302, distance: 43.9
click at [242, 302] on input "Funciones" at bounding box center [246, 302] width 103 height 19
drag, startPoint x: 208, startPoint y: 275, endPoint x: 240, endPoint y: 276, distance: 32.2
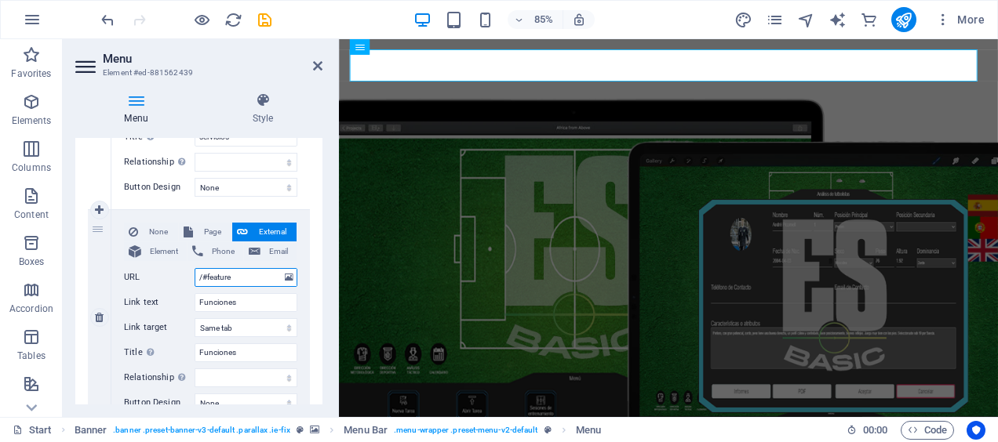
click at [240, 276] on input "/#feature" at bounding box center [246, 277] width 103 height 19
type input "/#"
select select
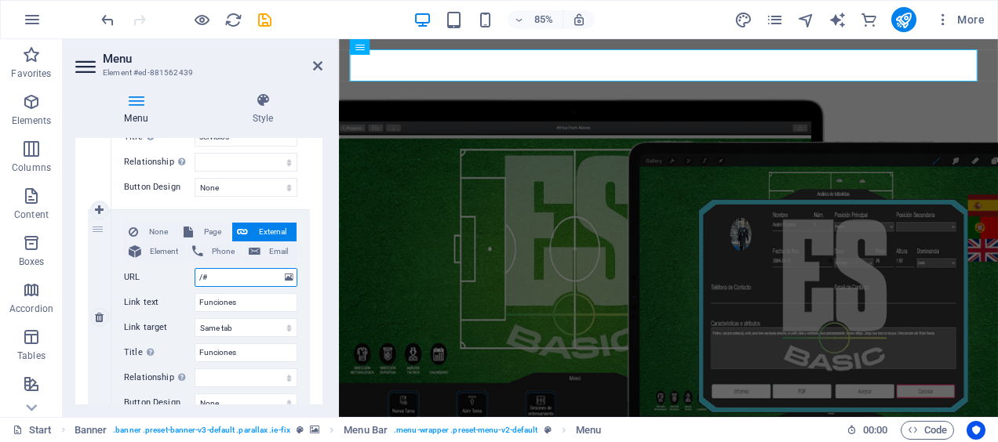
select select
paste input "Funciones"
type input "/#Funciones"
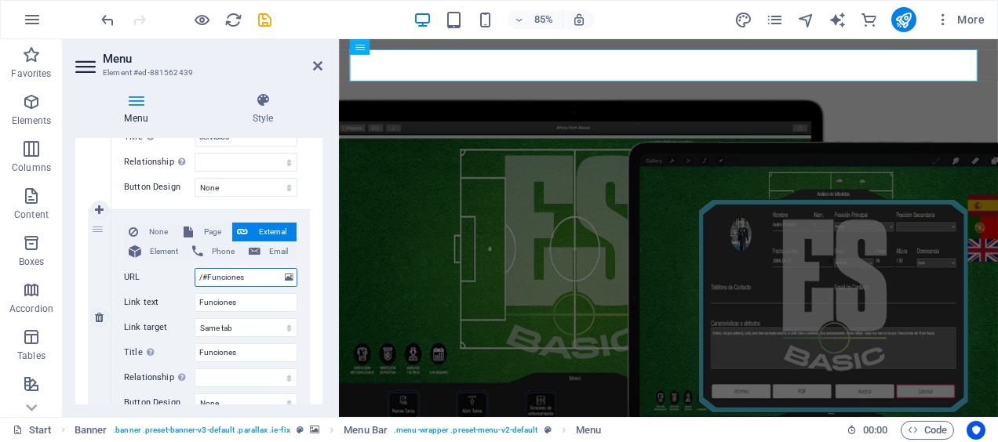
select select
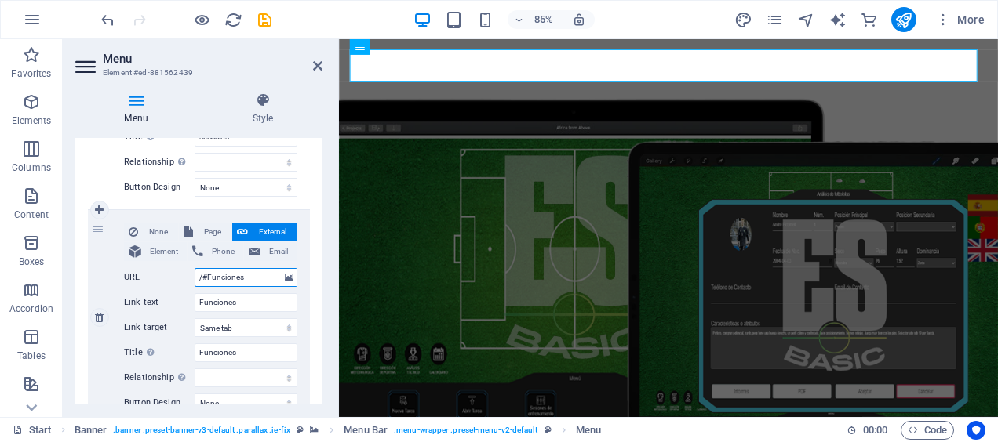
select select
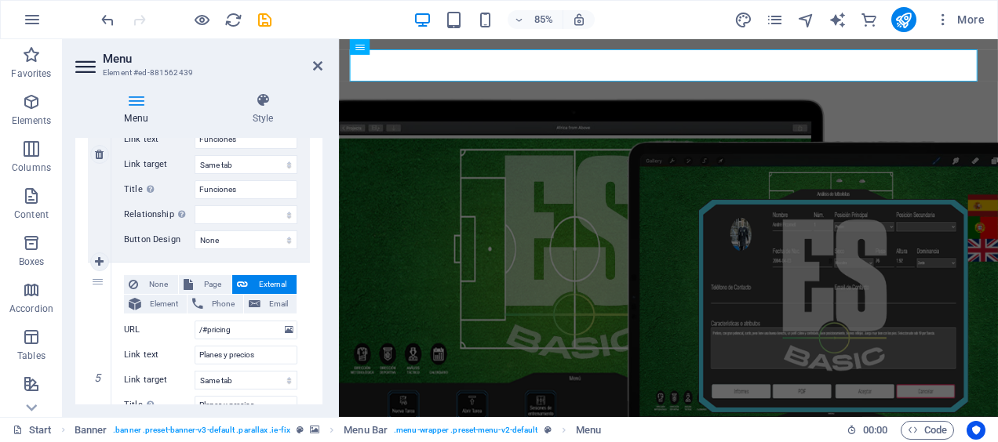
scroll to position [979, 0]
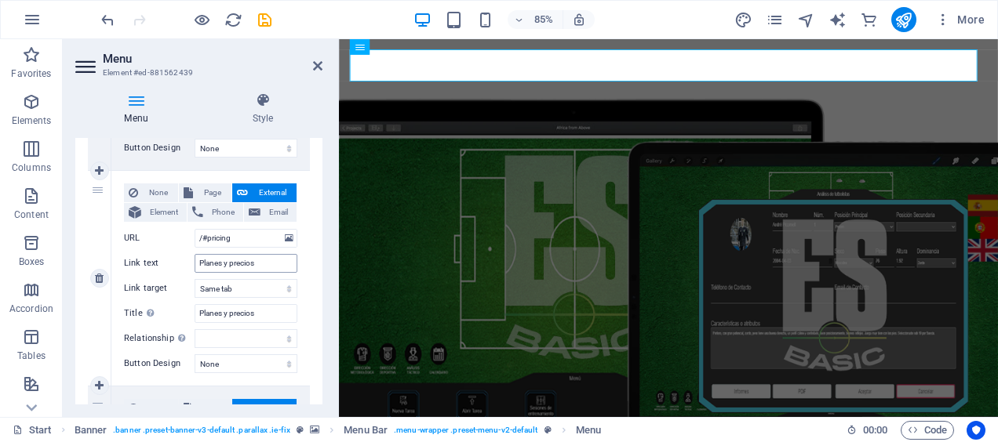
type input "/#Funciones"
drag, startPoint x: 198, startPoint y: 260, endPoint x: 270, endPoint y: 257, distance: 72.2
click at [270, 257] on input "Planes y precios" at bounding box center [246, 263] width 103 height 19
drag, startPoint x: 206, startPoint y: 234, endPoint x: 251, endPoint y: 232, distance: 45.5
click at [251, 232] on input "/#pricing" at bounding box center [246, 238] width 103 height 19
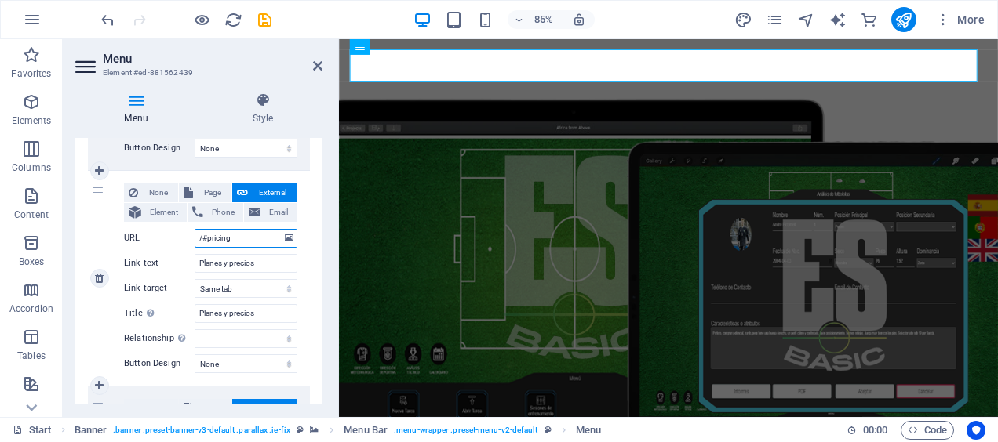
paste input "Planes y precios"
type input "/#Planes y precios"
select select
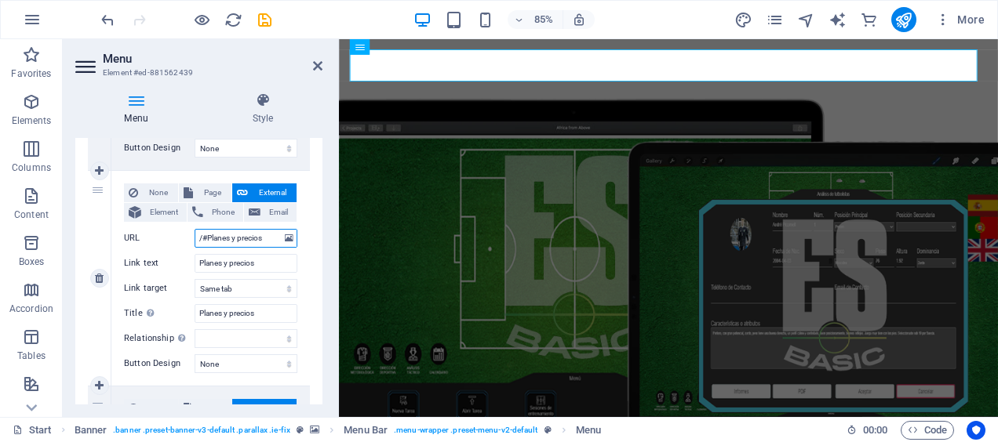
select select
click at [233, 237] on input "/#Planes y precios" at bounding box center [246, 238] width 103 height 19
type input "/#Planesy precios"
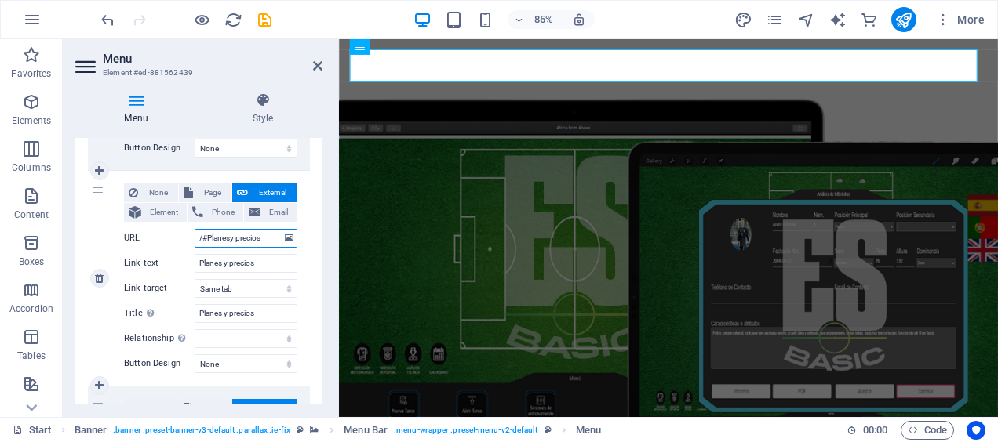
select select
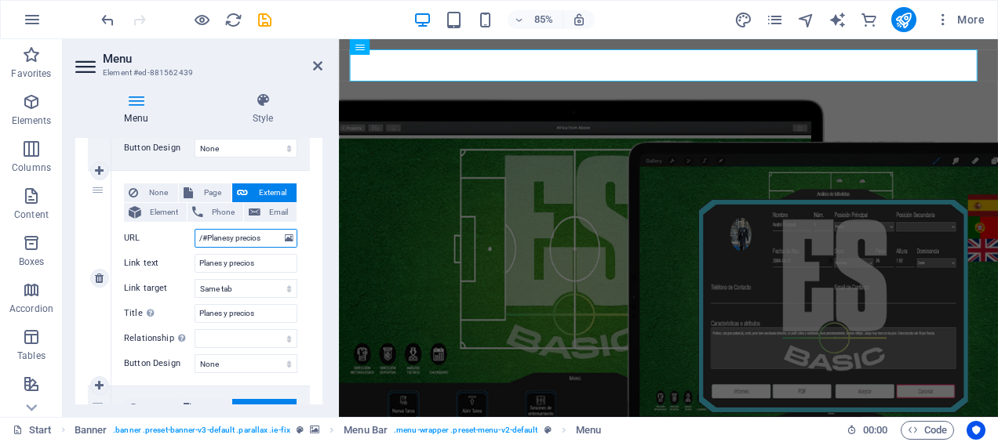
select select
type input "/#Planesyprecios"
select select
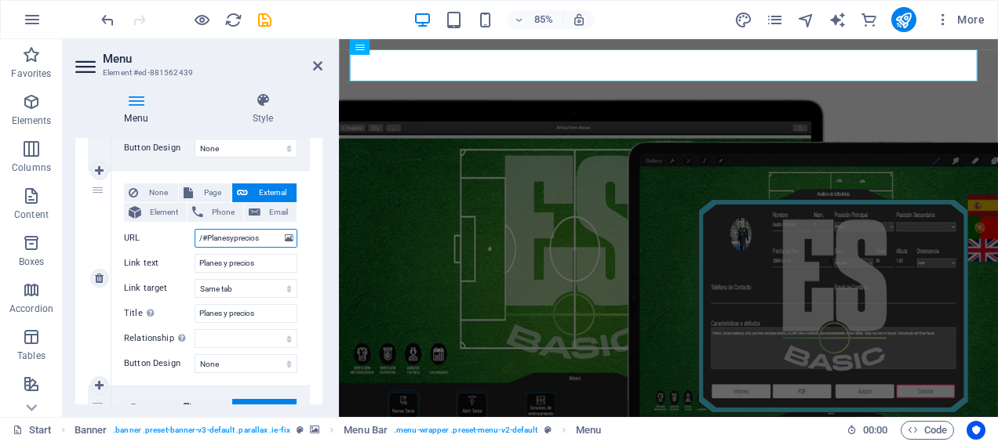
select select
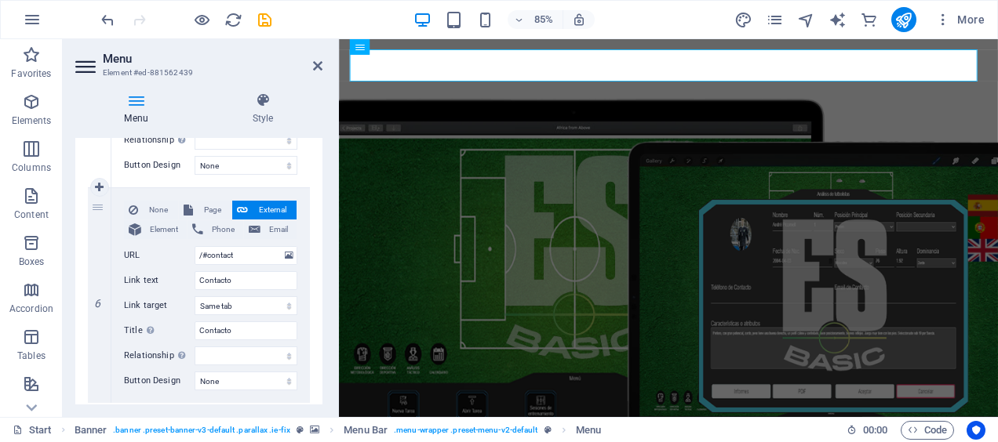
scroll to position [1178, 0]
type input "/#Planesyprecios"
drag, startPoint x: 198, startPoint y: 281, endPoint x: 241, endPoint y: 281, distance: 43.1
click at [241, 281] on input "Contacto" at bounding box center [246, 280] width 103 height 19
drag, startPoint x: 207, startPoint y: 253, endPoint x: 260, endPoint y: 253, distance: 52.6
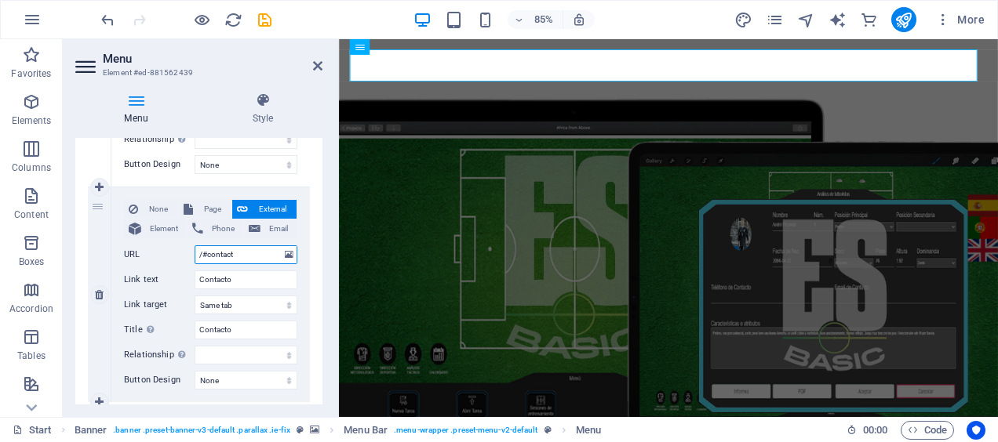
click at [260, 253] on input "/#contact" at bounding box center [246, 255] width 103 height 19
paste input "Contacto"
type input "/#Contacto"
select select
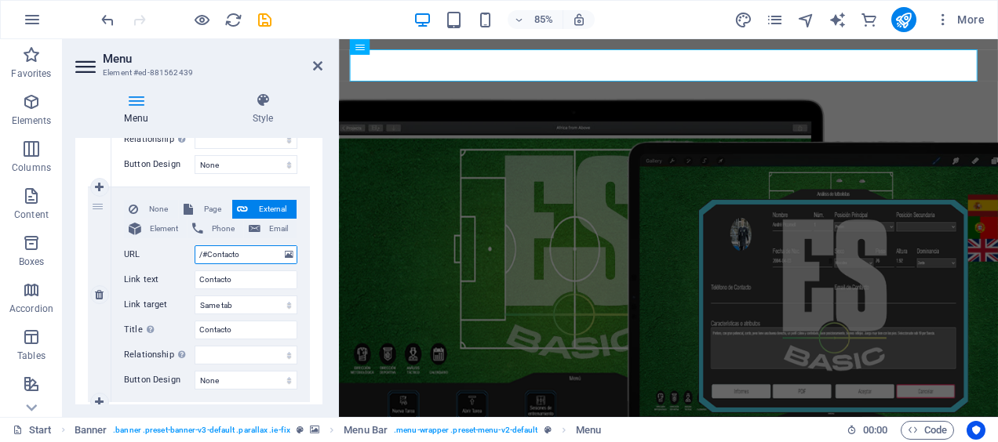
select select
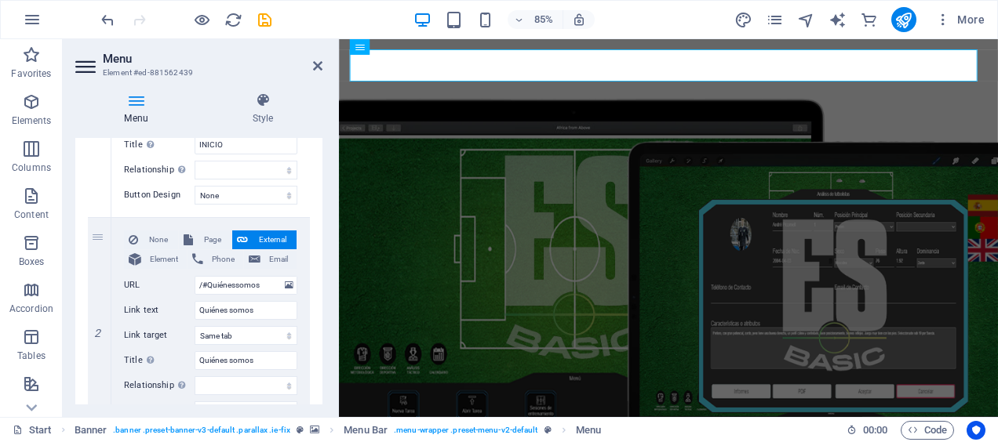
scroll to position [0, 0]
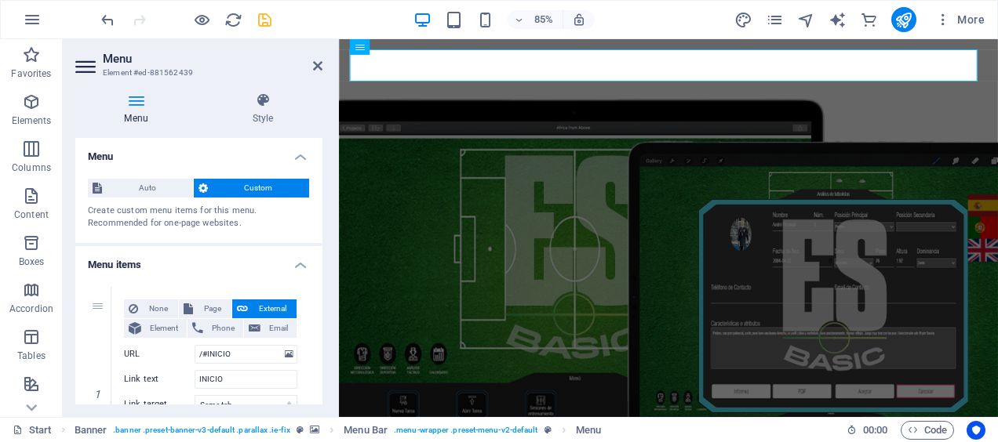
type input "/#Contacto"
click at [263, 24] on icon "save" at bounding box center [265, 20] width 18 height 18
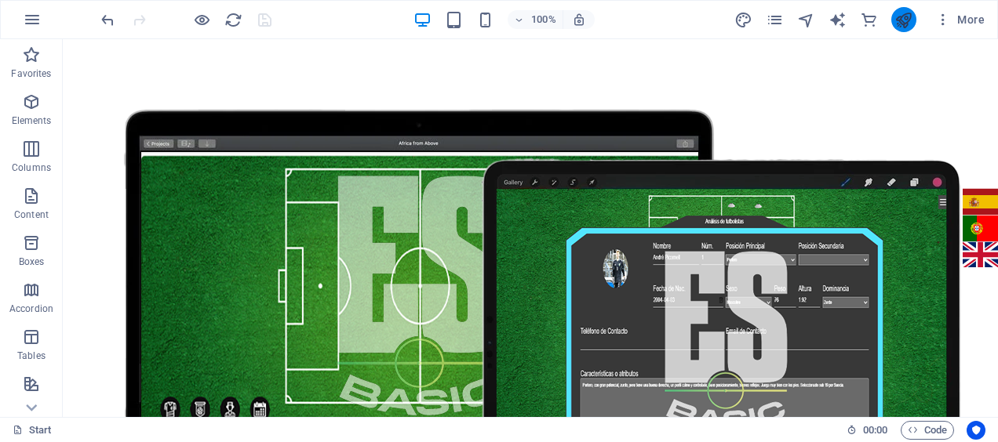
click at [905, 23] on icon "publish" at bounding box center [903, 20] width 18 height 18
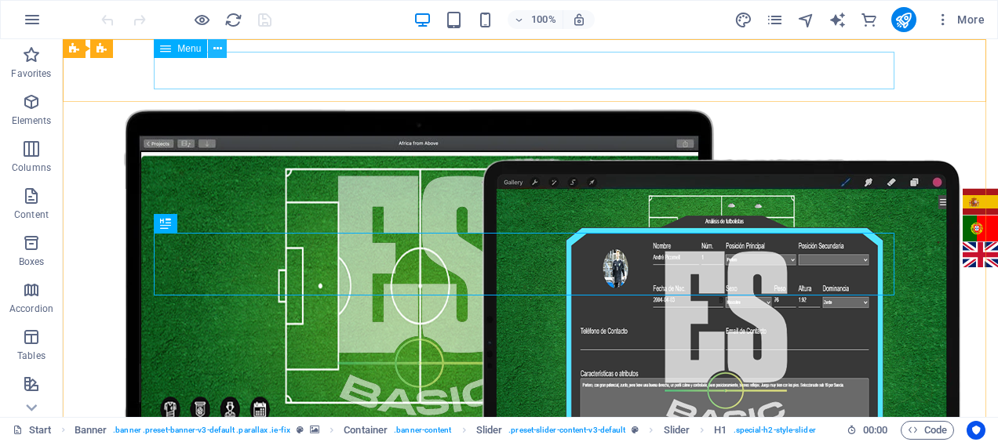
click at [218, 53] on icon at bounding box center [217, 49] width 9 height 16
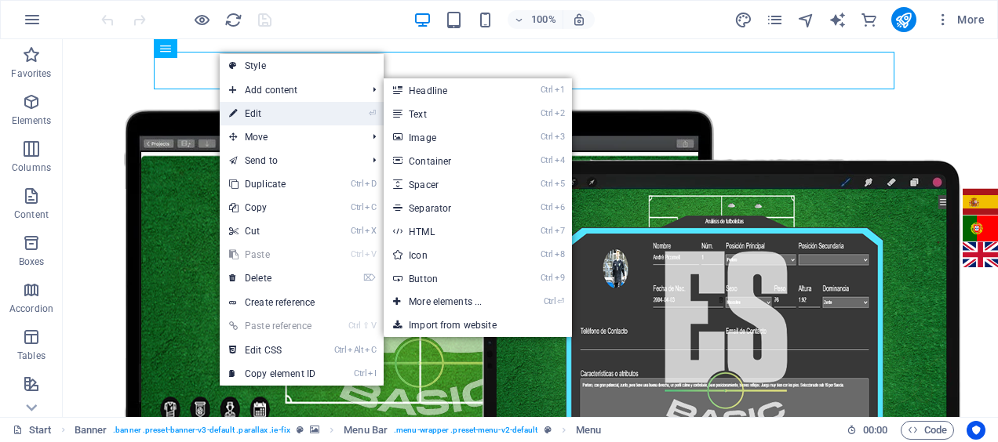
click at [267, 112] on link "⏎ Edit" at bounding box center [272, 114] width 105 height 24
select select
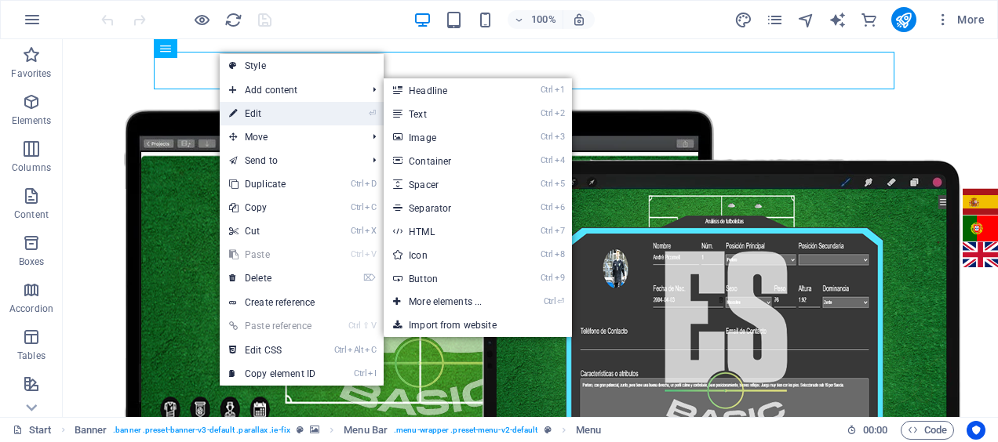
select select
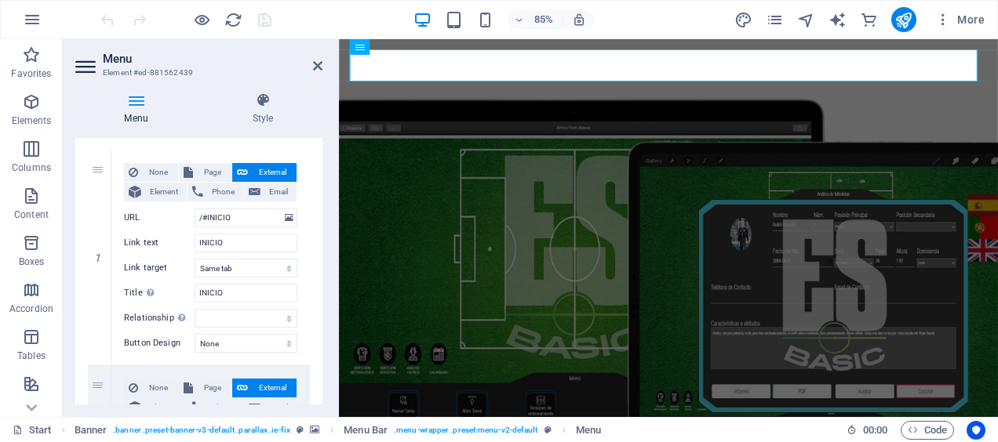
scroll to position [139, 0]
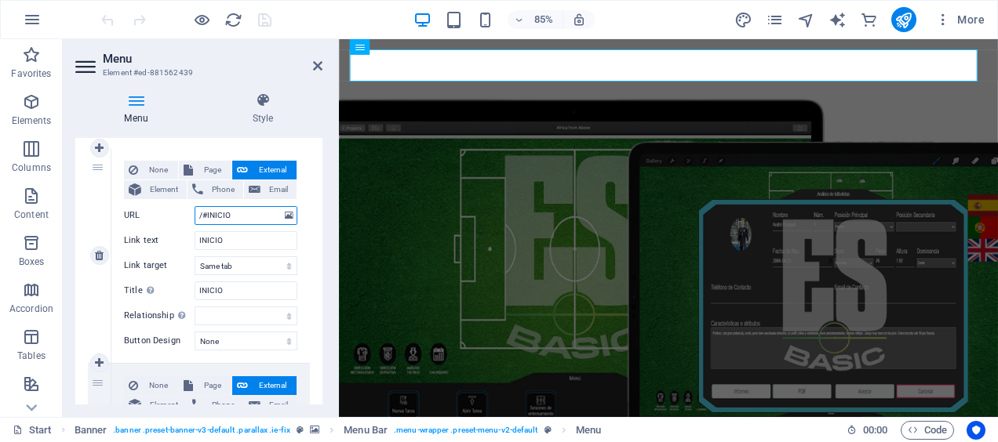
click at [238, 214] on input "/#INICIO" at bounding box center [246, 215] width 103 height 19
type input "/#I"
select select
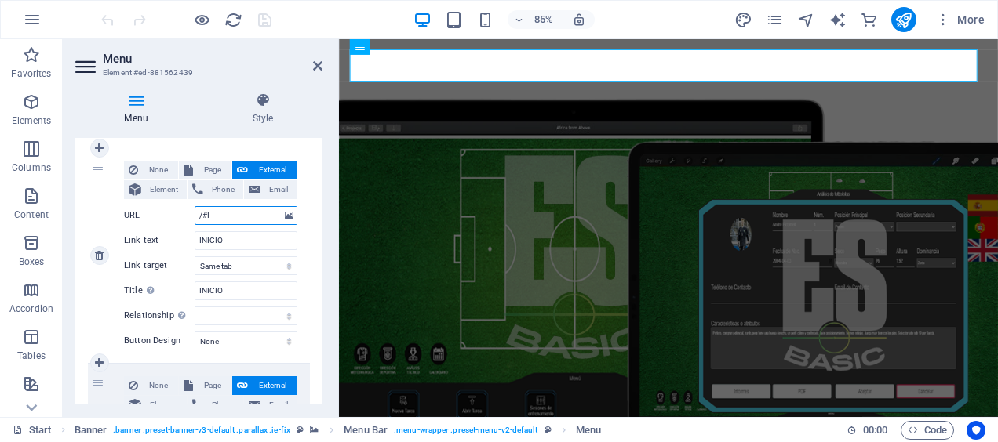
select select
type input "/#"
select select
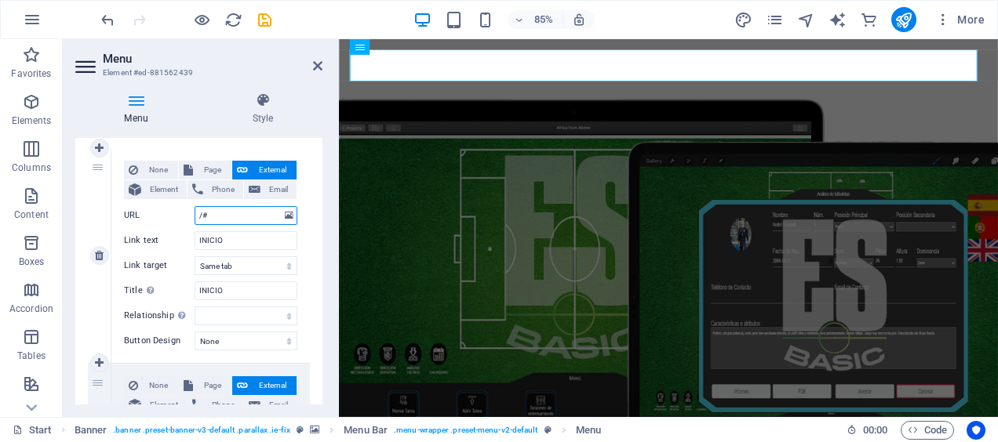
select select
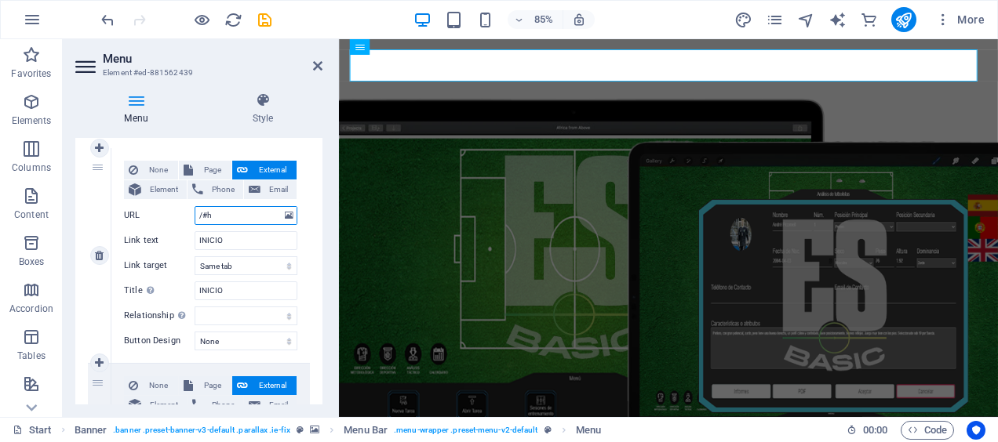
type input "/#ho"
select select
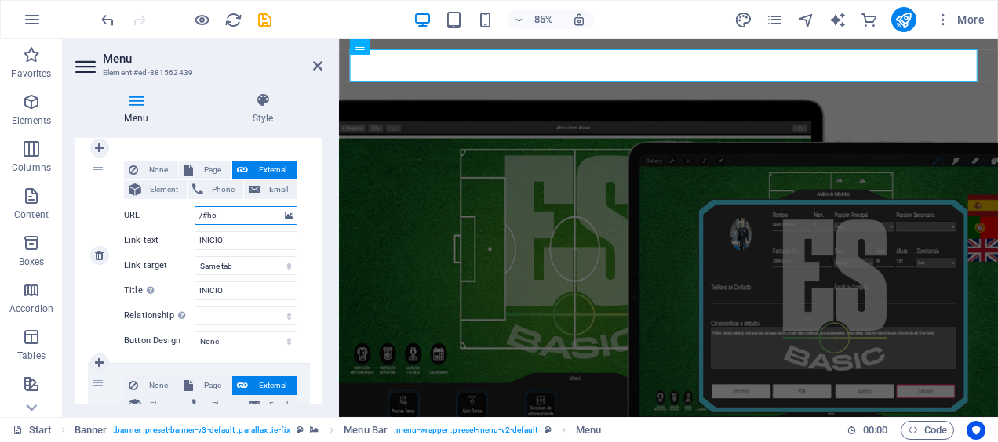
select select
type input "/#home"
select select
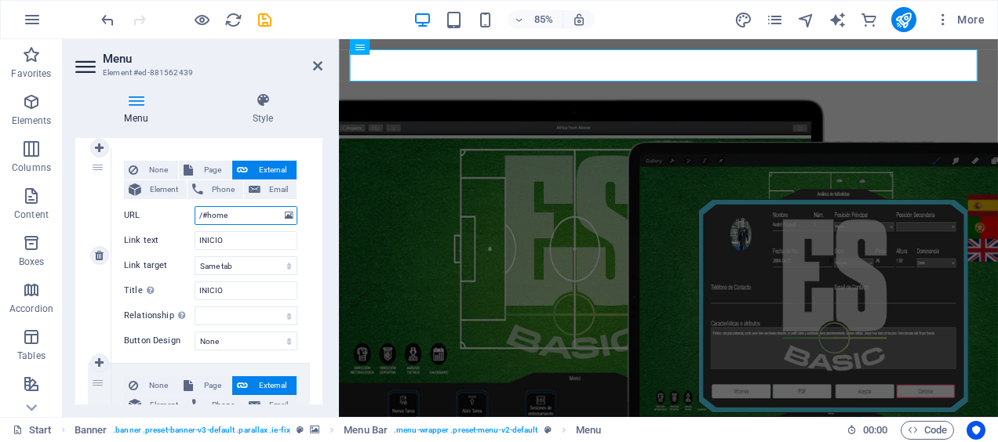
select select
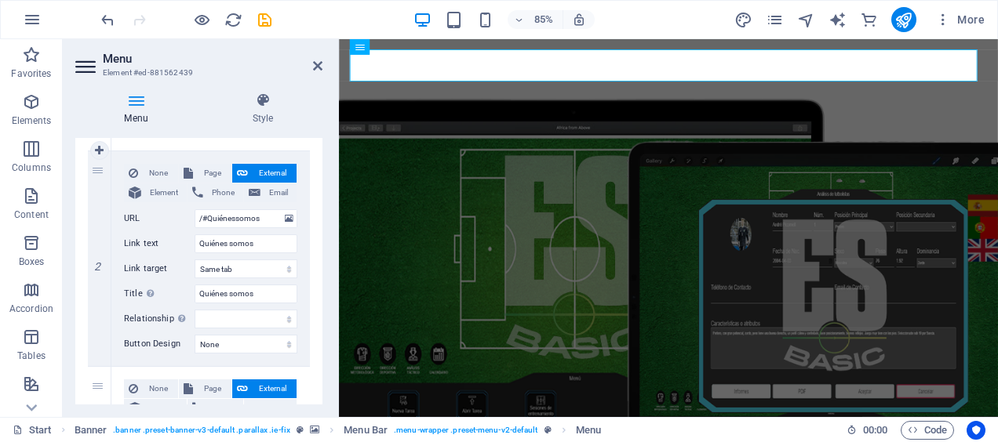
scroll to position [353, 0]
type input "/#home"
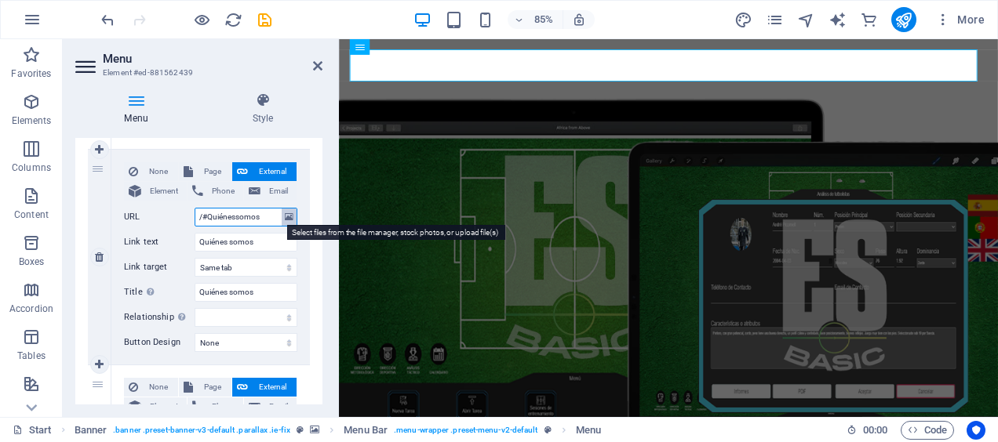
drag, startPoint x: 207, startPoint y: 217, endPoint x: 288, endPoint y: 221, distance: 80.9
click at [288, 221] on div "URL /#Quiénessomos" at bounding box center [210, 217] width 173 height 19
type input "/#abo"
select select
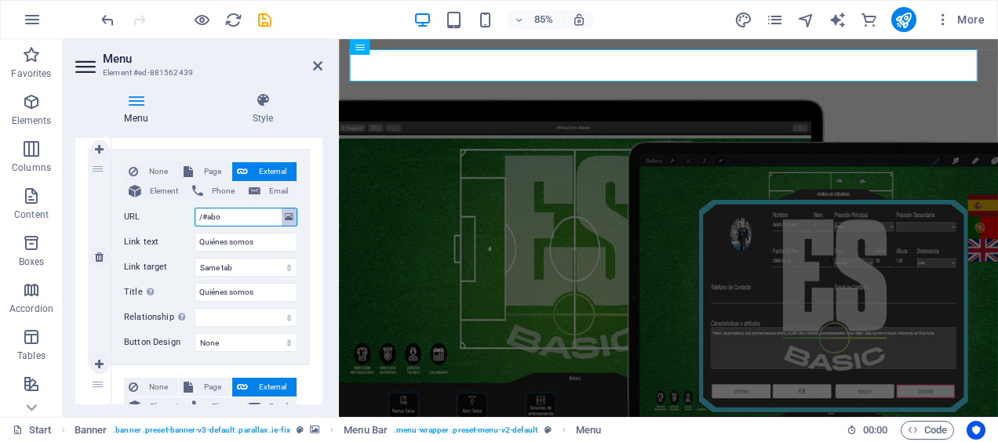
select select
type input "/#about"
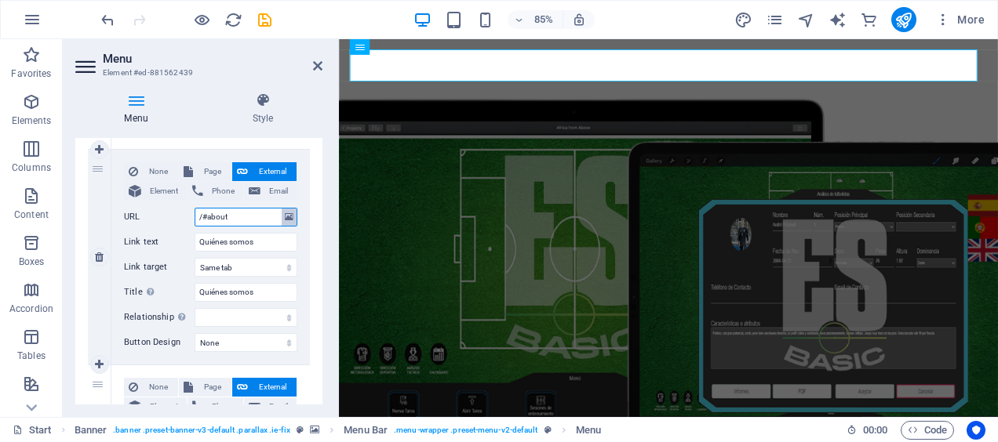
select select
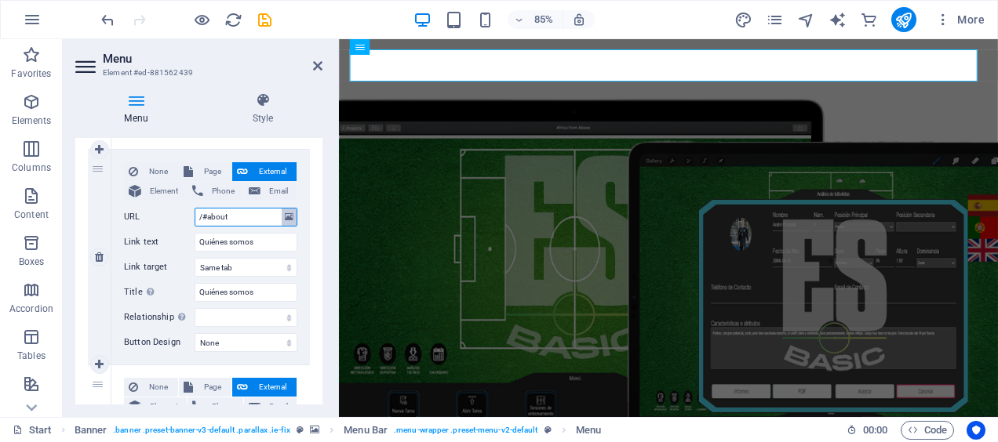
select select
type input "/#aboutus"
select select
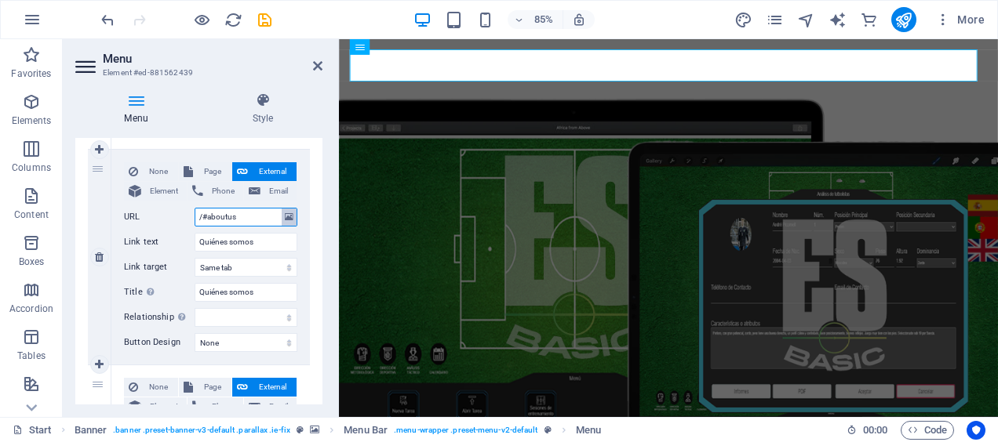
select select
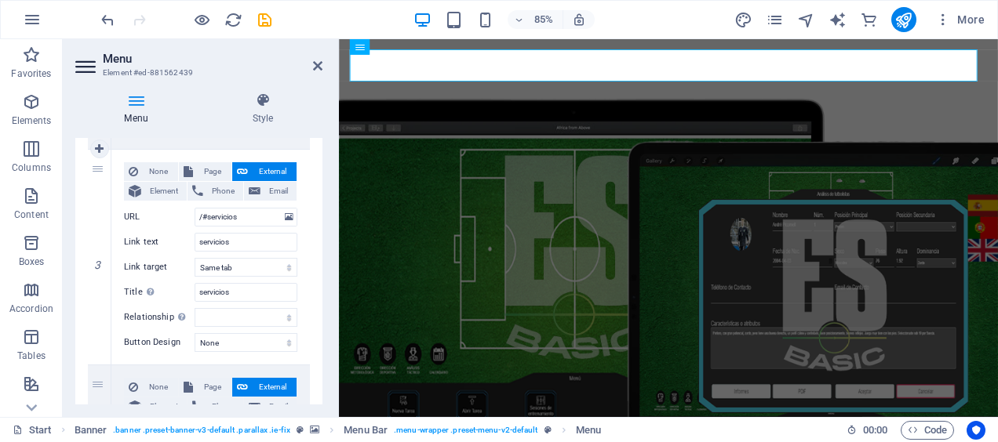
scroll to position [586, 0]
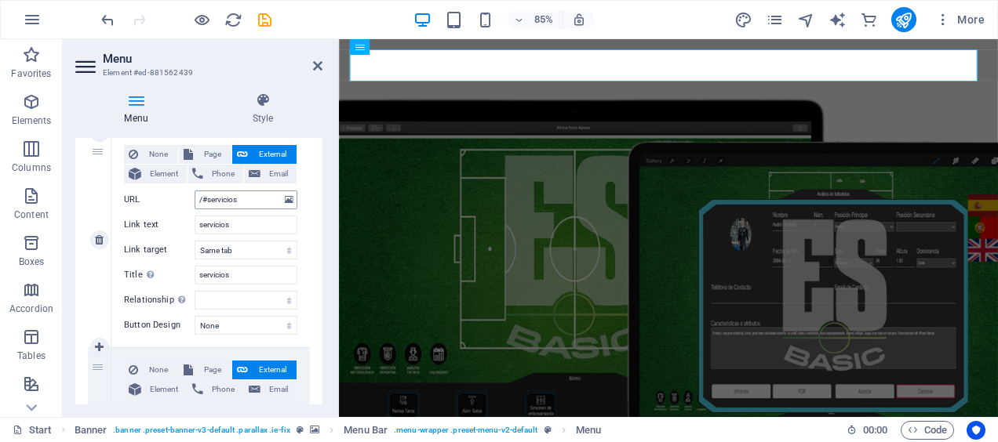
type input "/#aboutus"
click at [237, 198] on input "/#servicios" at bounding box center [246, 200] width 103 height 19
type input "/#servic"
select select
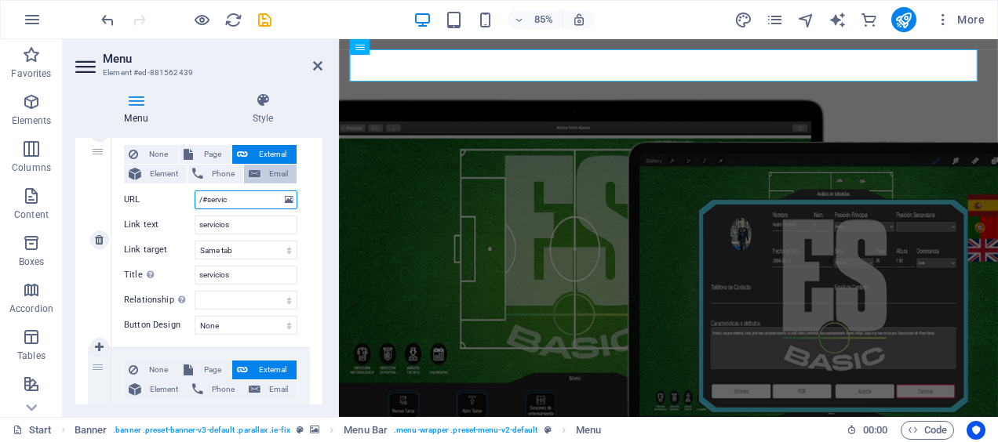
select select
type input "/#servi"
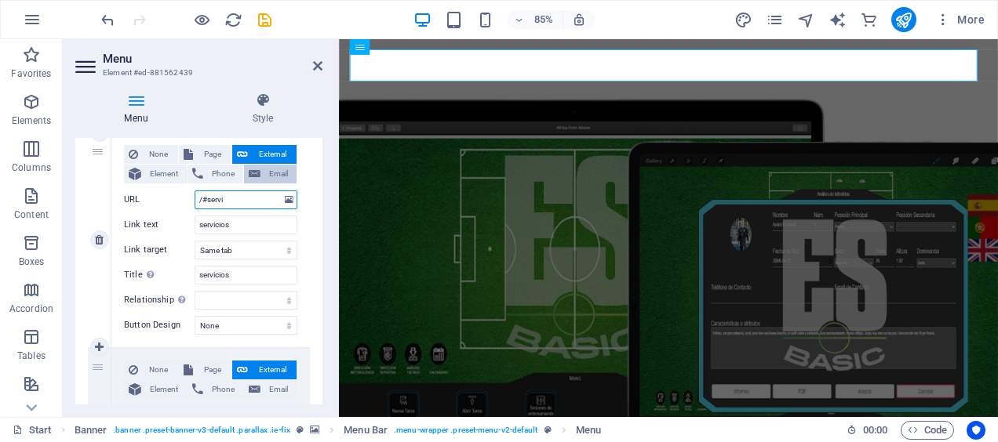
select select
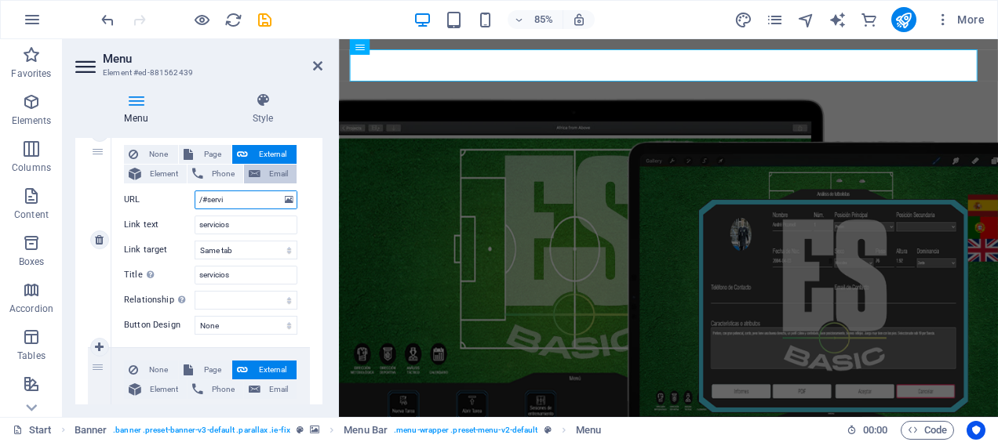
select select
type input "/#services"
select select
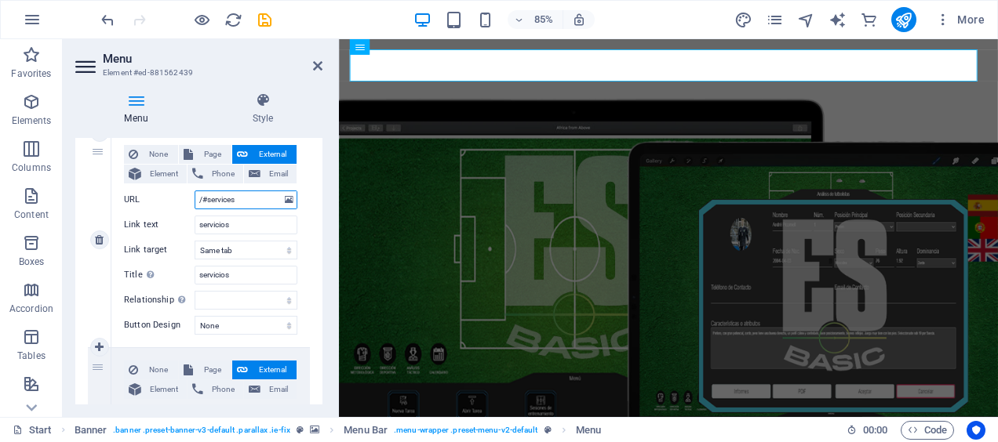
select select
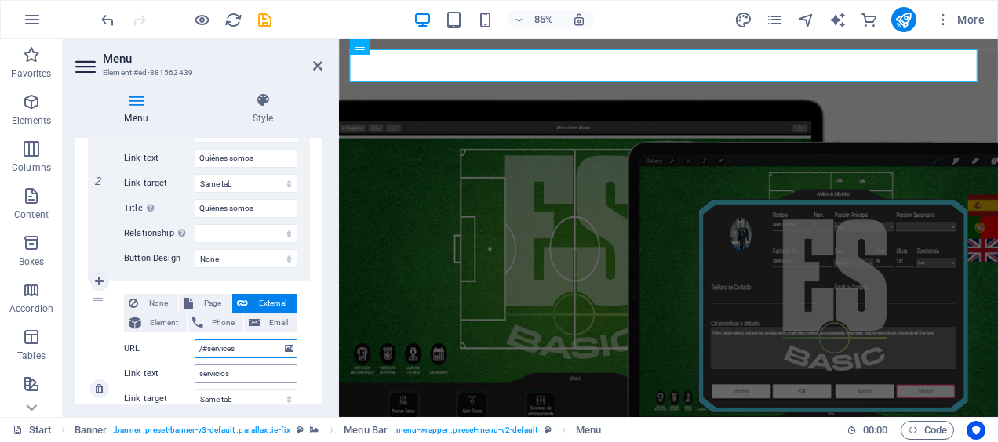
scroll to position [391, 0]
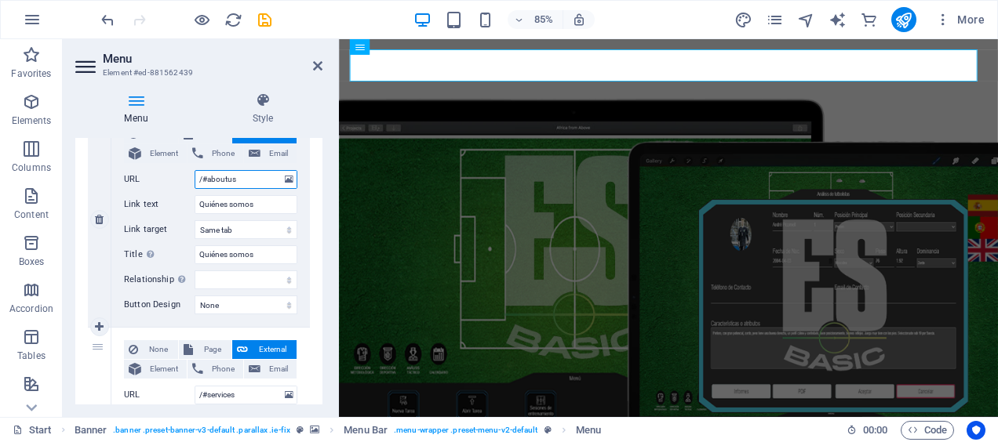
click at [228, 184] on input "/#aboutus" at bounding box center [246, 179] width 103 height 19
click at [238, 181] on input "/#aboutus" at bounding box center [246, 179] width 103 height 19
type input "/#abo"
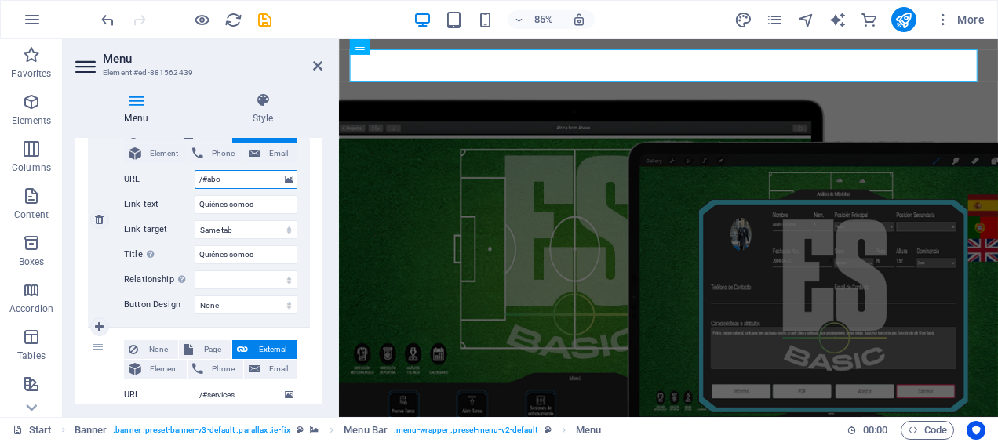
select select
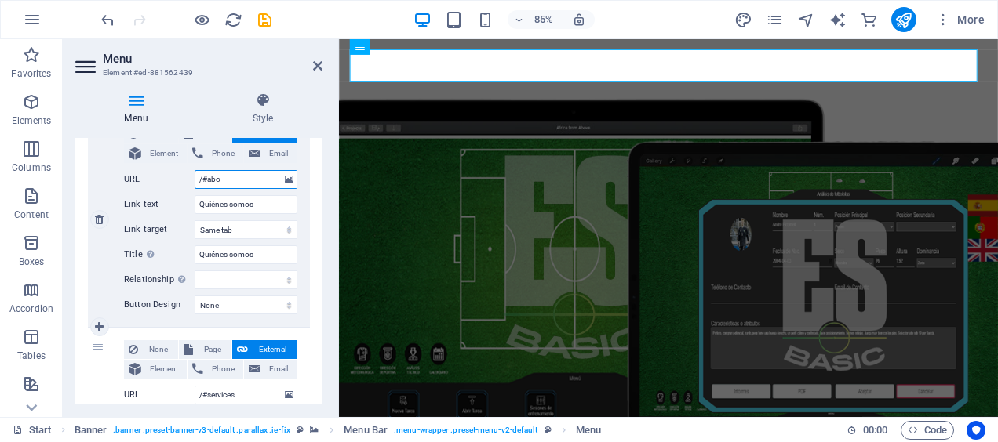
select select
type input "/#about"
select select
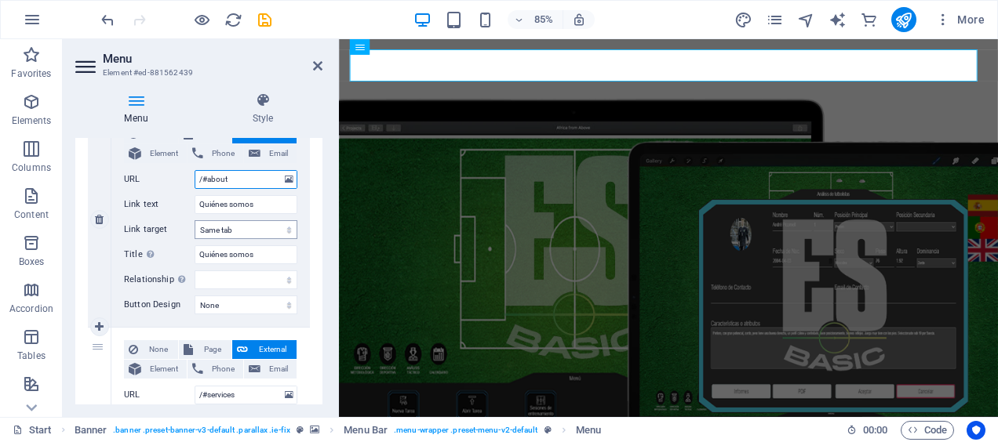
select select
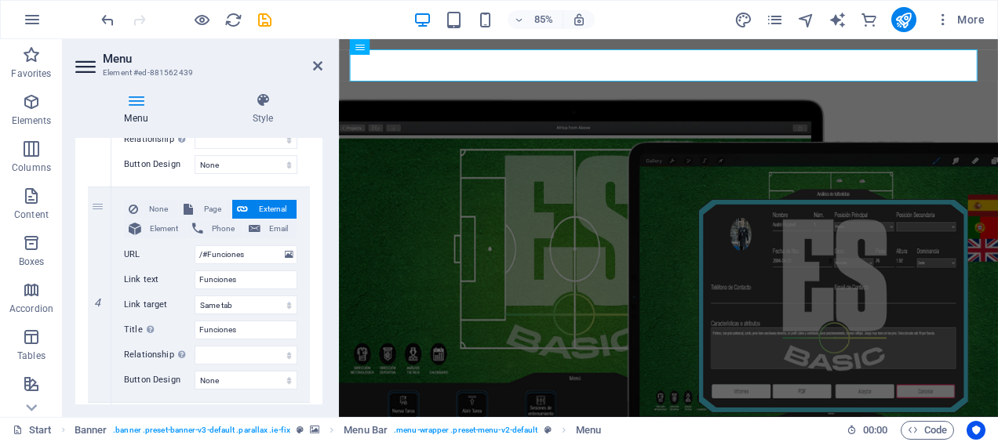
scroll to position [751, 0]
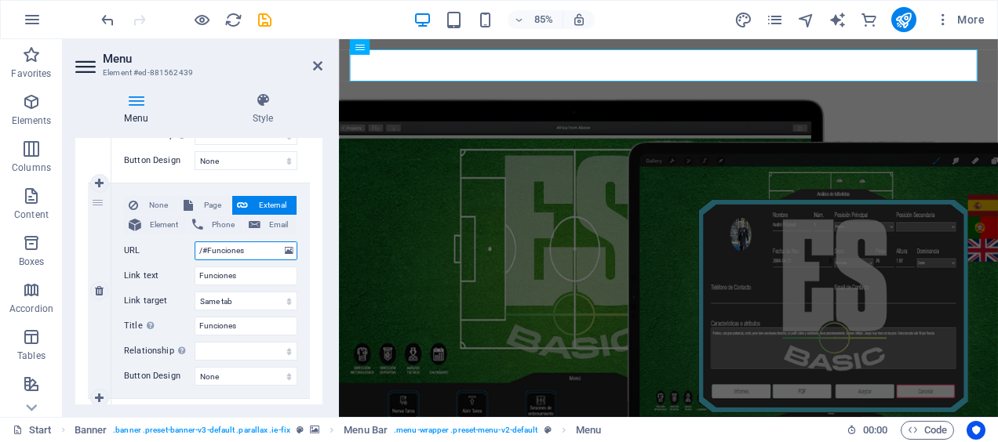
click at [249, 249] on input "/#Funciones" at bounding box center [246, 251] width 103 height 19
type input "/#Funcionesf"
select select
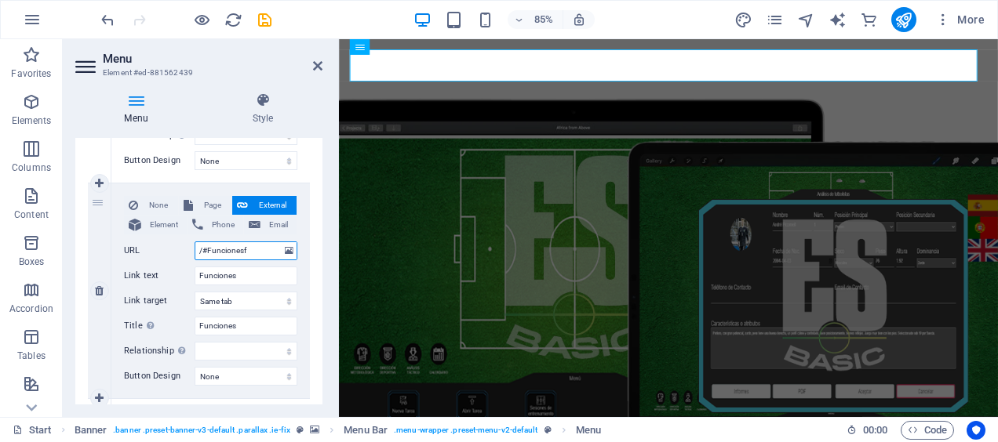
select select
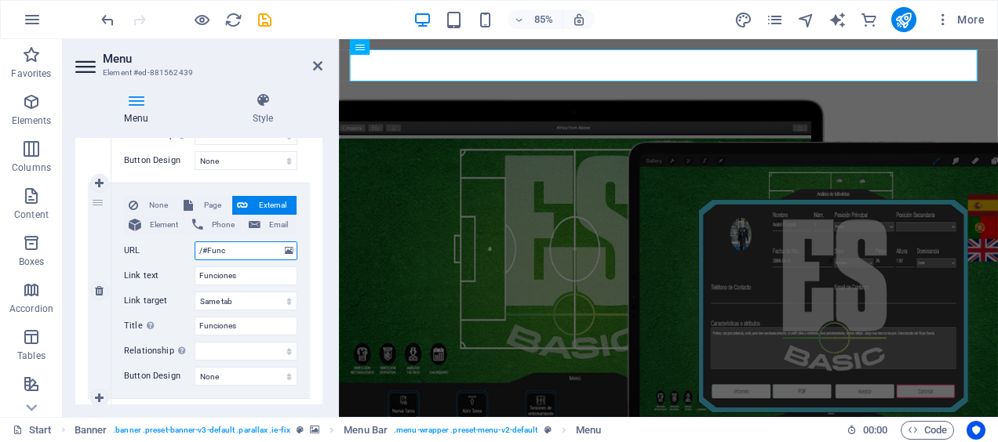
type input "/#Fun"
select select
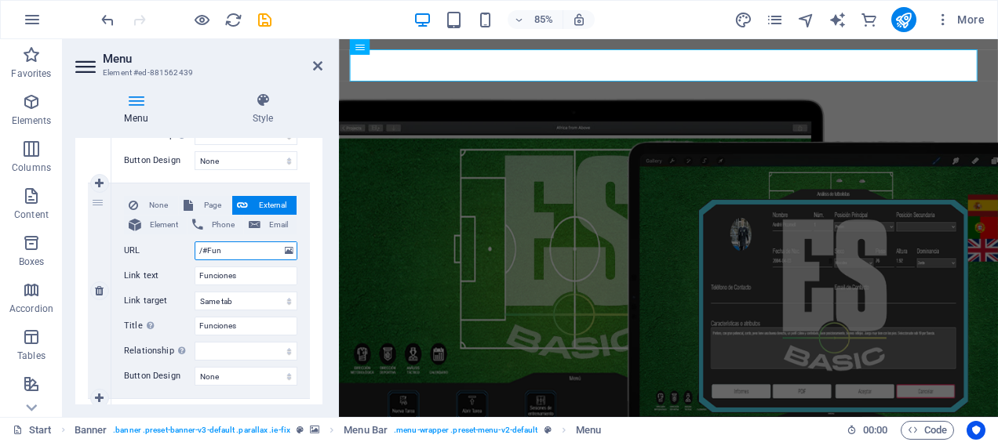
select select
type input "/#Fu"
select select
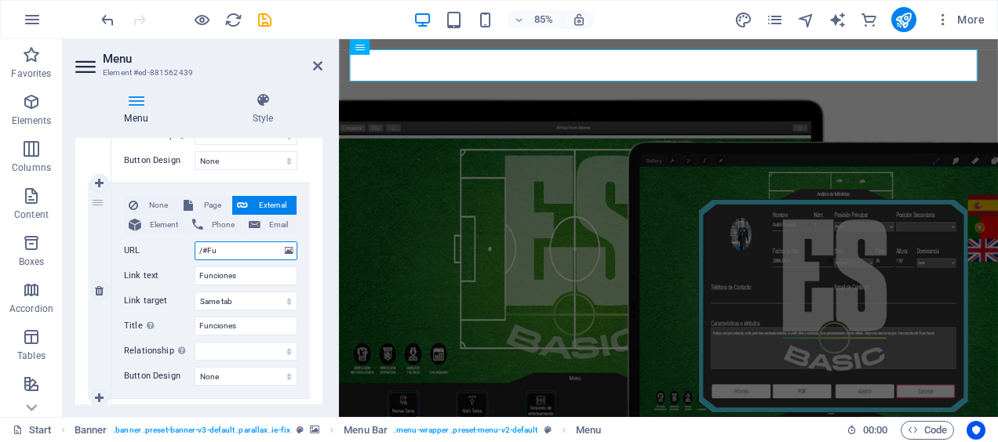
select select
type input "/#F"
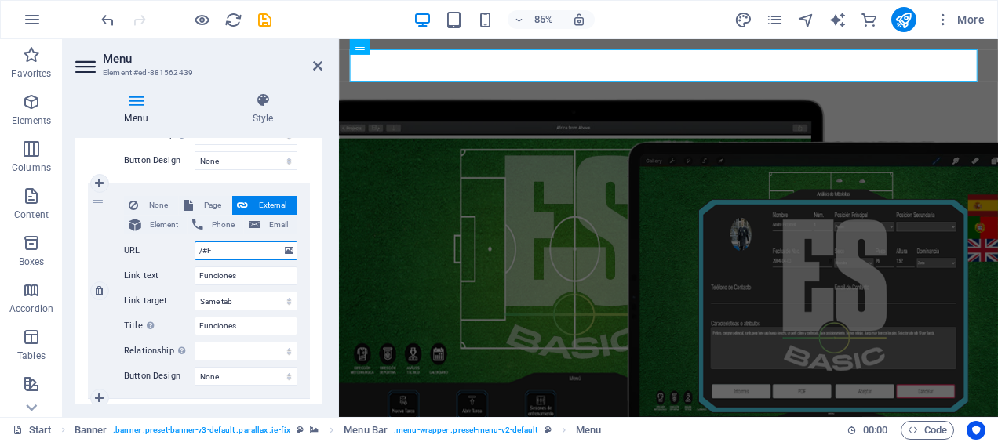
select select
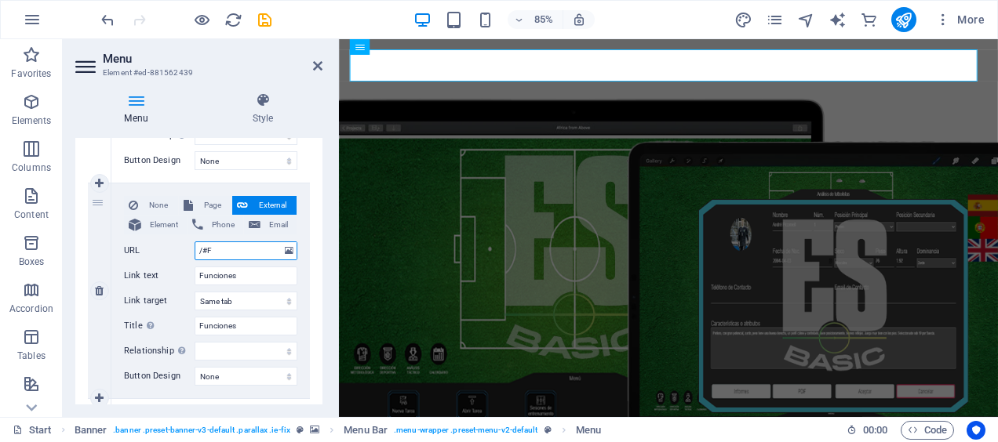
select select
type input "/#features"
select select
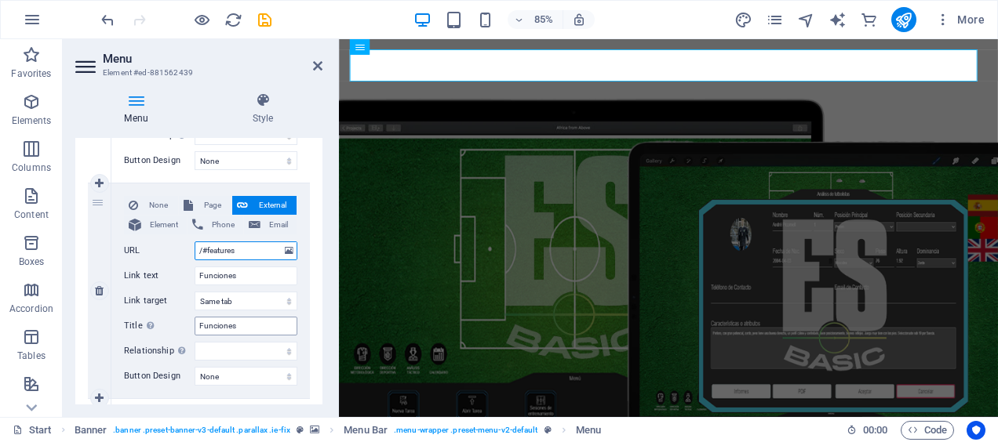
select select
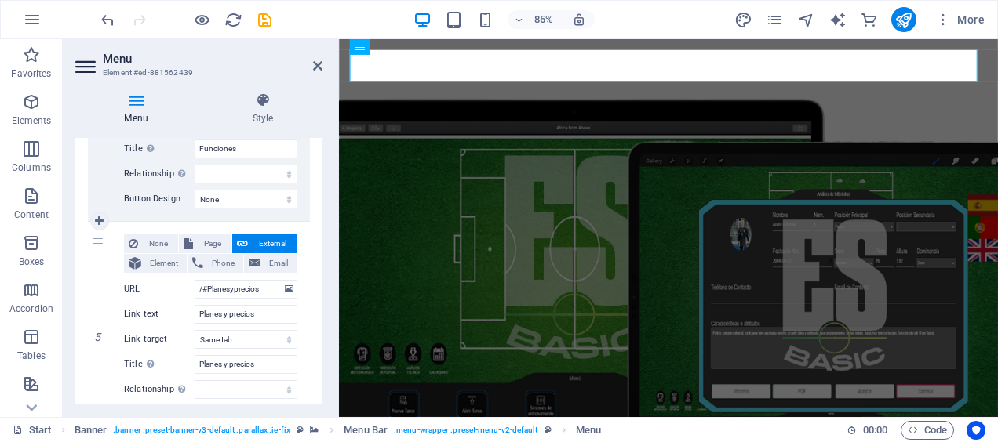
scroll to position [938, 0]
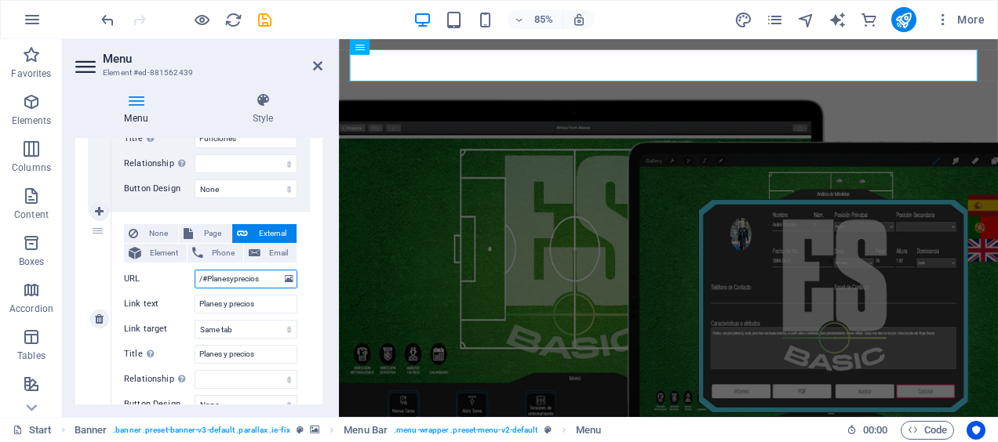
click at [263, 275] on input "/#Planesyprecios" at bounding box center [246, 279] width 103 height 19
type input "/#p"
select select
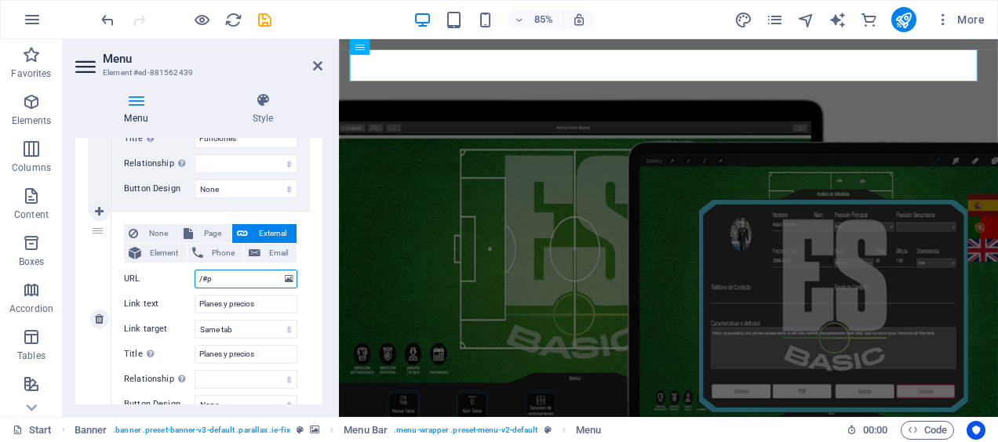
select select
type input "/#pricing"
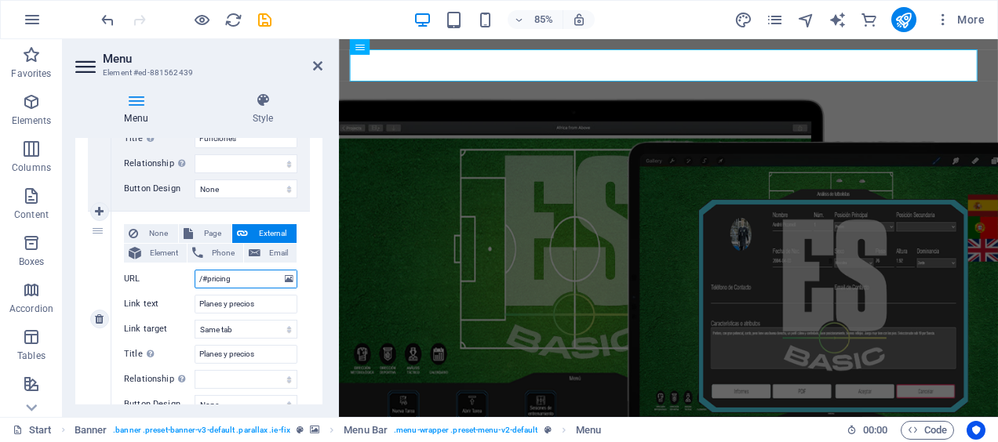
select select
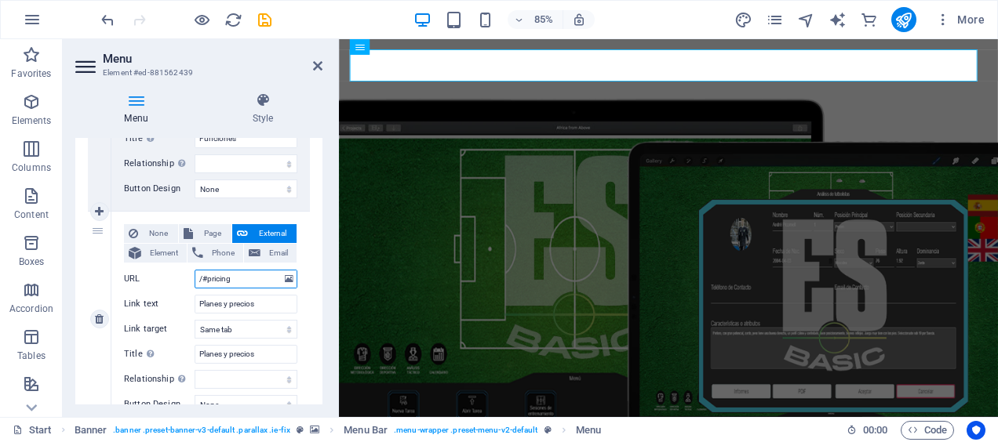
select select
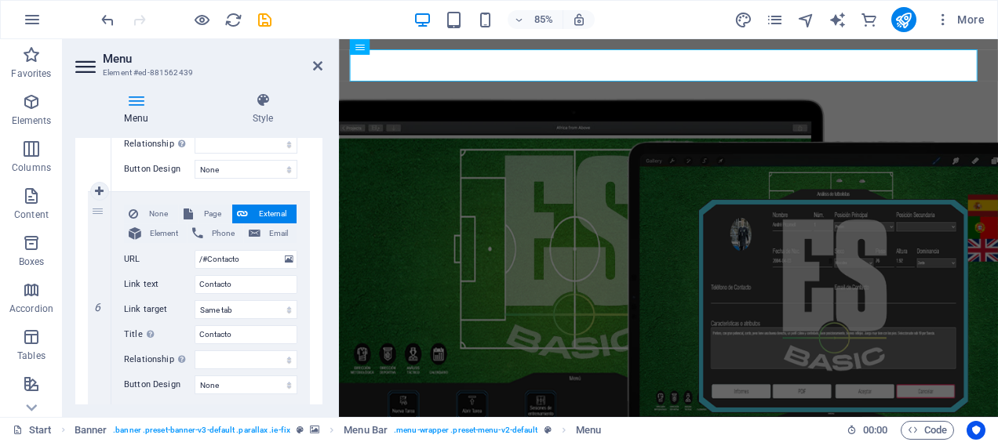
scroll to position [1184, 0]
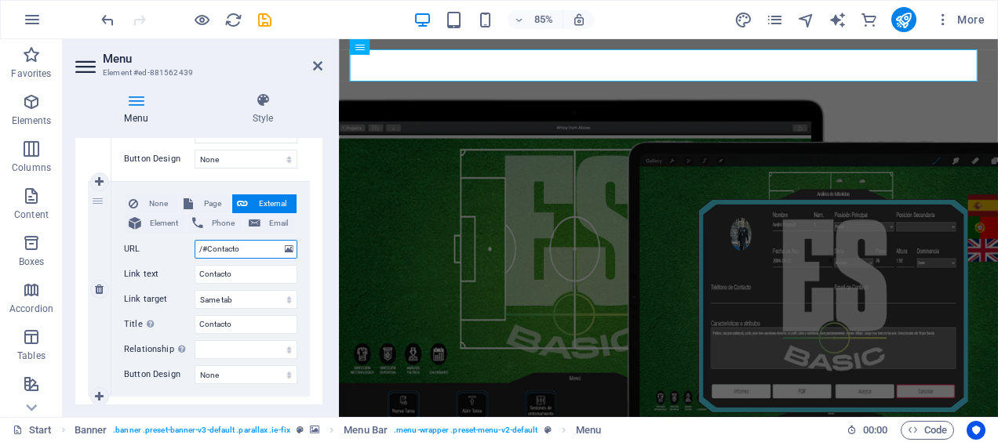
click at [252, 246] on input "/#Contacto" at bounding box center [246, 249] width 103 height 19
type input "/#c"
select select
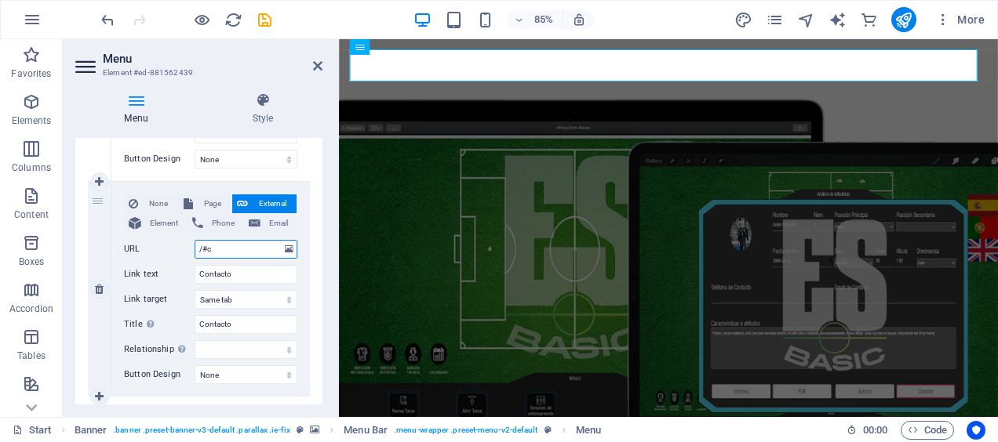
select select
type input "/#contact"
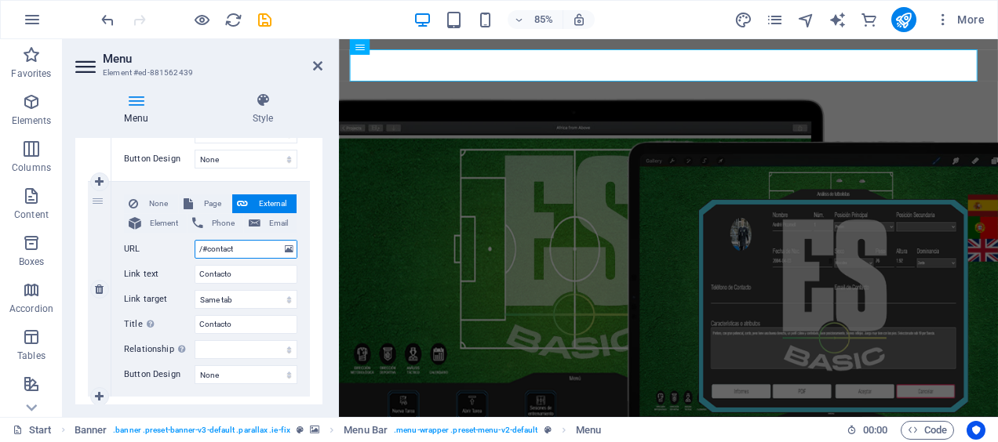
select select
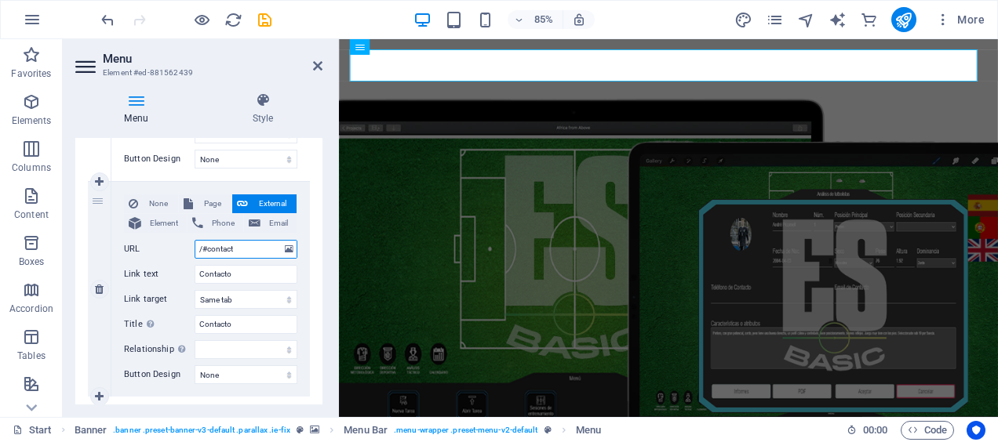
select select
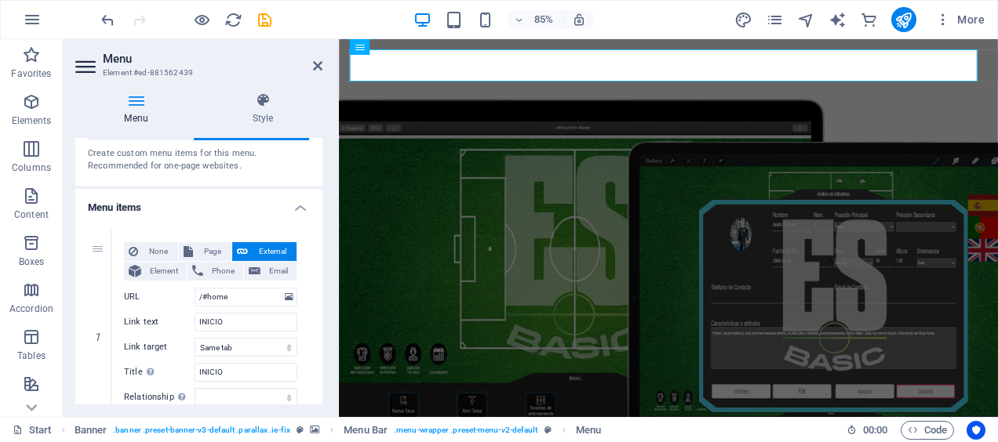
scroll to position [0, 0]
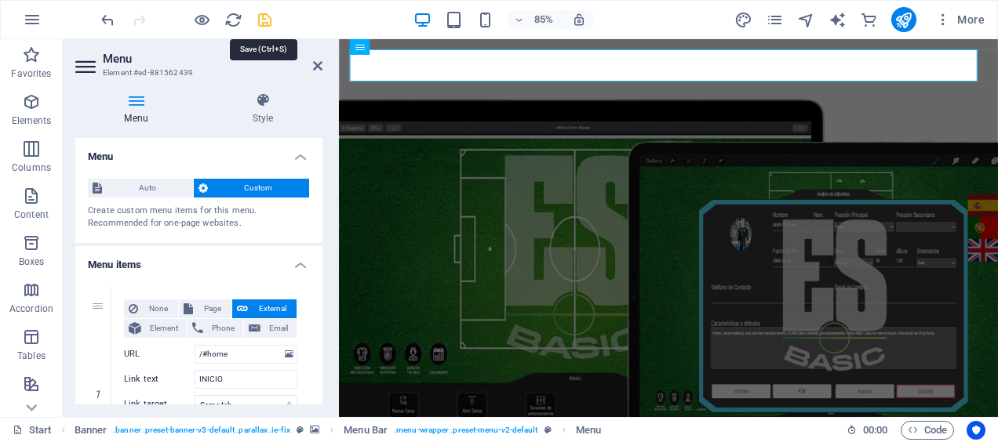
click at [257, 25] on icon "save" at bounding box center [265, 20] width 18 height 18
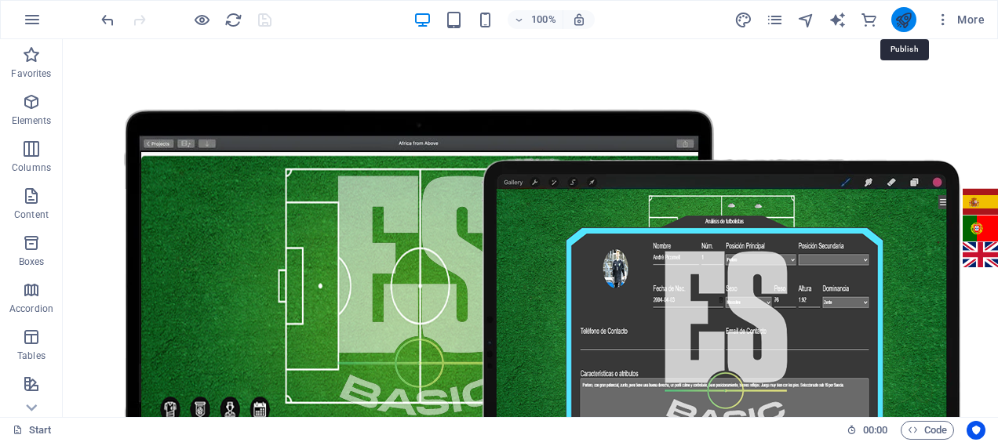
click at [905, 22] on icon "publish" at bounding box center [903, 20] width 18 height 18
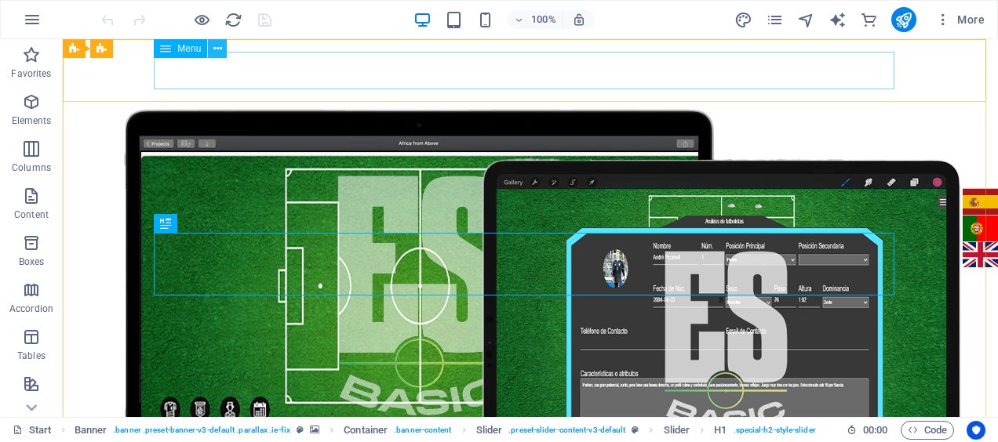
click at [218, 50] on icon at bounding box center [217, 49] width 9 height 16
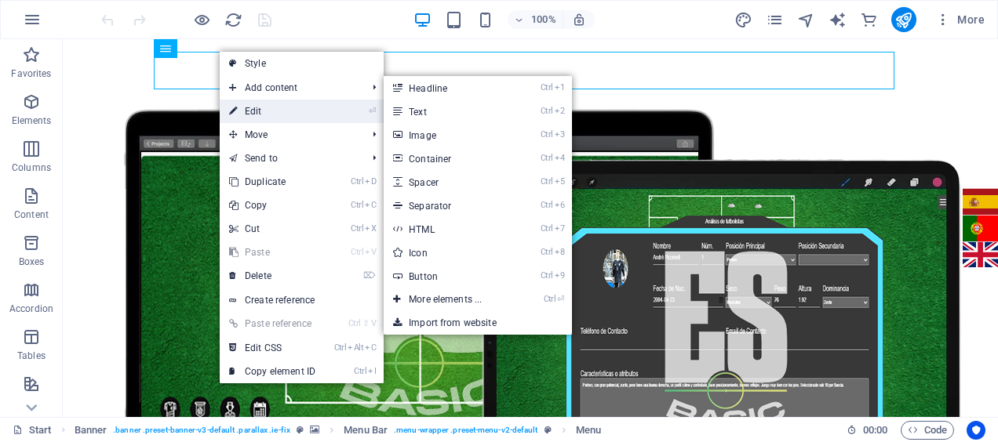
click at [261, 107] on link "⏎ Edit" at bounding box center [272, 112] width 105 height 24
select select
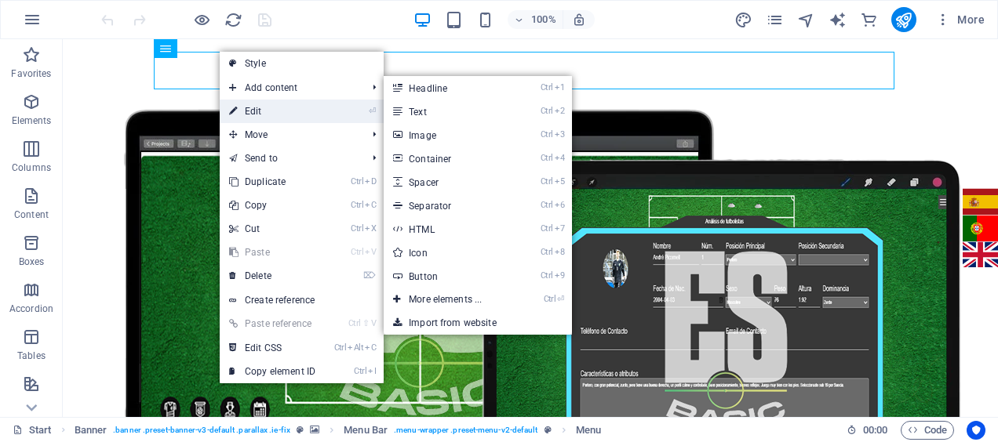
select select
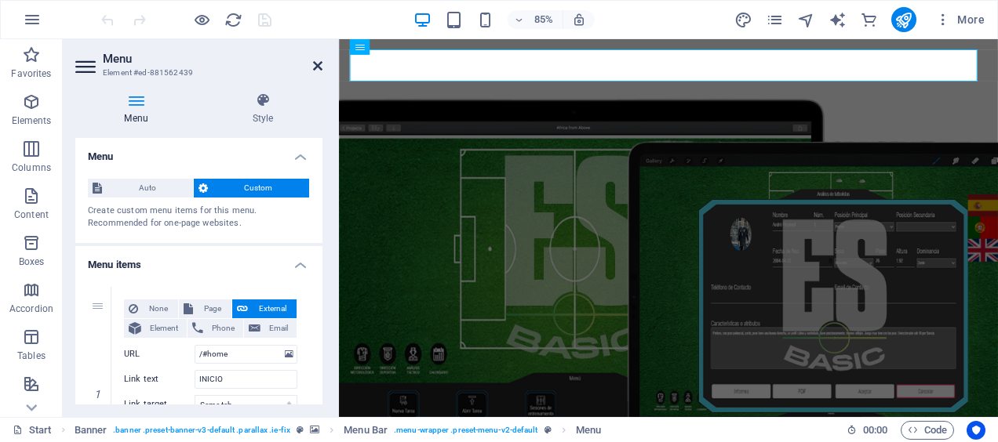
click at [316, 67] on icon at bounding box center [317, 66] width 9 height 13
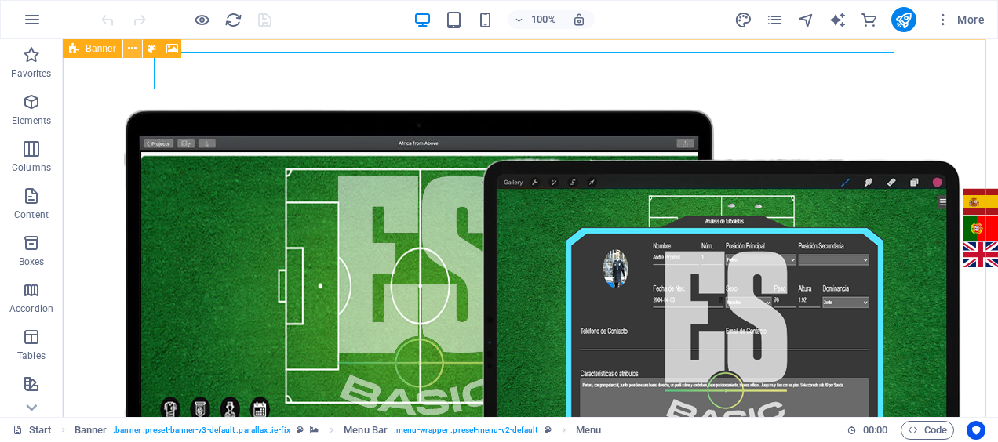
click at [135, 49] on icon at bounding box center [132, 49] width 9 height 16
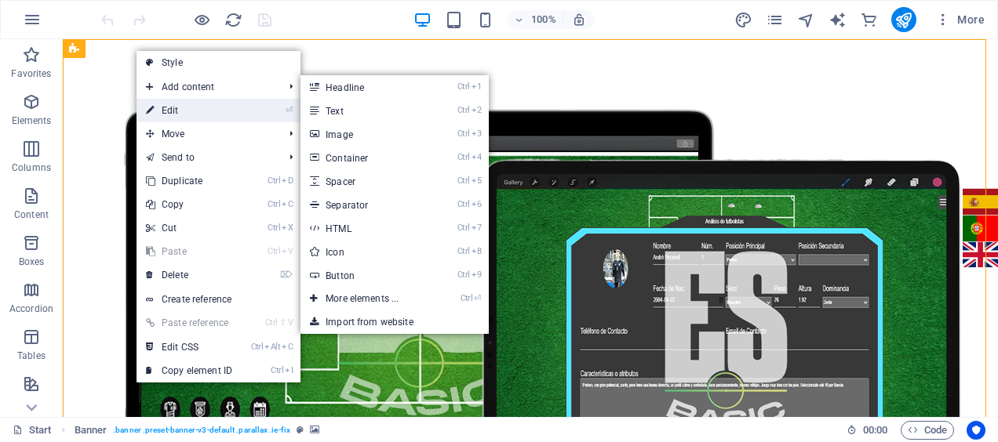
click at [176, 109] on link "⏎ Edit" at bounding box center [189, 111] width 105 height 24
select select "vh"
select select "header"
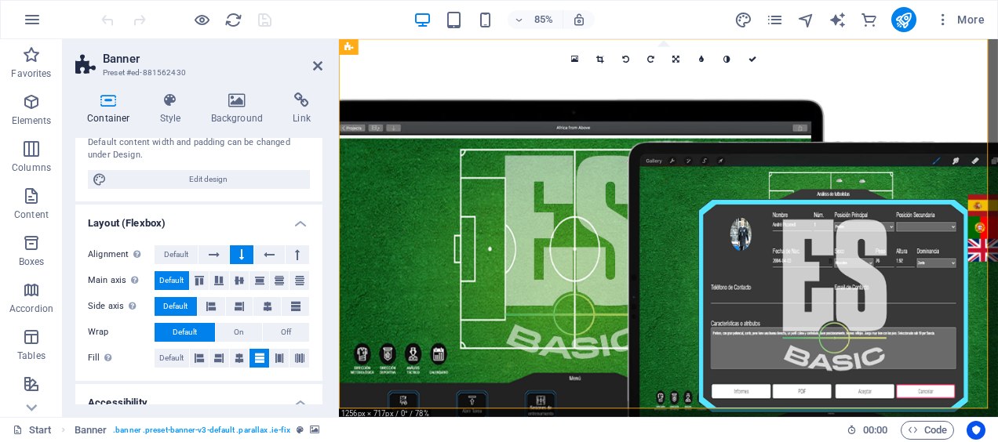
scroll to position [169, 0]
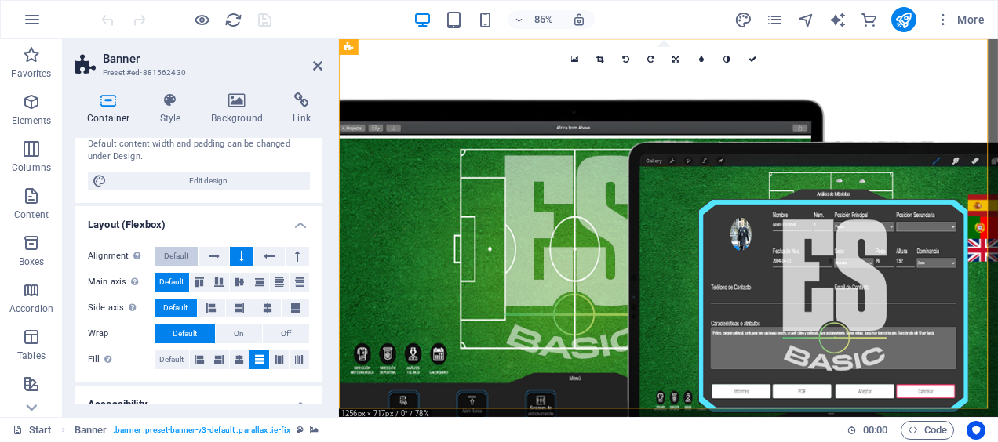
click at [191, 259] on button "Default" at bounding box center [176, 256] width 43 height 19
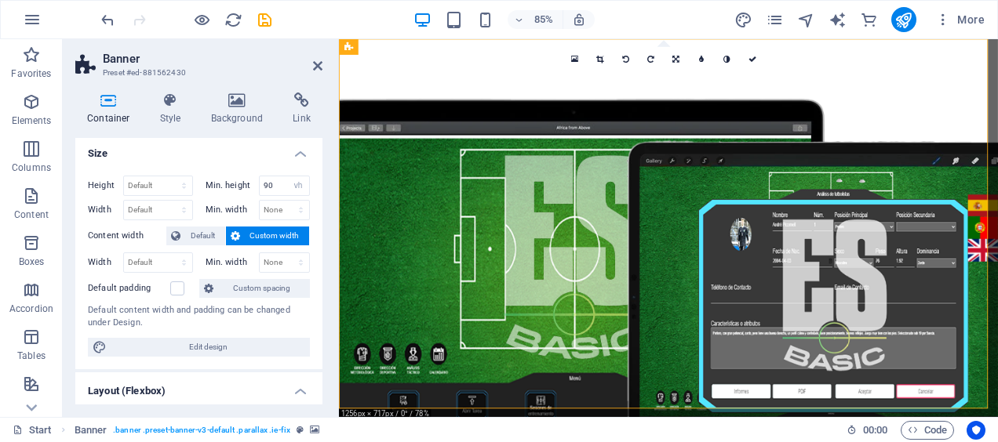
scroll to position [0, 0]
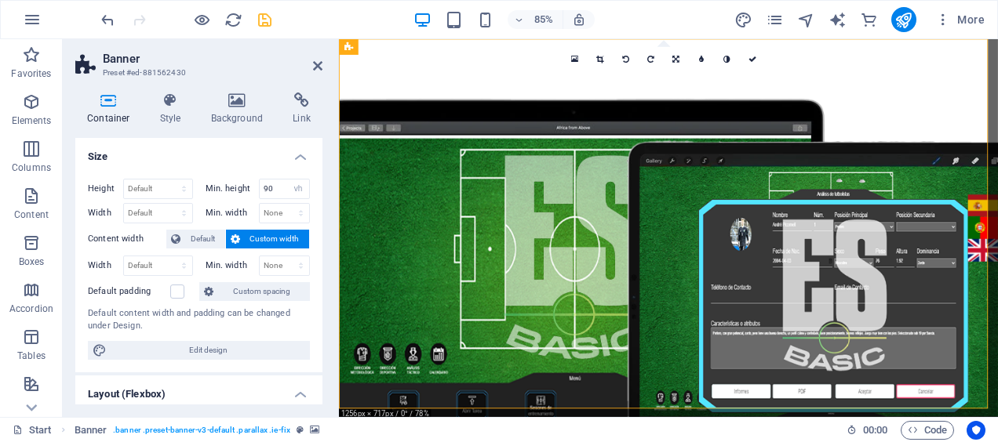
click at [269, 18] on icon "save" at bounding box center [265, 20] width 18 height 18
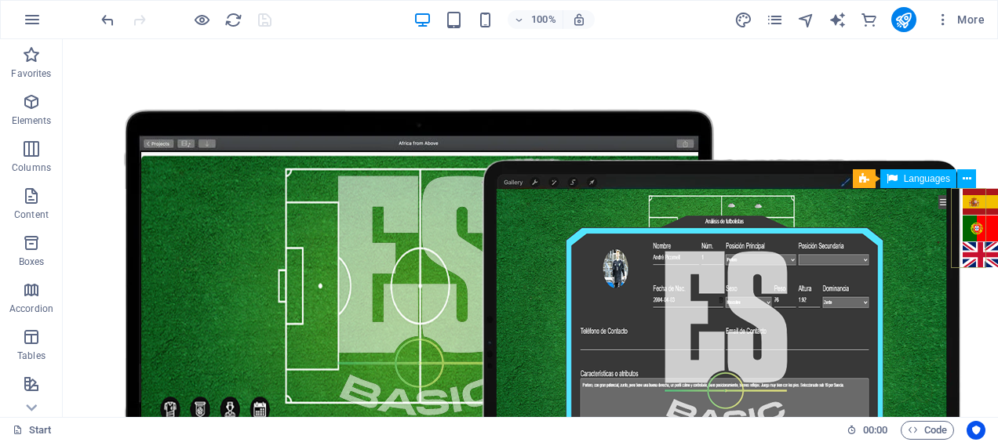
click at [971, 249] on div "Español Português English" at bounding box center [980, 227] width 35 height 79
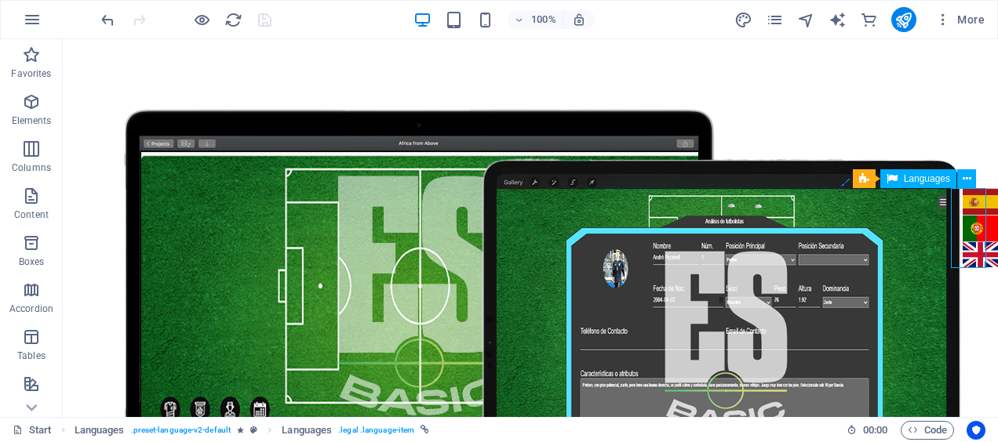
click at [965, 257] on div "Español Português English" at bounding box center [980, 227] width 35 height 79
click at [970, 20] on span "More" at bounding box center [959, 20] width 49 height 16
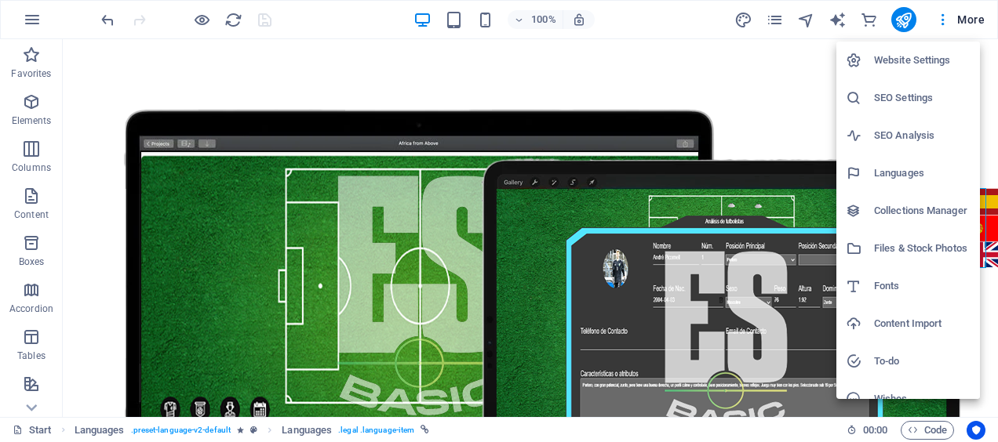
click at [969, 19] on div at bounding box center [499, 221] width 998 height 442
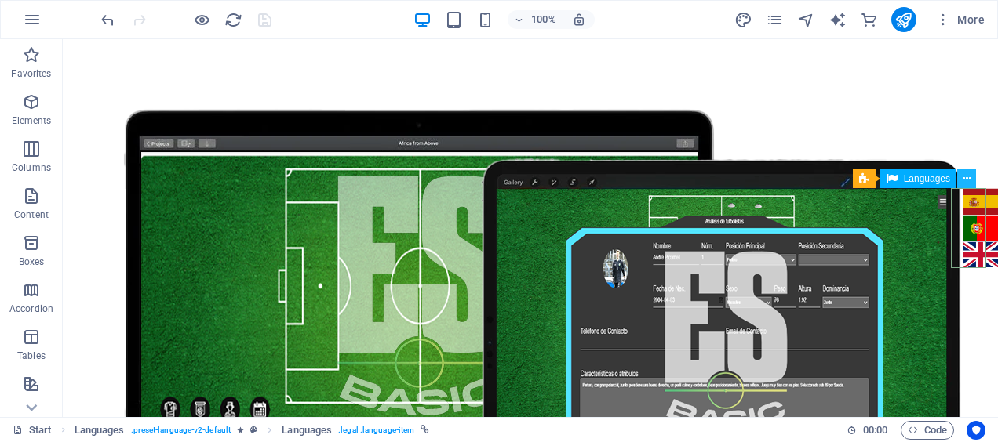
click at [966, 177] on icon at bounding box center [967, 179] width 9 height 16
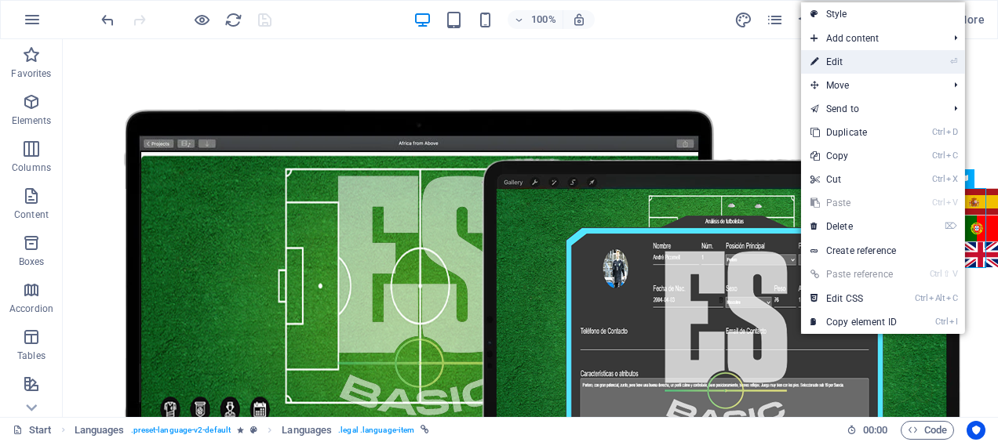
click at [868, 56] on link "⏎ Edit" at bounding box center [853, 62] width 105 height 24
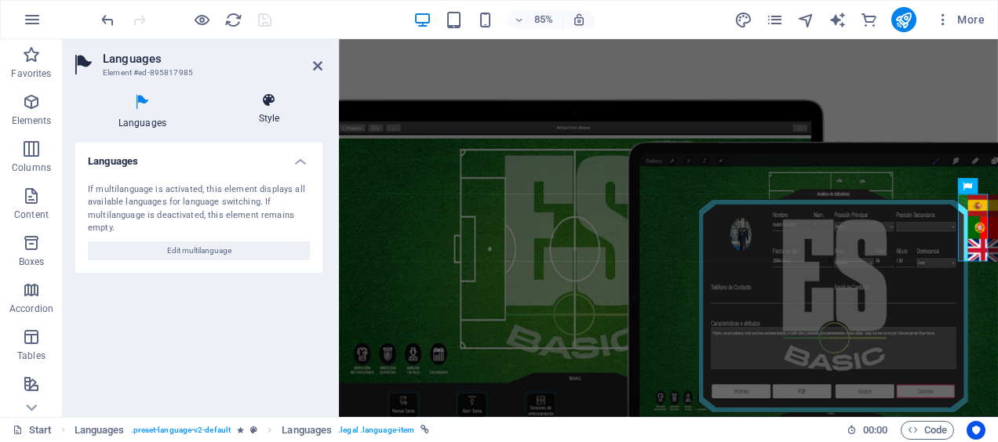
click at [270, 104] on icon at bounding box center [269, 101] width 107 height 16
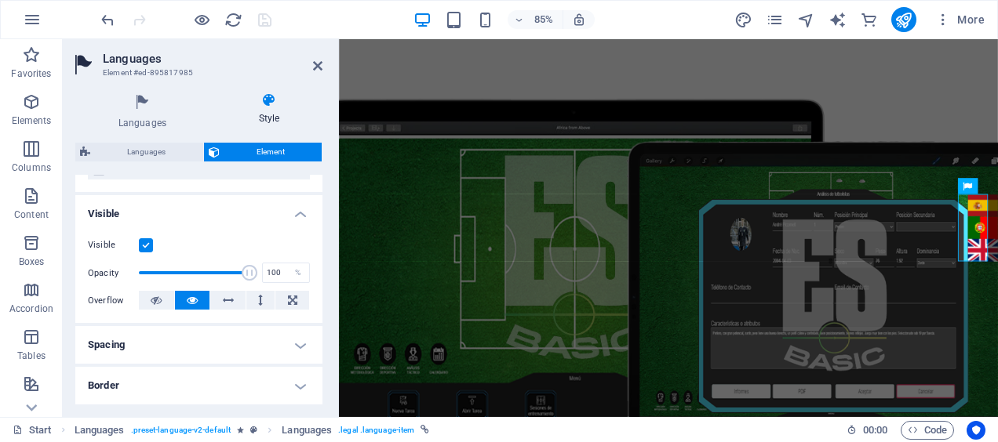
scroll to position [154, 0]
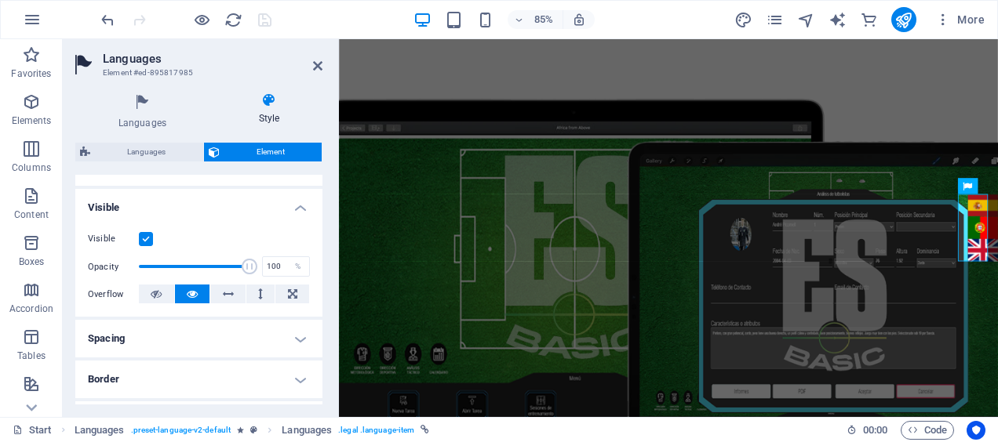
click at [146, 240] on label at bounding box center [146, 239] width 14 height 14
click at [0, 0] on input "Visible" at bounding box center [0, 0] width 0 height 0
click at [146, 240] on label at bounding box center [146, 239] width 14 height 14
click at [0, 0] on input "Visible" at bounding box center [0, 0] width 0 height 0
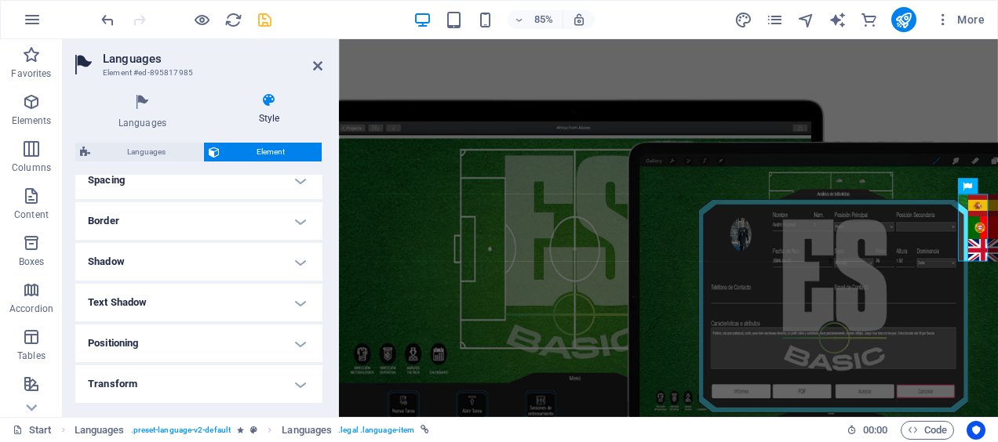
scroll to position [320, 0]
click at [209, 264] on h4 "Shadow" at bounding box center [198, 254] width 247 height 38
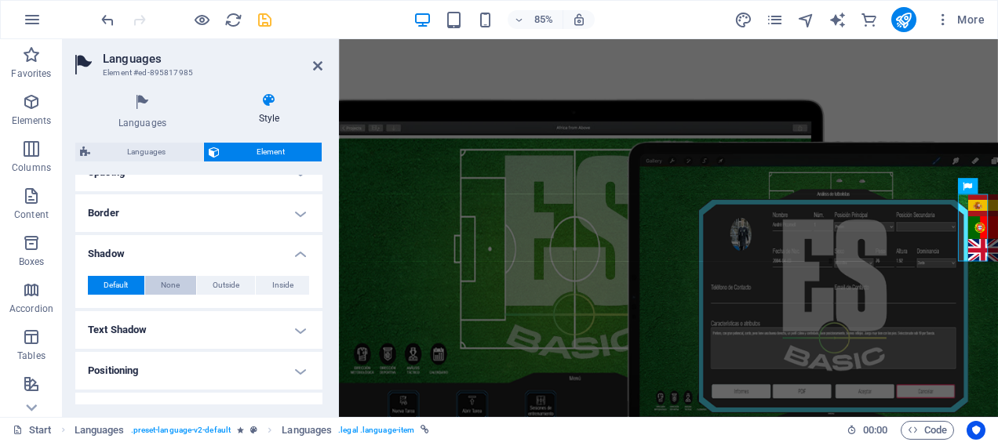
click at [166, 282] on span "None" at bounding box center [170, 285] width 19 height 19
click at [263, 251] on h4 "Shadow" at bounding box center [198, 249] width 247 height 28
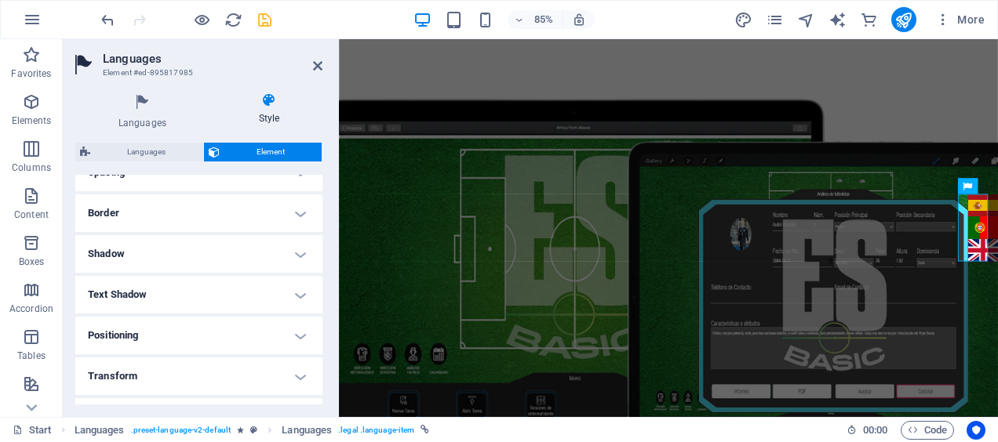
click at [263, 251] on h4 "Shadow" at bounding box center [198, 254] width 247 height 38
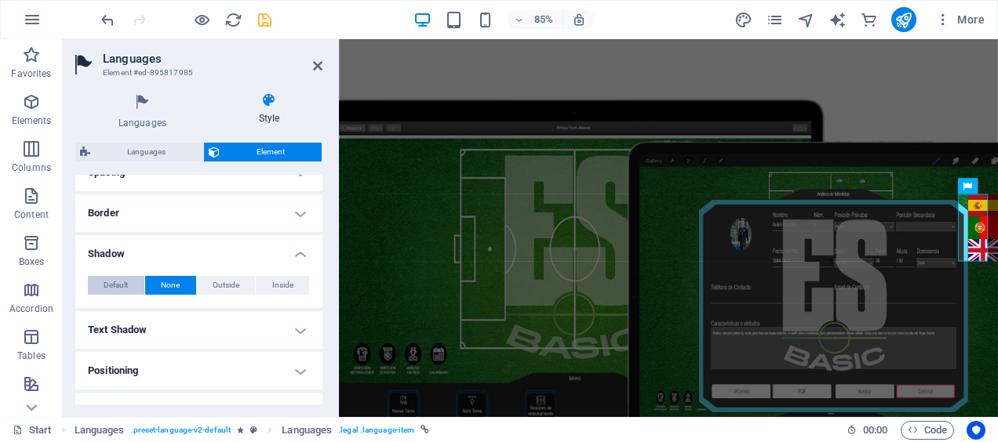
click at [119, 283] on span "Default" at bounding box center [116, 285] width 24 height 19
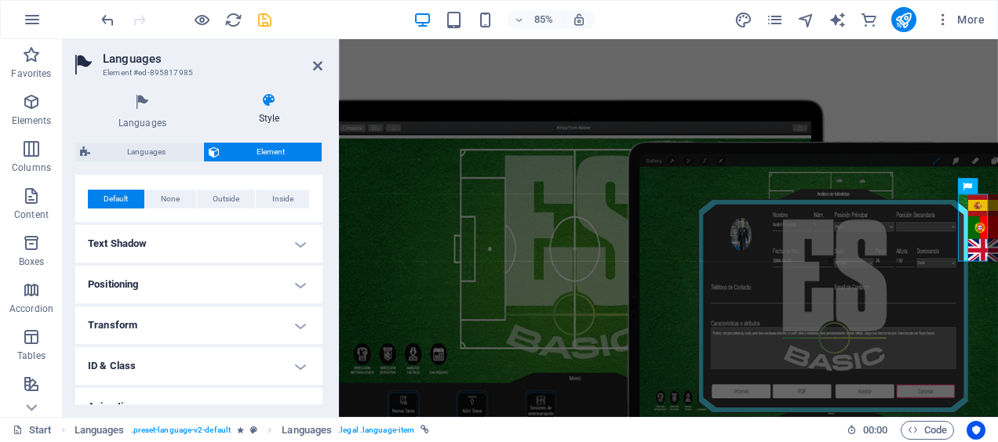
scroll to position [407, 0]
click at [133, 229] on h4 "Text Shadow" at bounding box center [198, 243] width 247 height 38
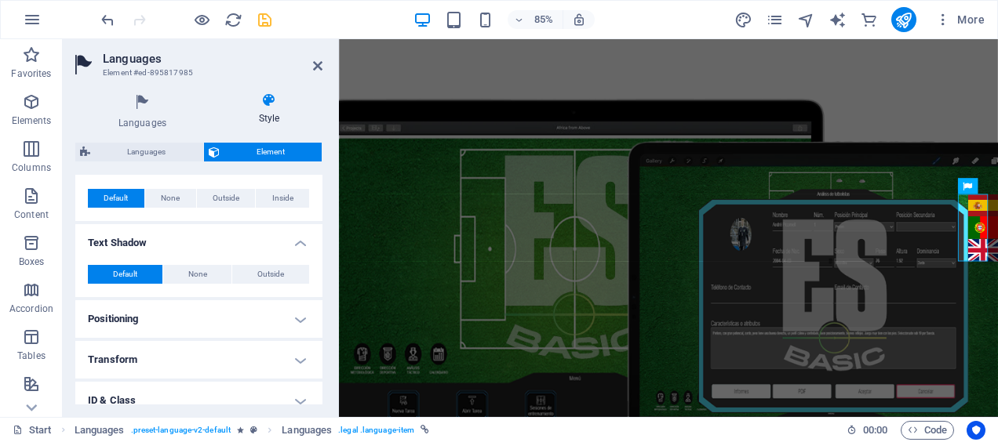
click at [133, 229] on h4 "Text Shadow" at bounding box center [198, 238] width 247 height 28
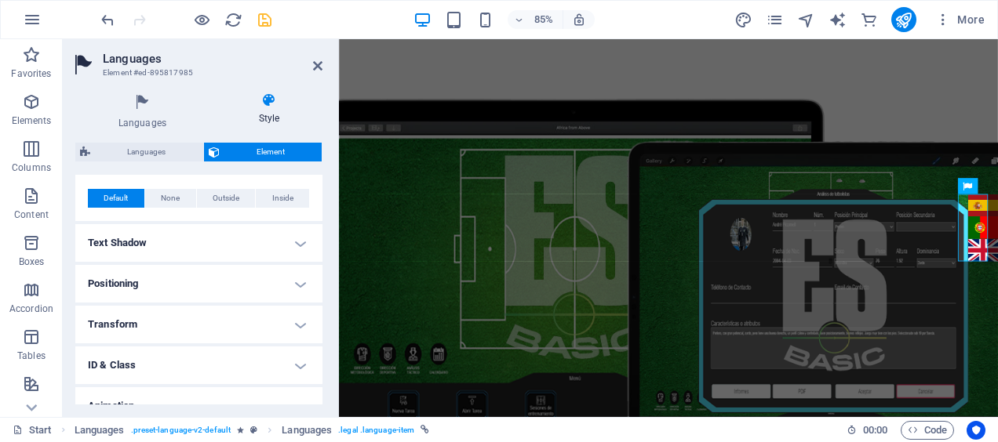
click at [142, 286] on h4 "Positioning" at bounding box center [198, 284] width 247 height 38
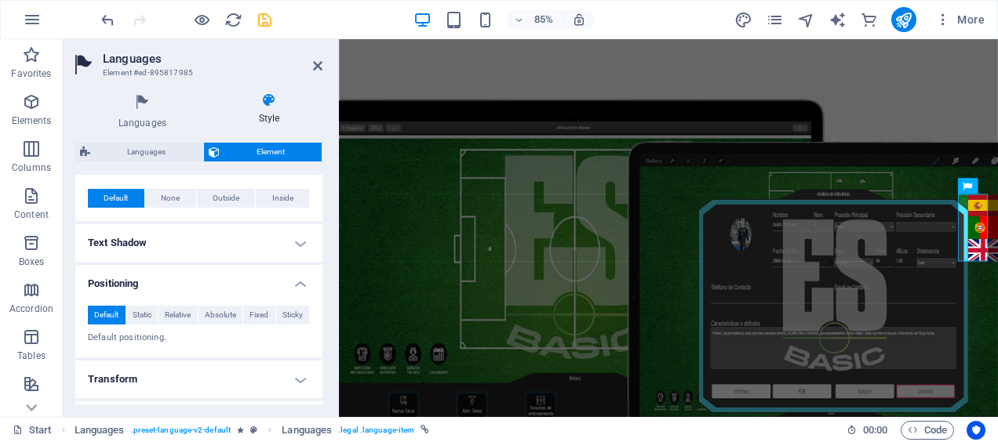
click at [142, 286] on h4 "Positioning" at bounding box center [198, 279] width 247 height 28
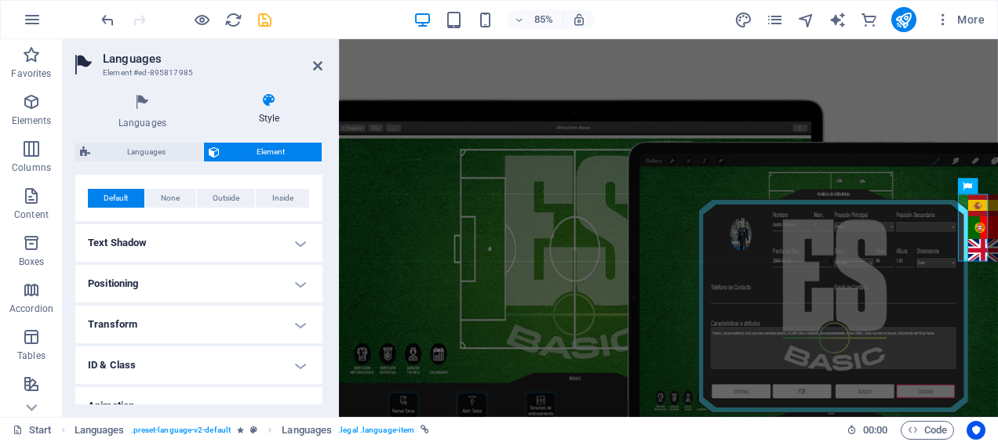
click at [137, 319] on h4 "Transform" at bounding box center [198, 325] width 247 height 38
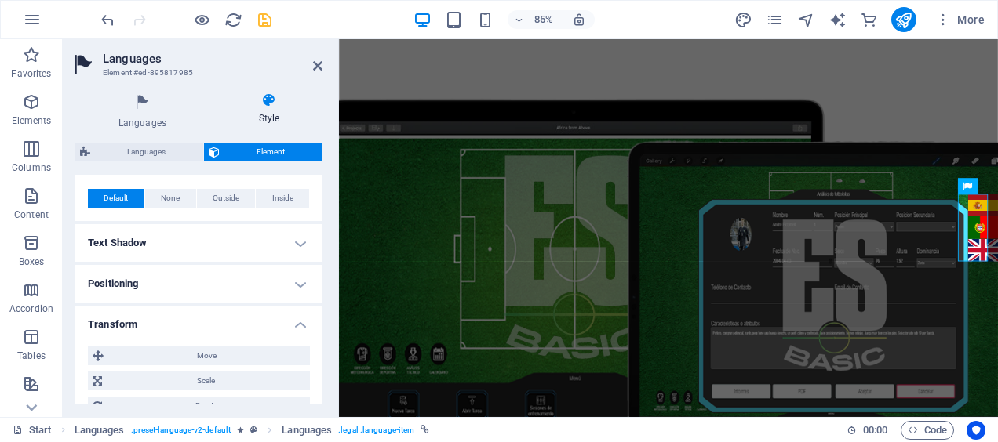
click at [137, 319] on h4 "Transform" at bounding box center [198, 320] width 247 height 28
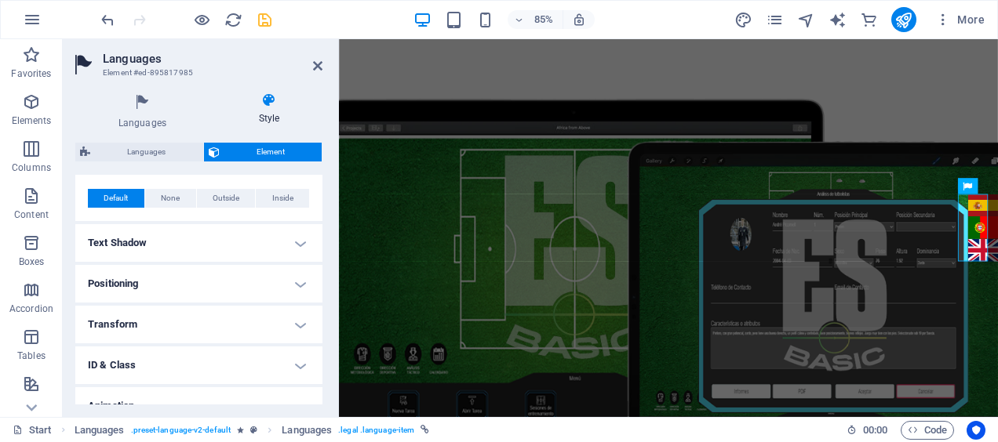
scroll to position [468, 0]
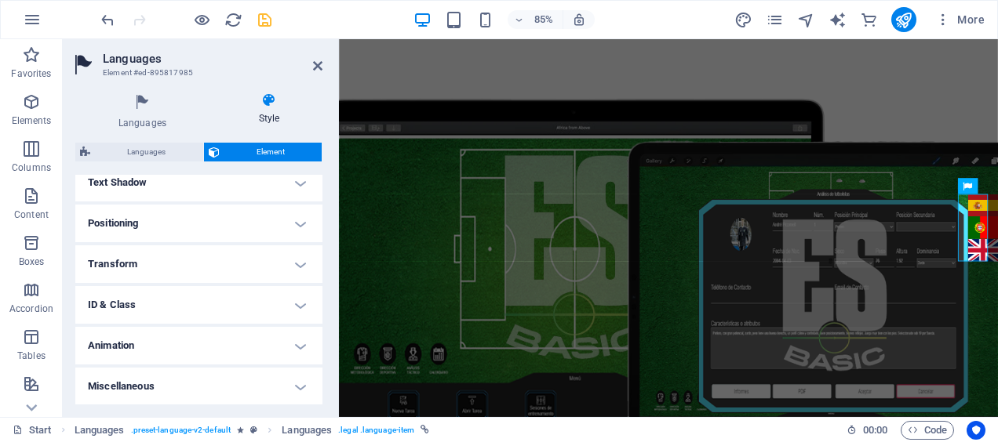
click at [138, 379] on h4 "Miscellaneous" at bounding box center [198, 387] width 247 height 38
click at [138, 379] on h4 "Miscellaneous" at bounding box center [198, 382] width 247 height 28
click at [138, 351] on h4 "Animation" at bounding box center [198, 346] width 247 height 38
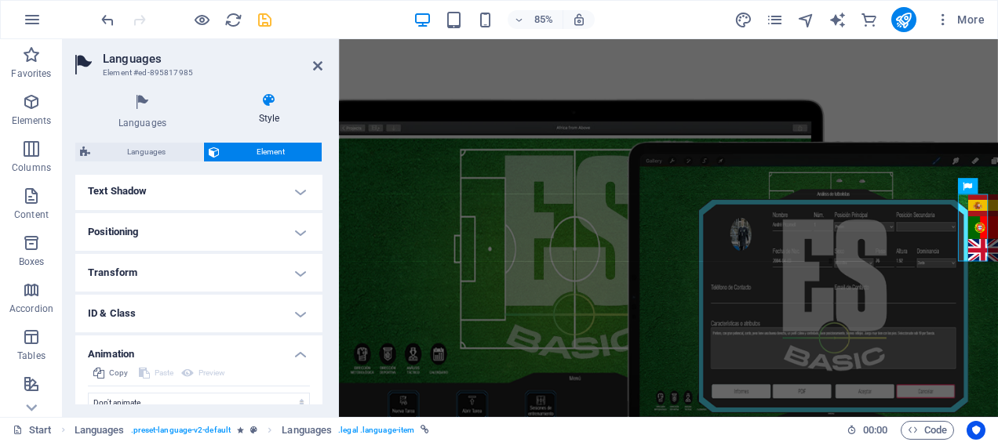
scroll to position [519, 0]
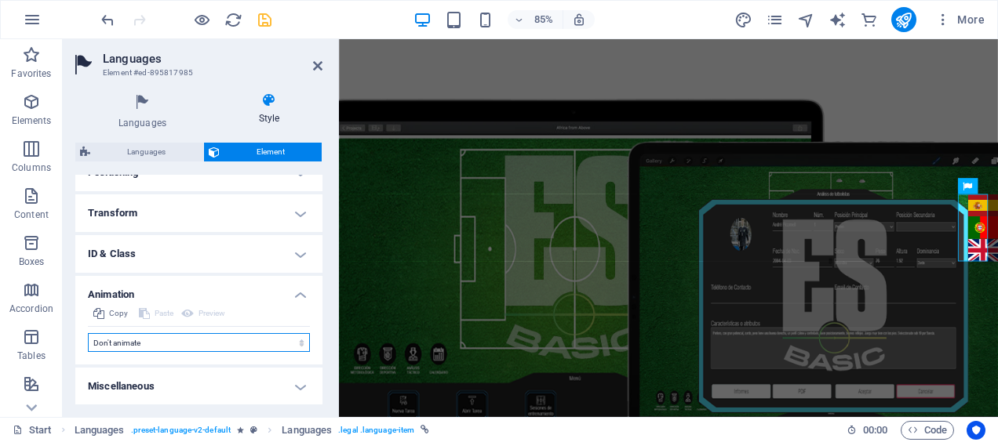
click at [202, 344] on select "Don't animate Show / Hide Slide up/down Zoom in/out Slide left to right Slide r…" at bounding box center [199, 342] width 222 height 19
click at [166, 256] on h4 "ID & Class" at bounding box center [198, 254] width 247 height 38
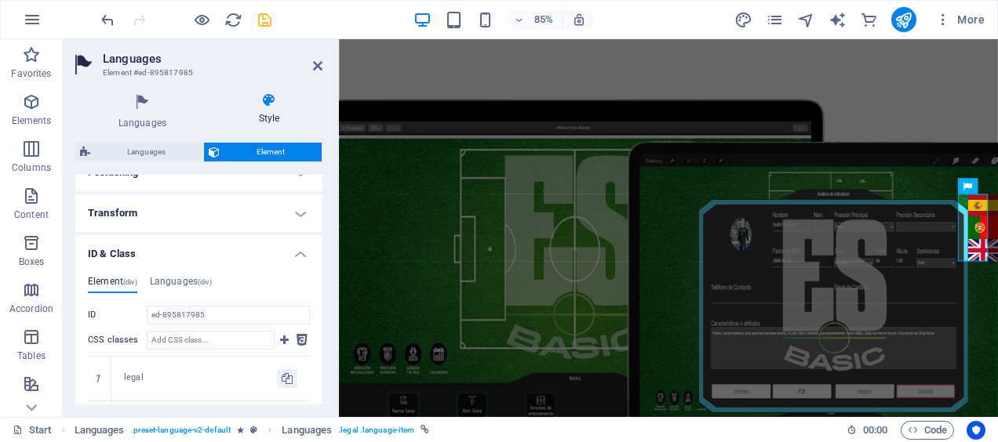
click at [166, 256] on h4 "ID & Class" at bounding box center [198, 249] width 247 height 28
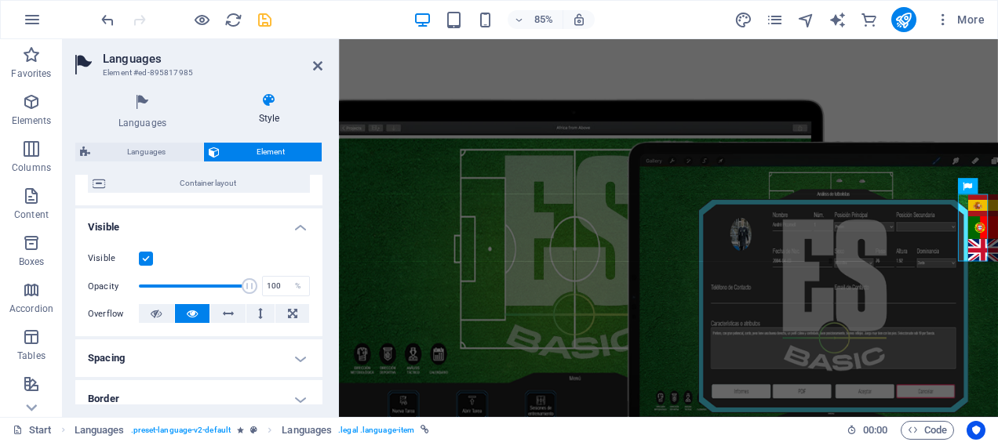
scroll to position [0, 0]
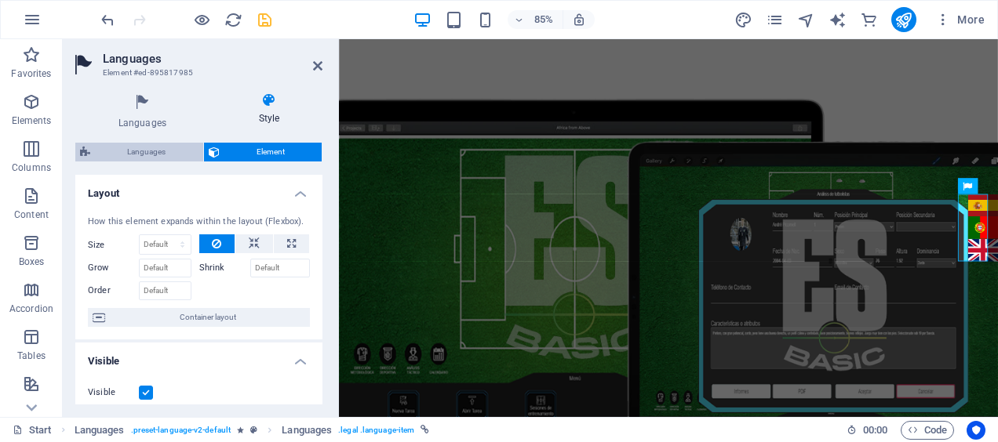
click at [166, 153] on span "Languages" at bounding box center [147, 152] width 104 height 19
select select "rem"
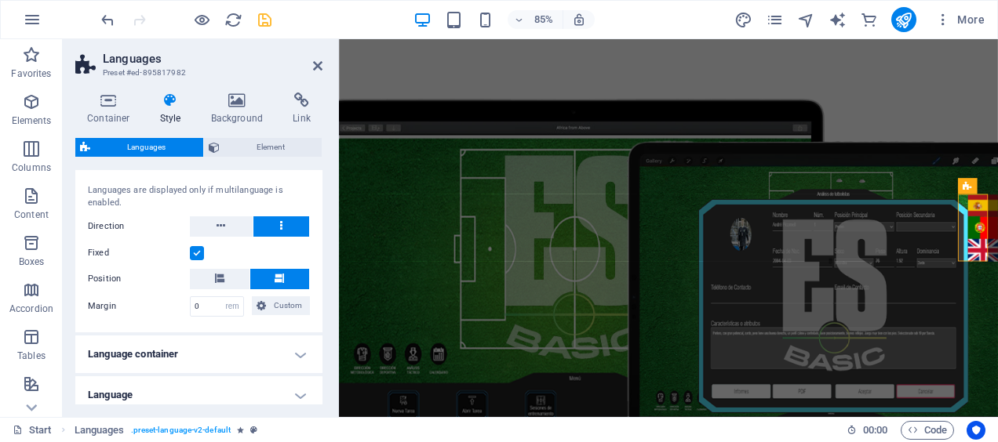
scroll to position [31, 0]
click at [195, 253] on label at bounding box center [197, 253] width 14 height 14
click at [0, 0] on input "Fixed" at bounding box center [0, 0] width 0 height 0
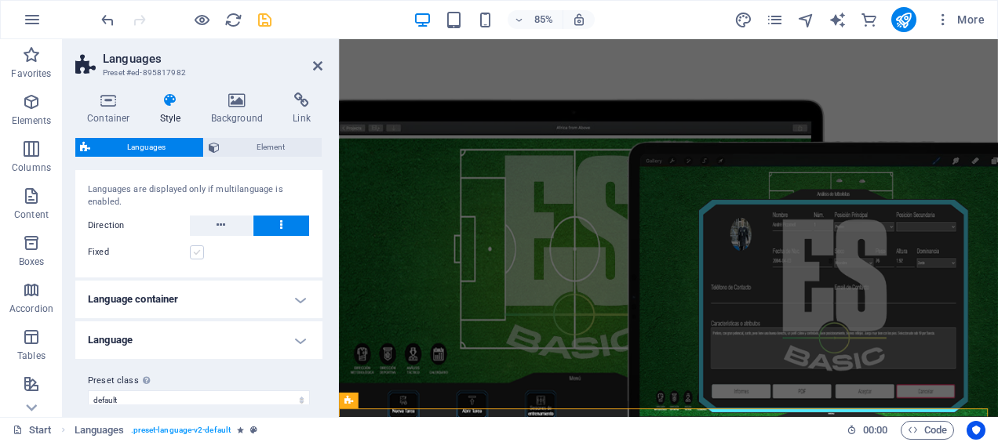
click at [195, 253] on label at bounding box center [197, 253] width 14 height 14
click at [0, 0] on input "Fixed" at bounding box center [0, 0] width 0 height 0
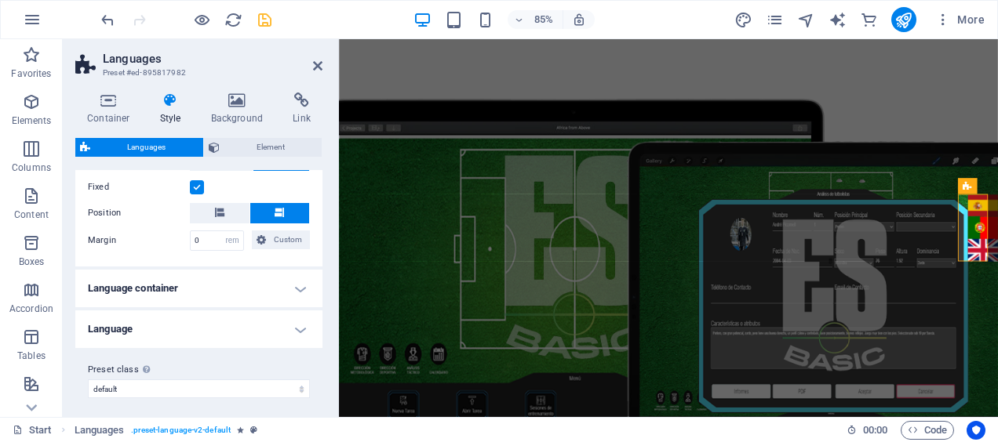
scroll to position [100, 0]
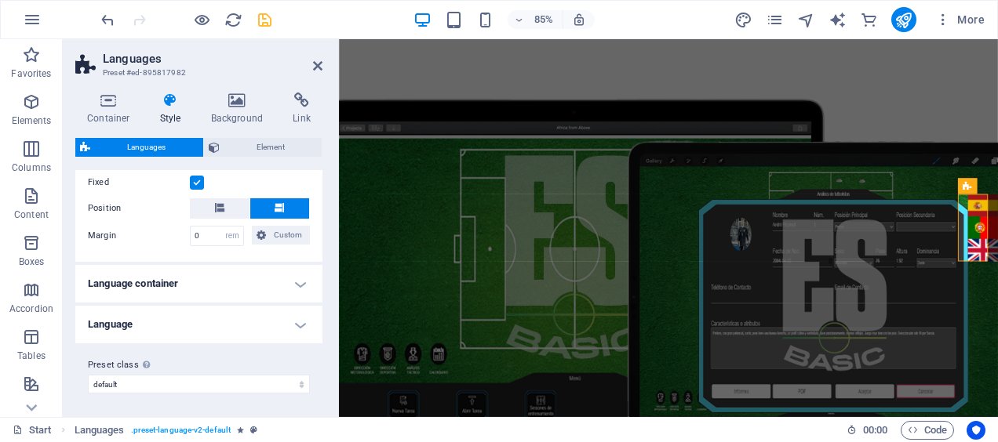
click at [143, 280] on h4 "Language container" at bounding box center [198, 284] width 247 height 38
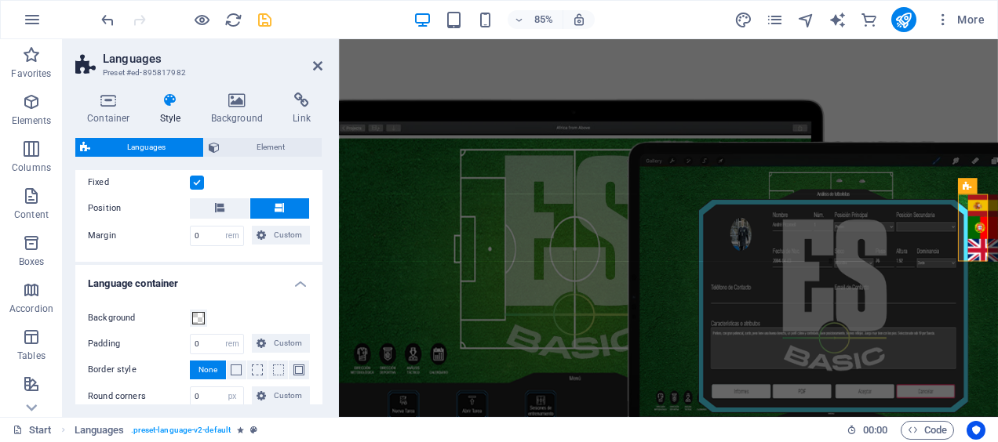
click at [143, 280] on h4 "Language container" at bounding box center [198, 279] width 247 height 28
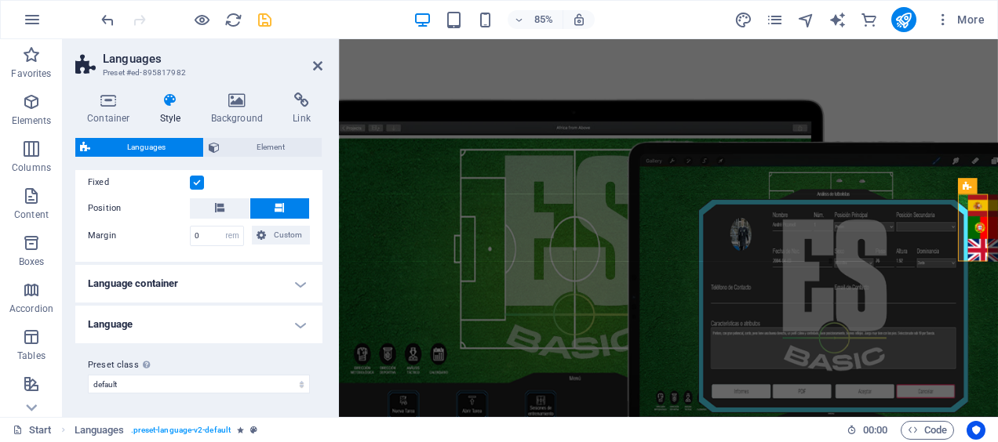
click at [151, 322] on h4 "Language" at bounding box center [198, 325] width 247 height 38
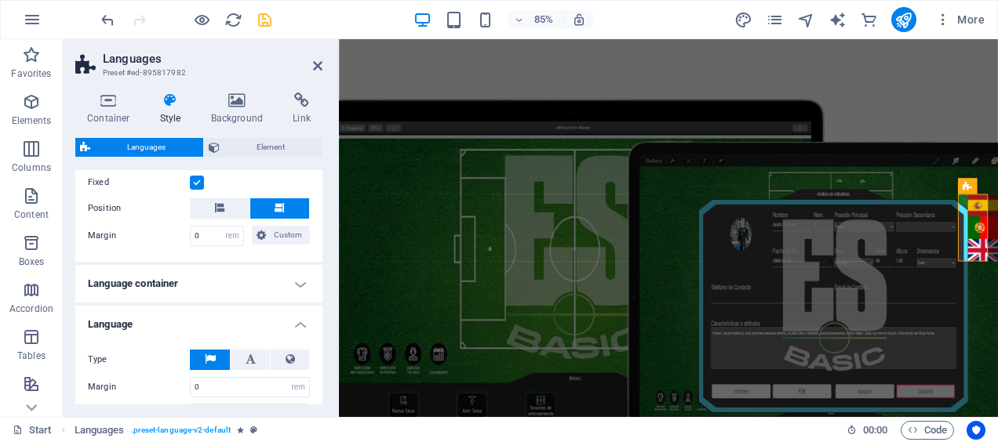
click at [151, 322] on h4 "Language" at bounding box center [198, 320] width 247 height 28
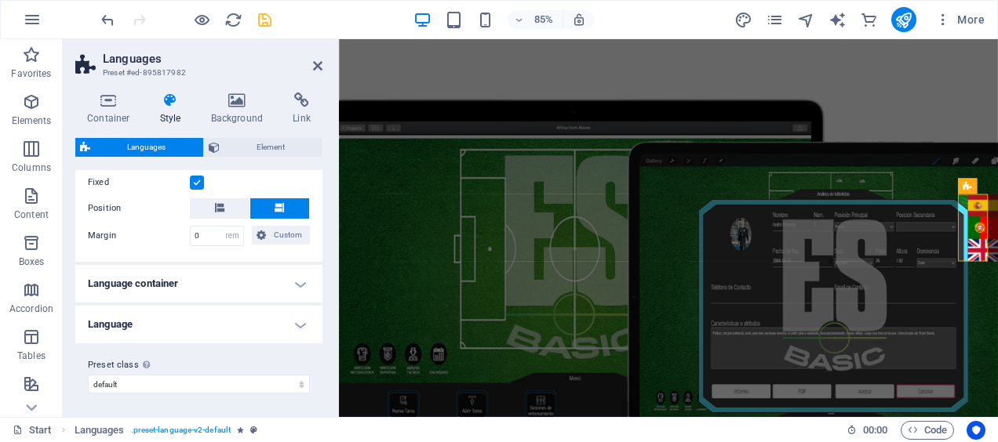
click at [151, 322] on h4 "Language" at bounding box center [198, 325] width 247 height 38
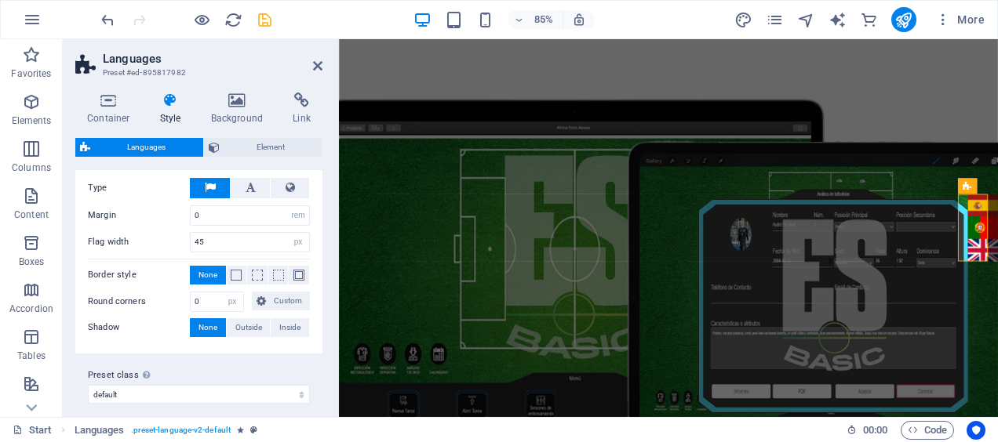
scroll to position [280, 0]
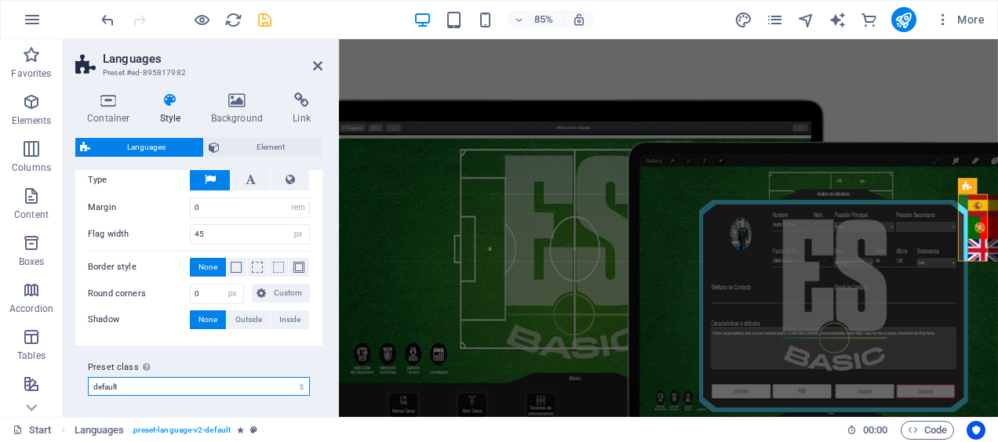
click at [250, 384] on select "default Add preset class" at bounding box center [199, 386] width 222 height 19
click at [251, 360] on label "Preset class Above chosen variant and settings affect all elements which carry …" at bounding box center [199, 368] width 222 height 19
click at [251, 377] on select "default Add preset class" at bounding box center [199, 386] width 222 height 19
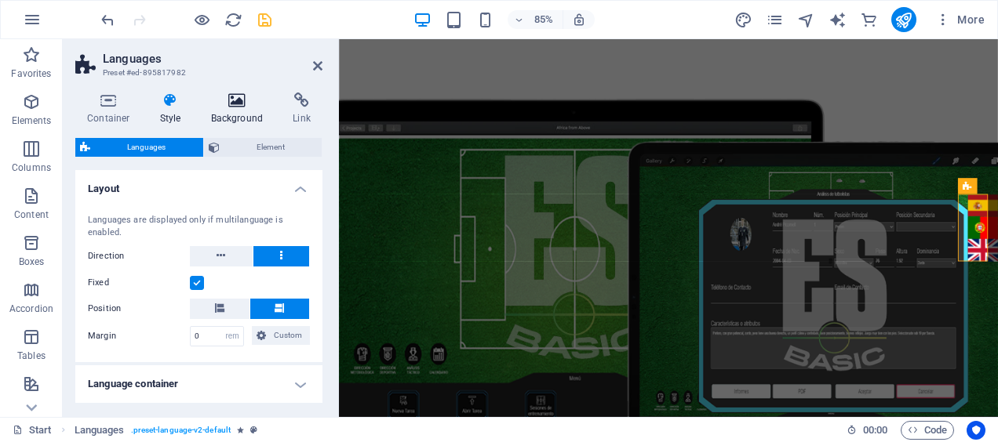
click at [238, 99] on icon at bounding box center [237, 101] width 76 height 16
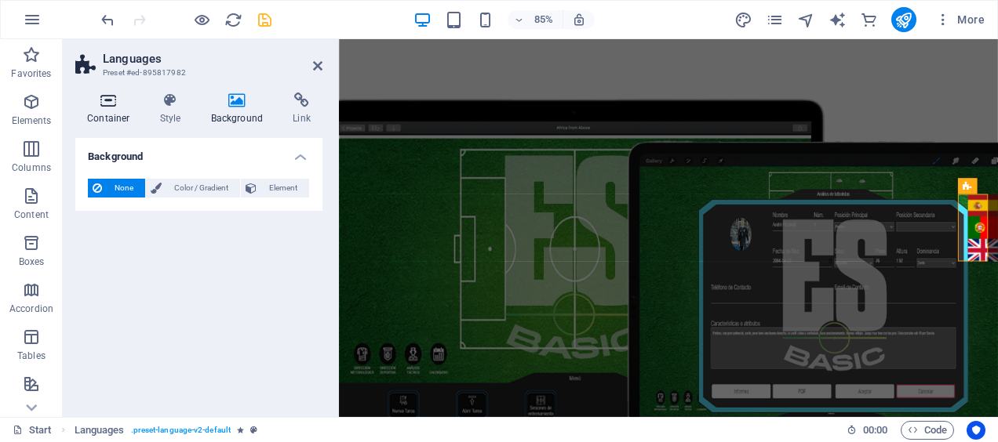
click at [118, 100] on icon at bounding box center [108, 101] width 67 height 16
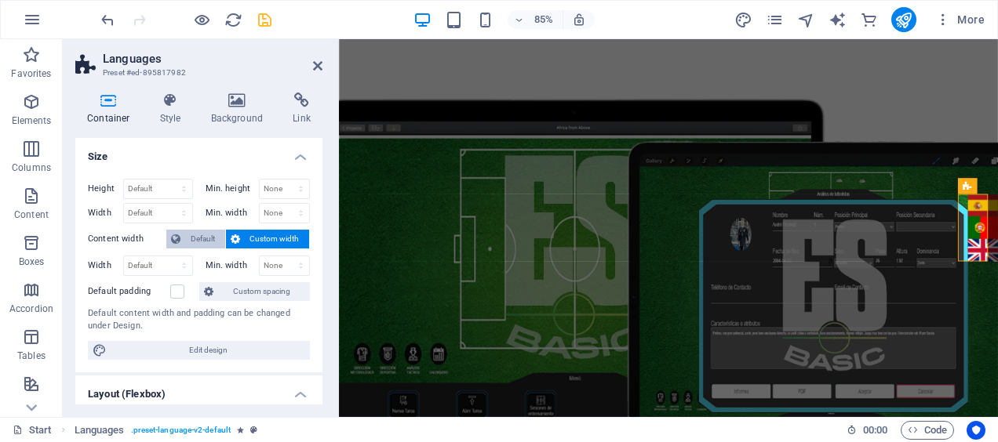
click at [196, 236] on span "Default" at bounding box center [202, 239] width 35 height 19
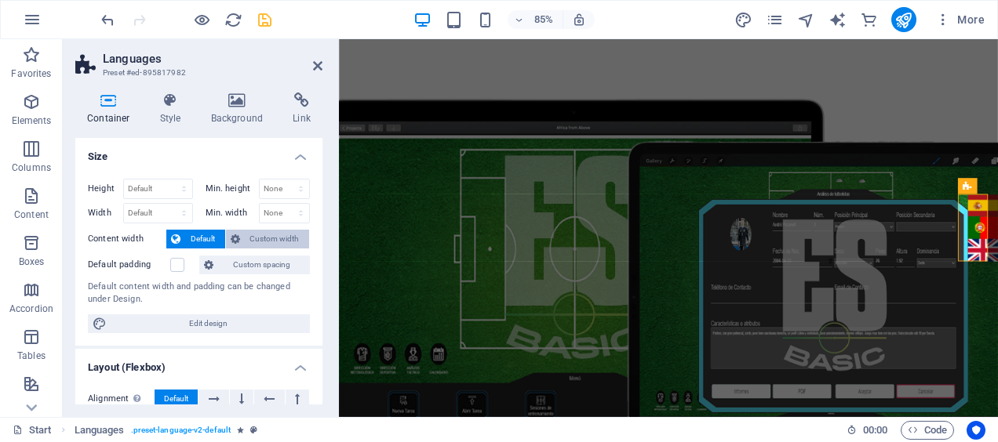
click at [245, 240] on span "Custom width" at bounding box center [275, 239] width 60 height 19
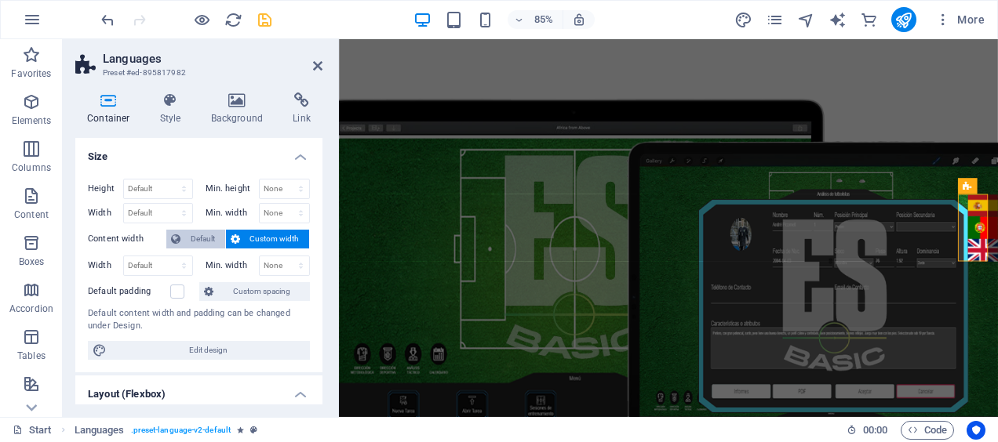
click at [209, 237] on span "Default" at bounding box center [202, 239] width 35 height 19
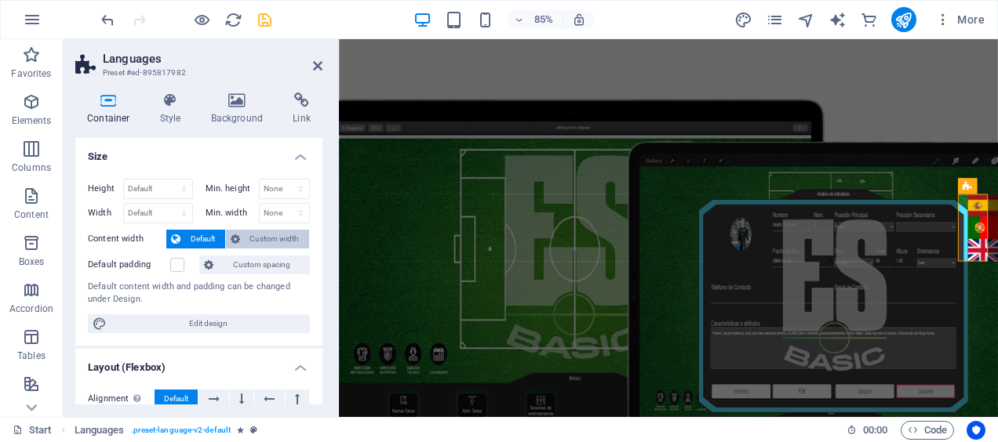
click at [253, 240] on span "Custom width" at bounding box center [275, 239] width 60 height 19
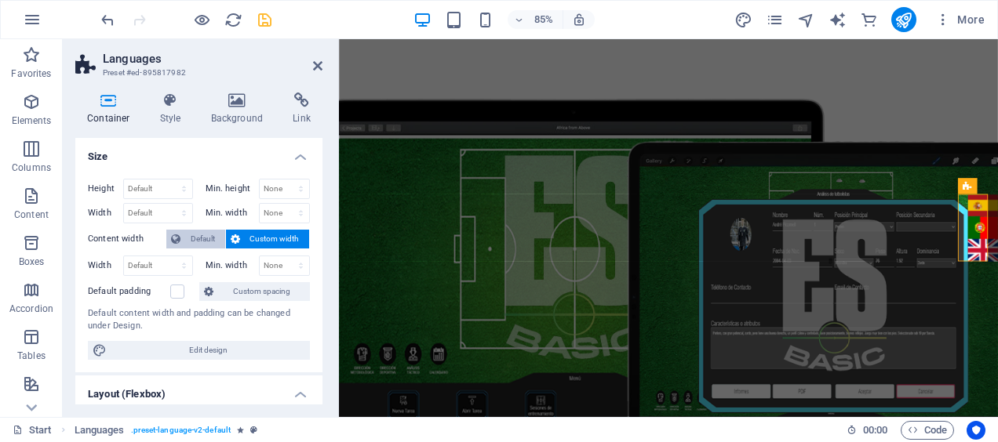
click at [198, 234] on span "Default" at bounding box center [202, 239] width 35 height 19
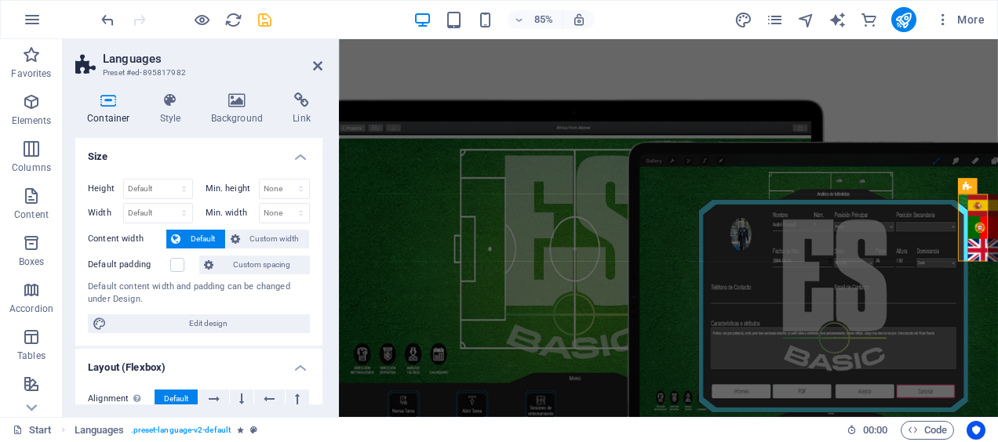
click at [264, 20] on icon "save" at bounding box center [265, 20] width 18 height 18
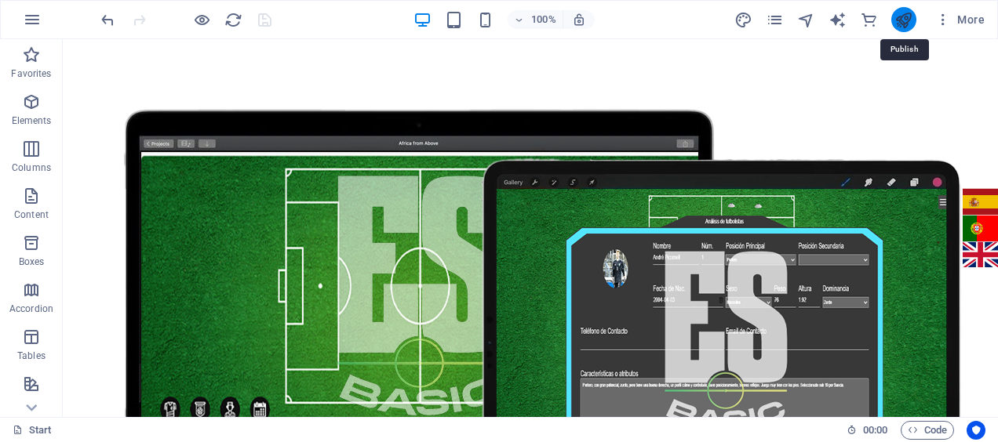
click at [899, 27] on icon "publish" at bounding box center [903, 20] width 18 height 18
